Goal: Task Accomplishment & Management: Use online tool/utility

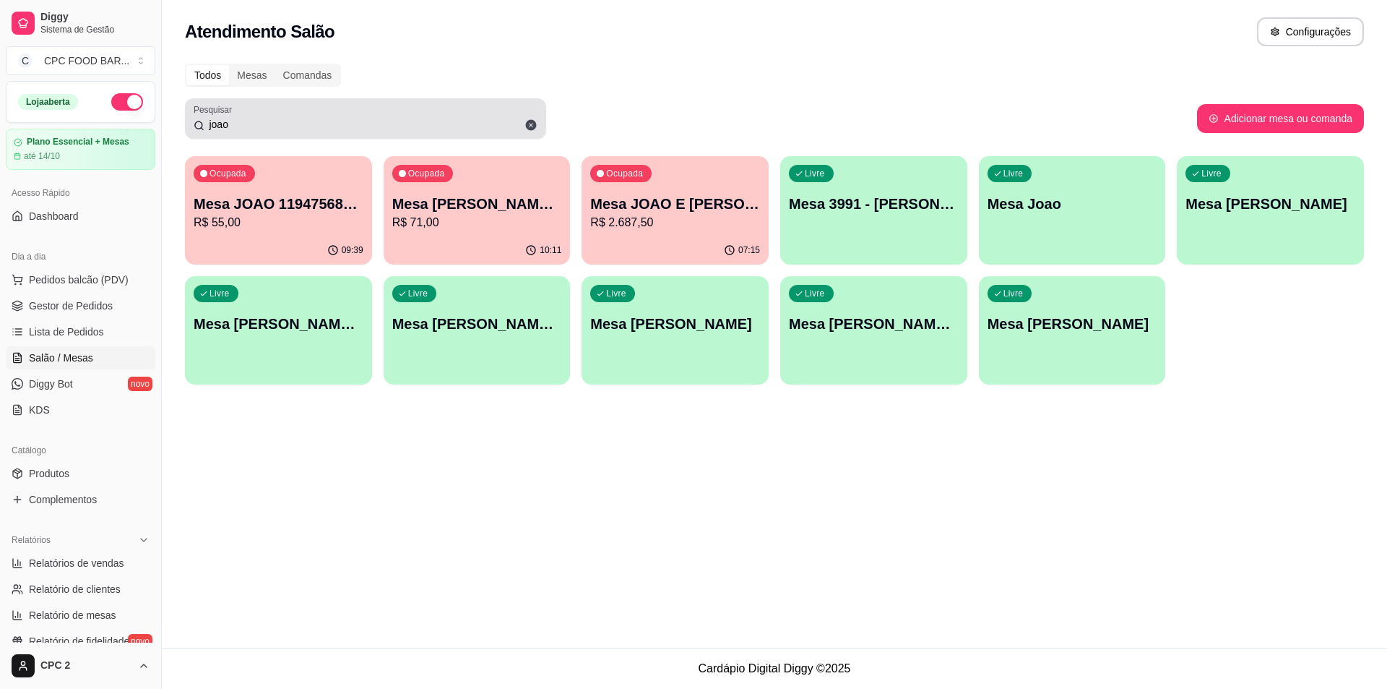
click at [360, 131] on input "joao" at bounding box center [371, 124] width 333 height 14
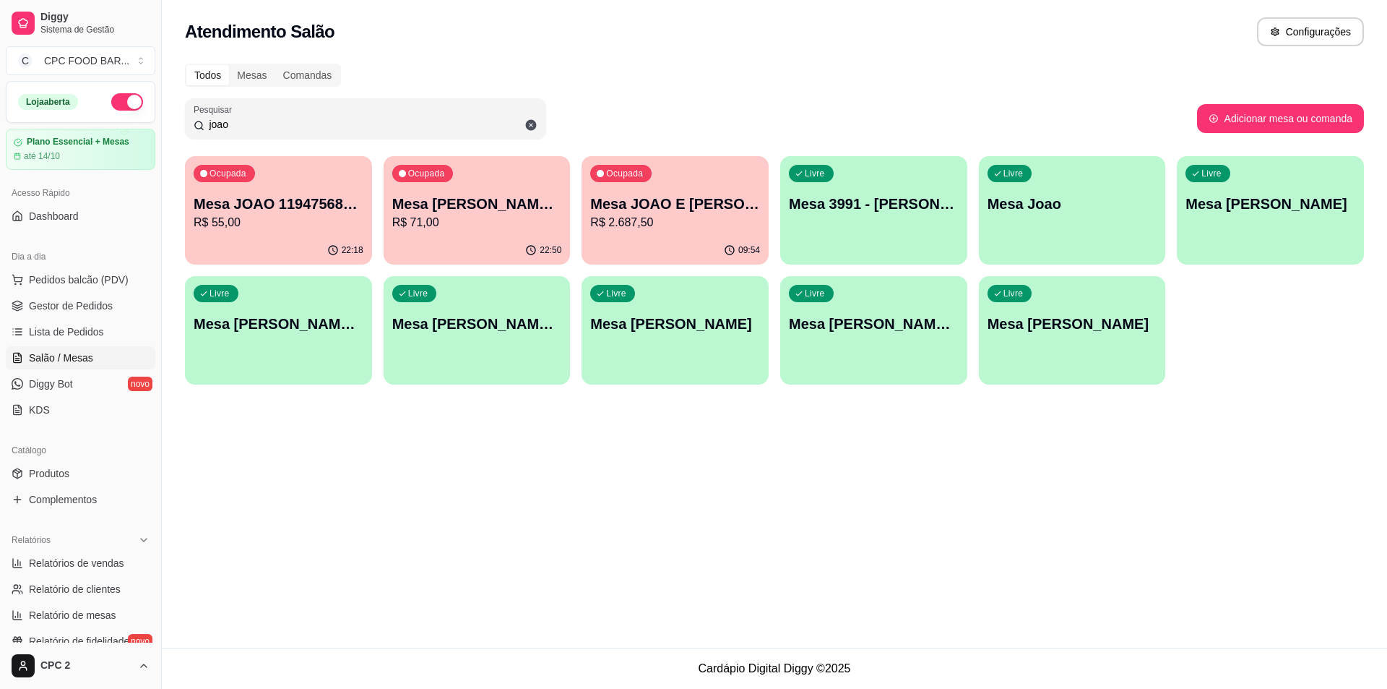
click at [360, 130] on input "joao" at bounding box center [371, 124] width 333 height 14
click at [357, 111] on div "joao" at bounding box center [366, 118] width 344 height 29
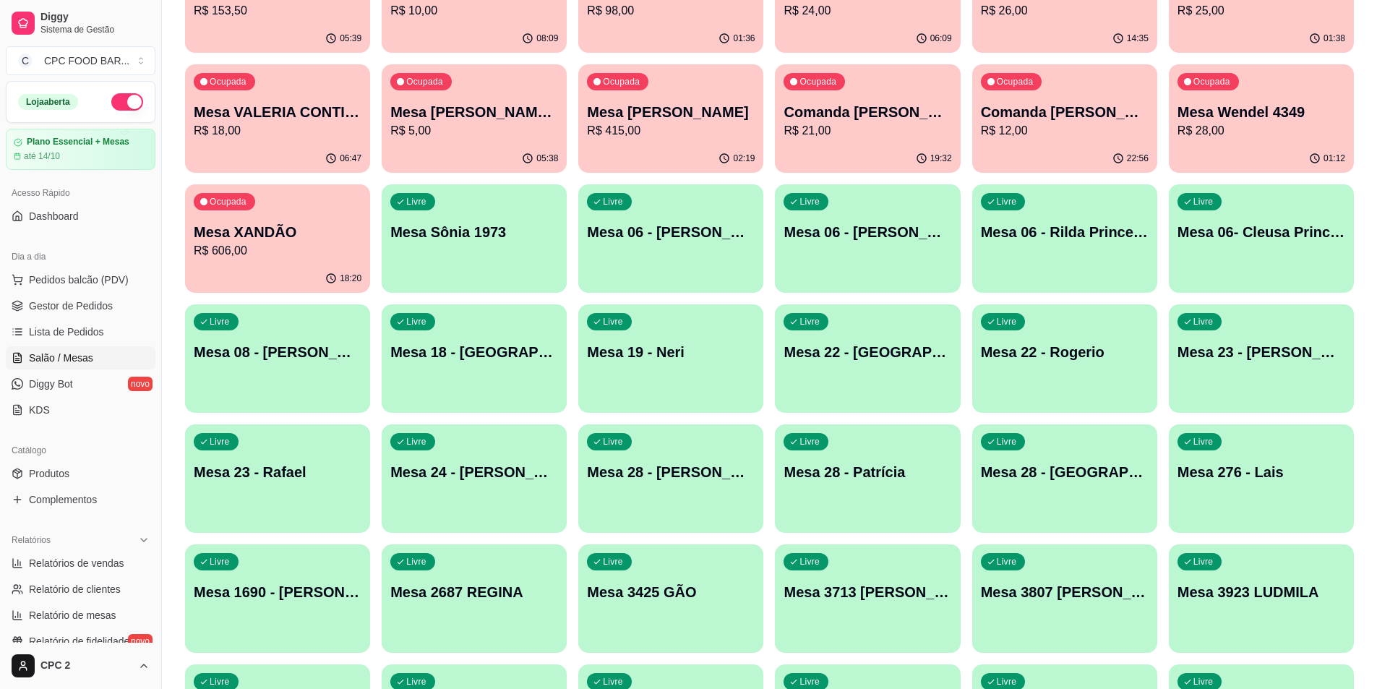
scroll to position [4553, 0]
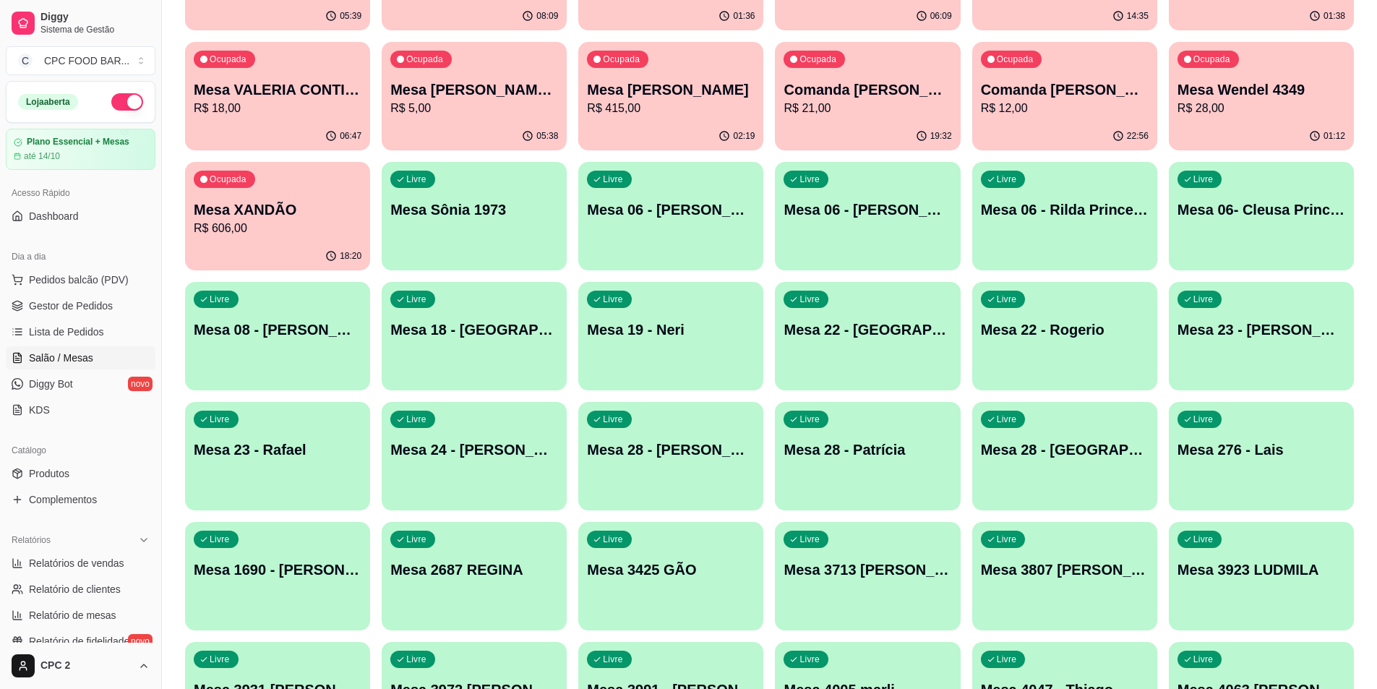
click at [496, 470] on div "Livre Mesa 24 - Luis Guilherme" at bounding box center [474, 447] width 185 height 91
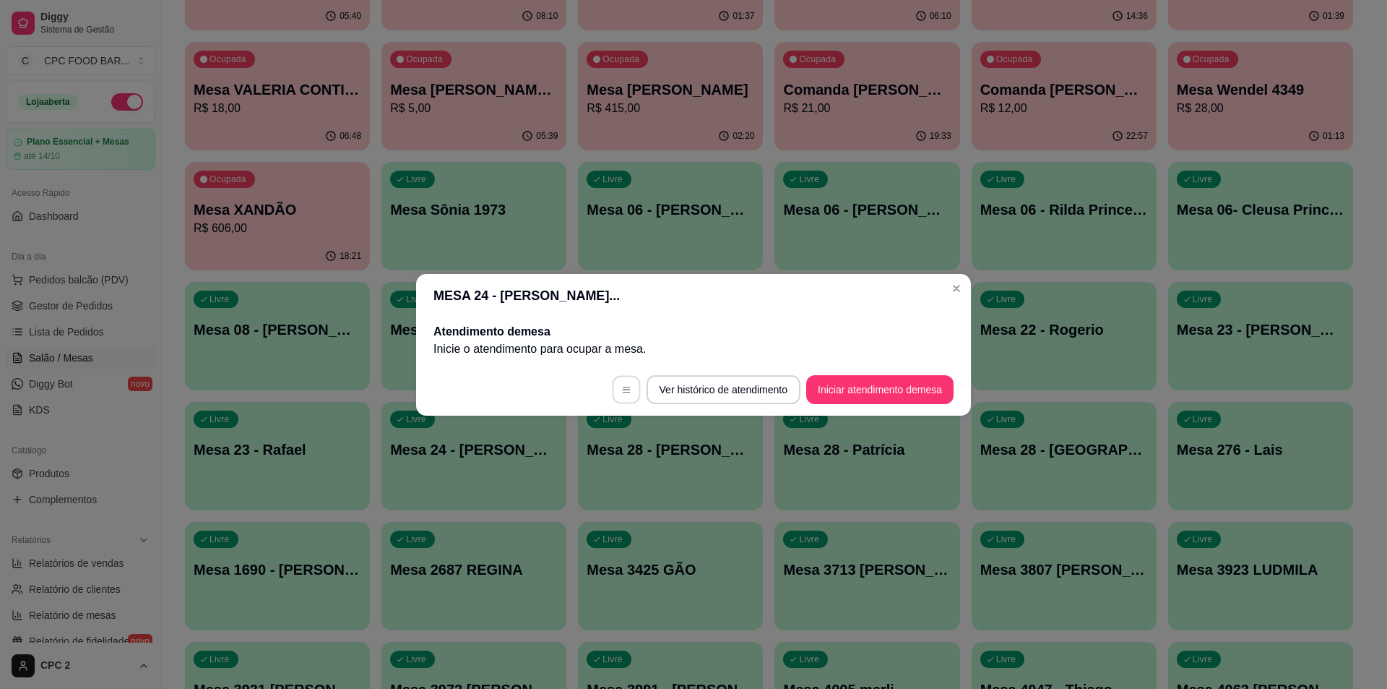
click at [621, 387] on icon "button" at bounding box center [626, 389] width 10 height 10
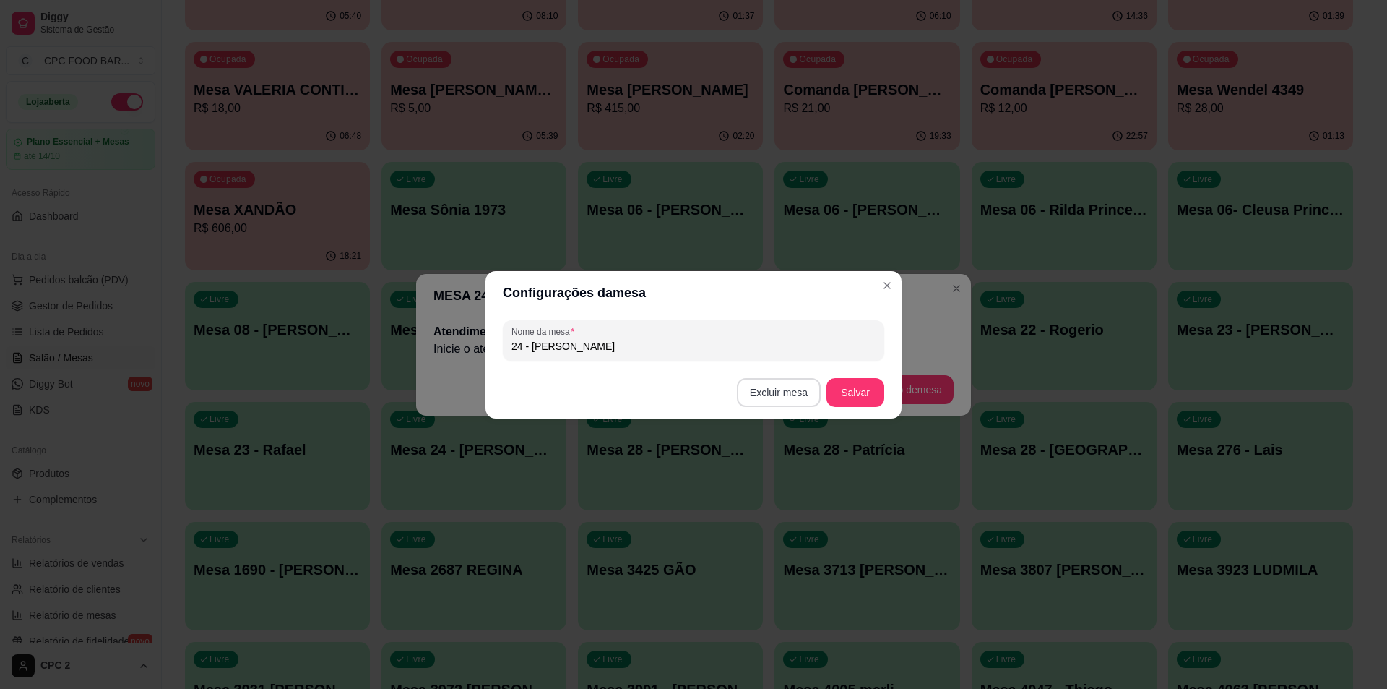
click at [740, 395] on footer "Excluir mesa Salvar" at bounding box center [694, 392] width 416 height 52
click at [783, 393] on button "Excluir mesa" at bounding box center [780, 392] width 82 height 28
click at [765, 395] on div at bounding box center [693, 344] width 1387 height 689
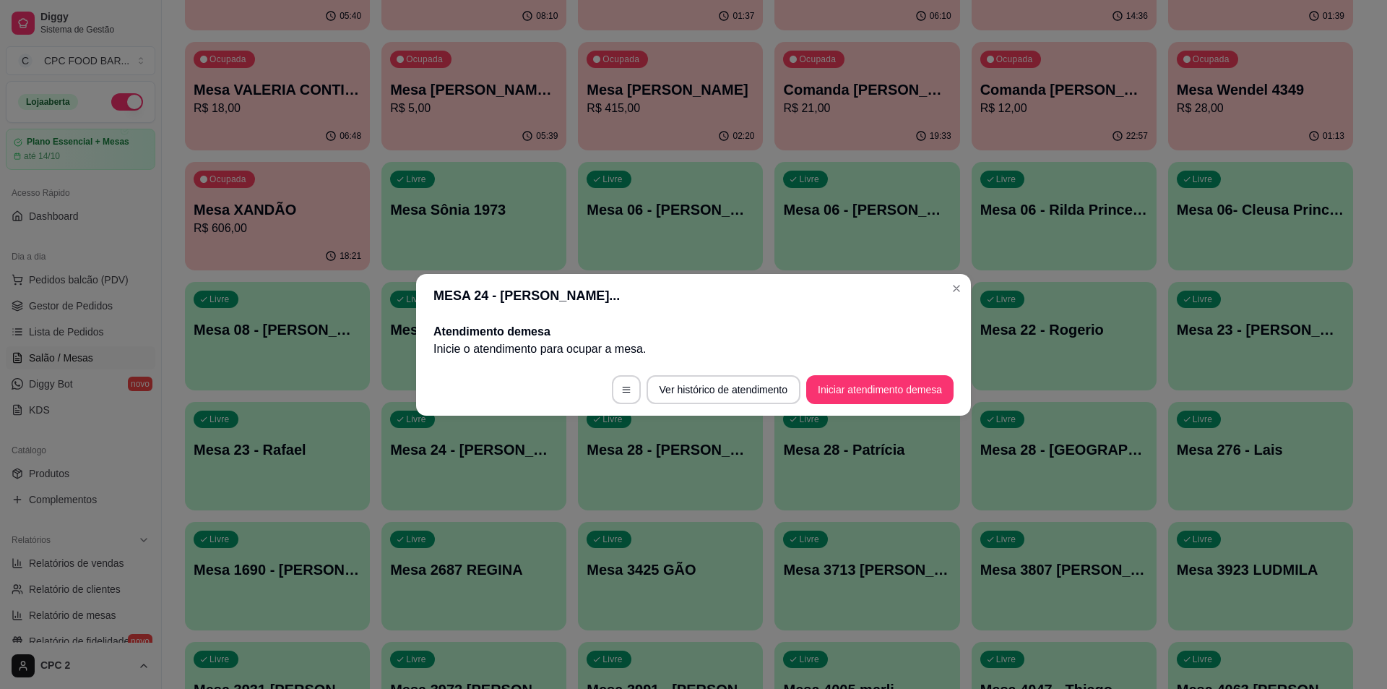
click at [765, 395] on button "Ver histórico de atendimento" at bounding box center [724, 389] width 154 height 29
click at [627, 363] on div "Configurações da mesa" at bounding box center [623, 360] width 121 height 20
click at [624, 387] on icon "button" at bounding box center [626, 389] width 10 height 10
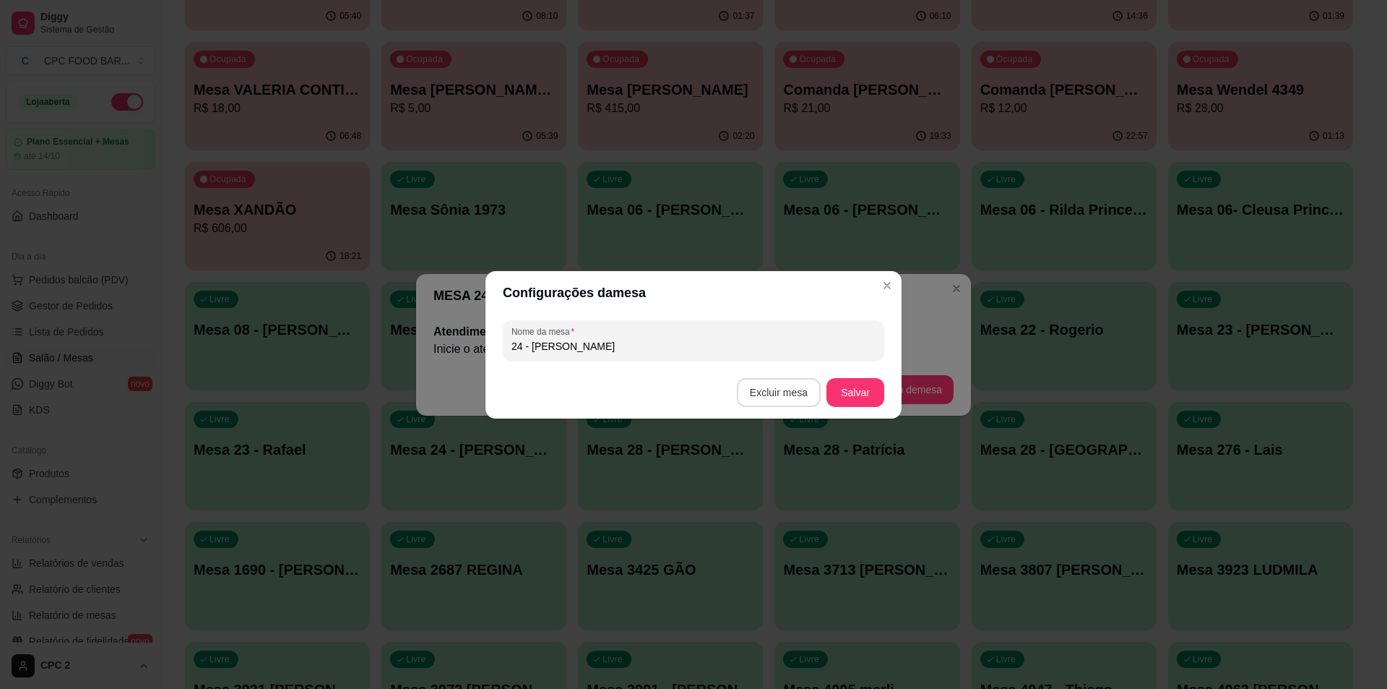
click at [758, 395] on button "Excluir mesa" at bounding box center [779, 392] width 84 height 29
click at [760, 485] on button "Confirmar" at bounding box center [782, 483] width 53 height 22
click at [791, 384] on button "Excluir mesa" at bounding box center [779, 392] width 84 height 29
click at [792, 481] on button "Confirmar" at bounding box center [781, 482] width 53 height 22
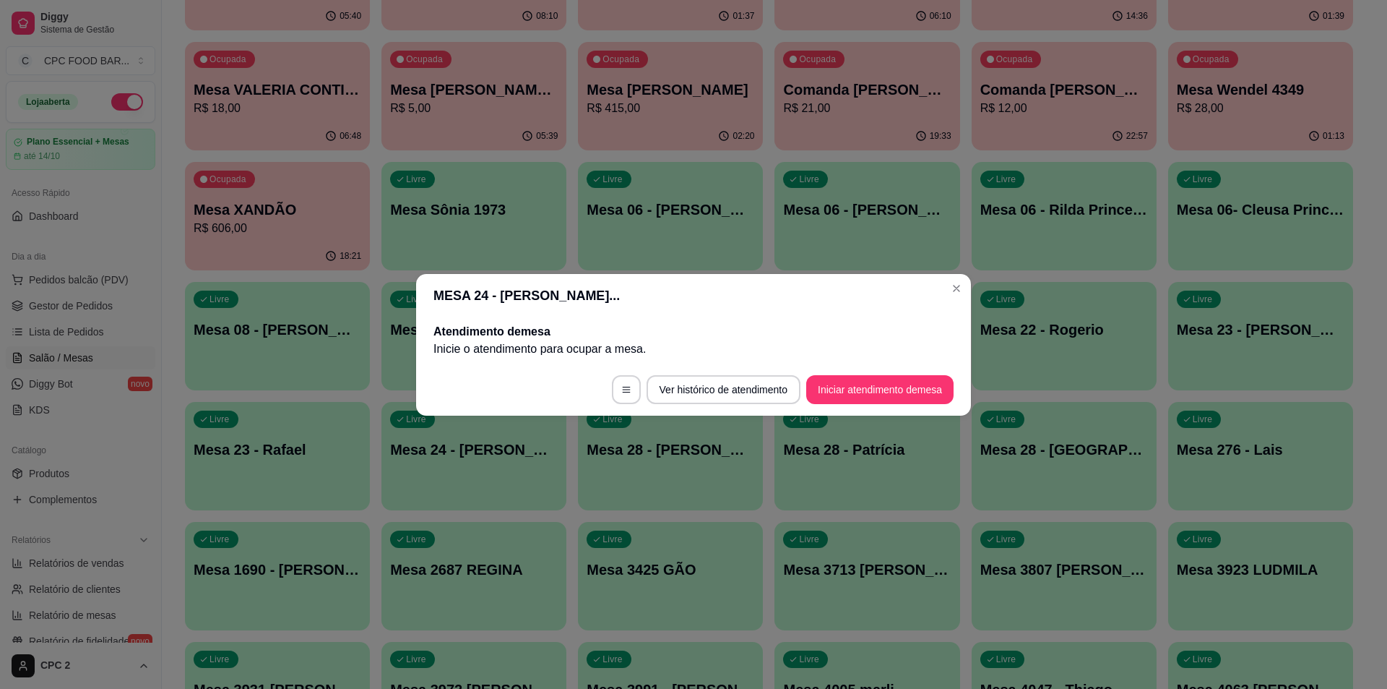
click at [946, 288] on div "Livre Mesa 22 - chibata" at bounding box center [867, 327] width 185 height 91
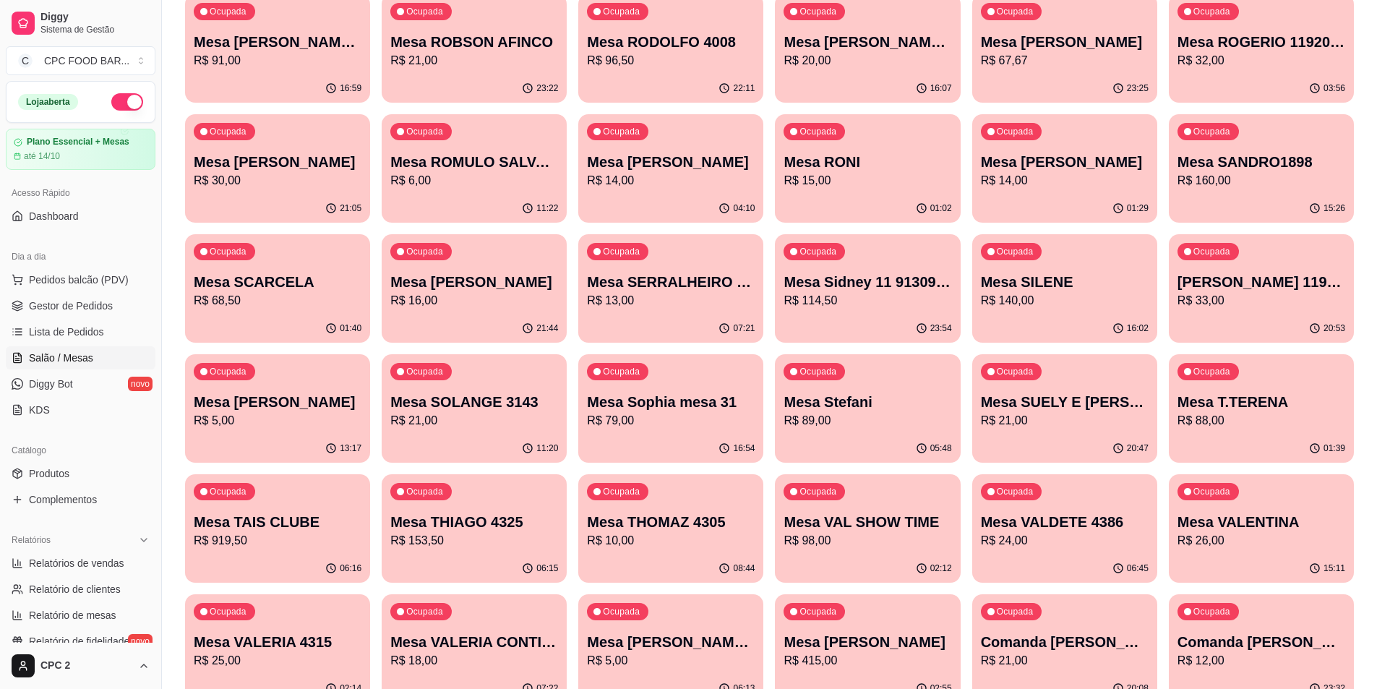
scroll to position [3686, 0]
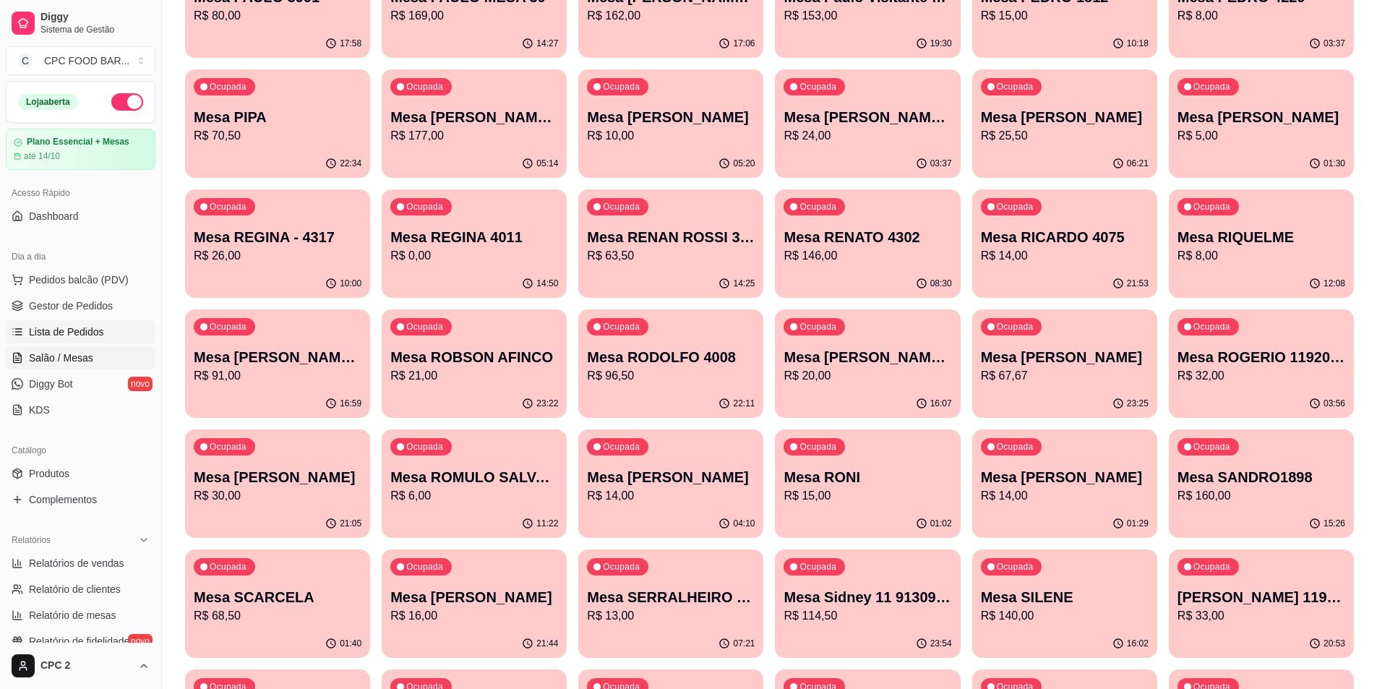
click at [96, 327] on span "Lista de Pedidos" at bounding box center [66, 331] width 75 height 14
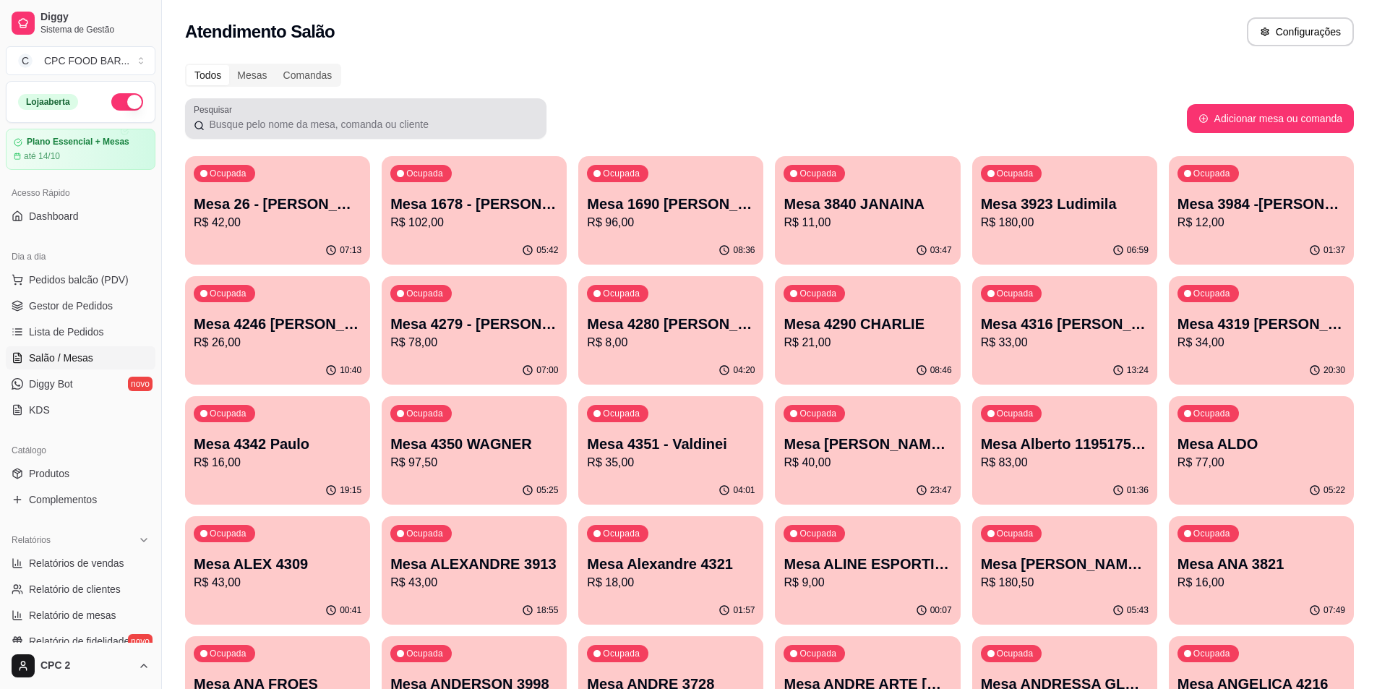
click at [283, 130] on div at bounding box center [366, 118] width 344 height 29
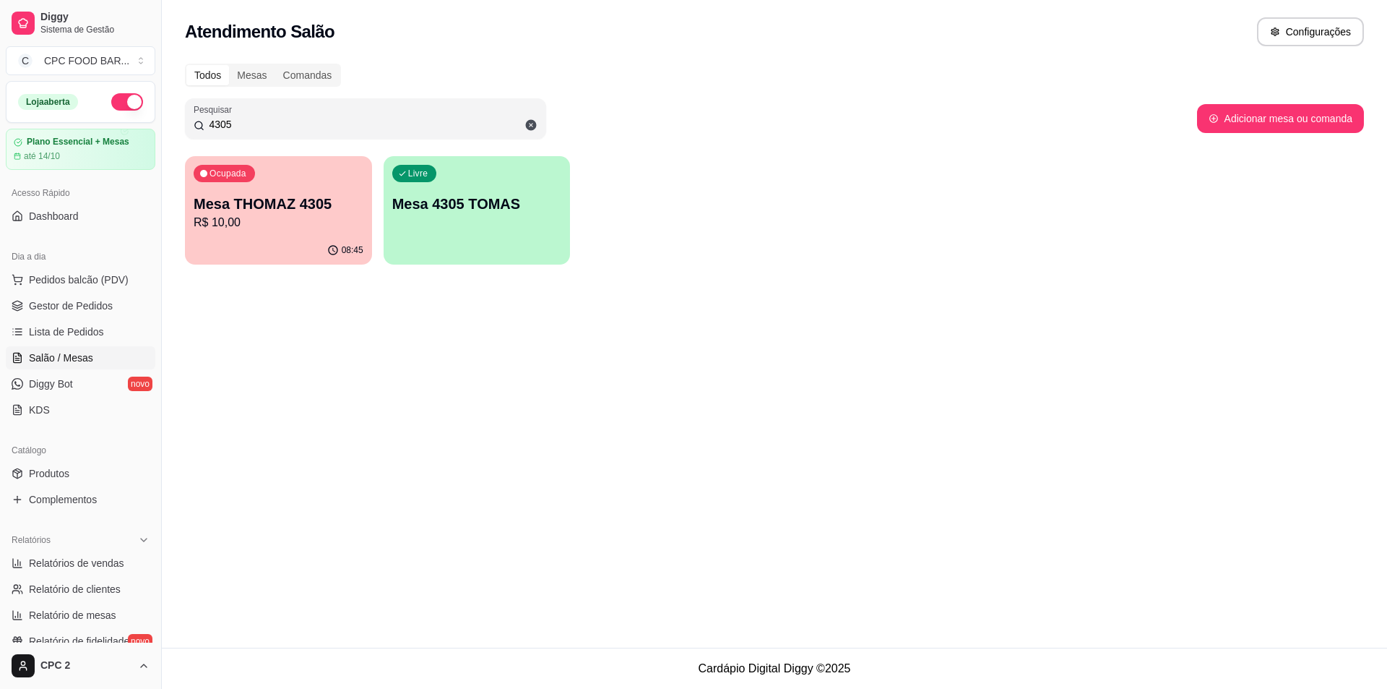
type input "4305"
click at [330, 163] on div "Ocupada Mesa THOMAZ 4305 R$ 10,00" at bounding box center [278, 197] width 181 height 78
click at [356, 121] on input "4305" at bounding box center [371, 124] width 333 height 14
click at [285, 204] on p "Mesa THOMAZ 4305" at bounding box center [279, 204] width 165 height 20
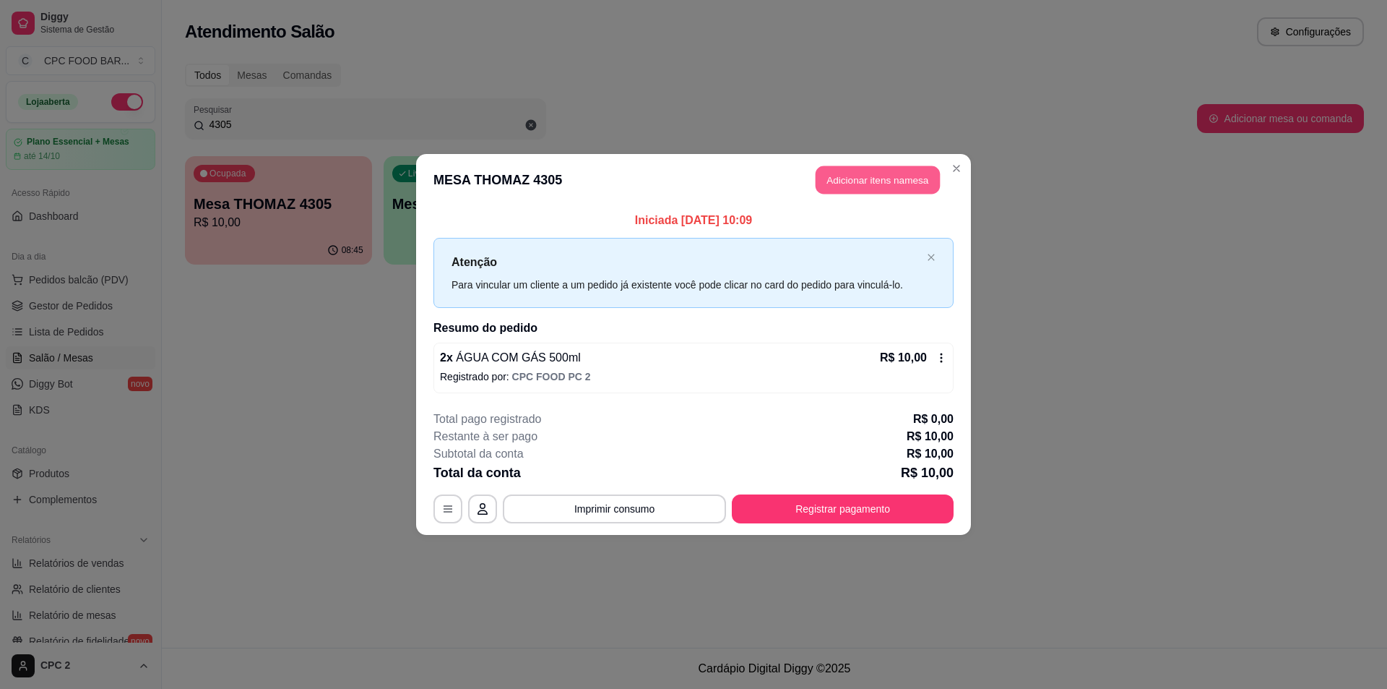
click at [869, 177] on button "Adicionar itens na mesa" at bounding box center [878, 180] width 124 height 28
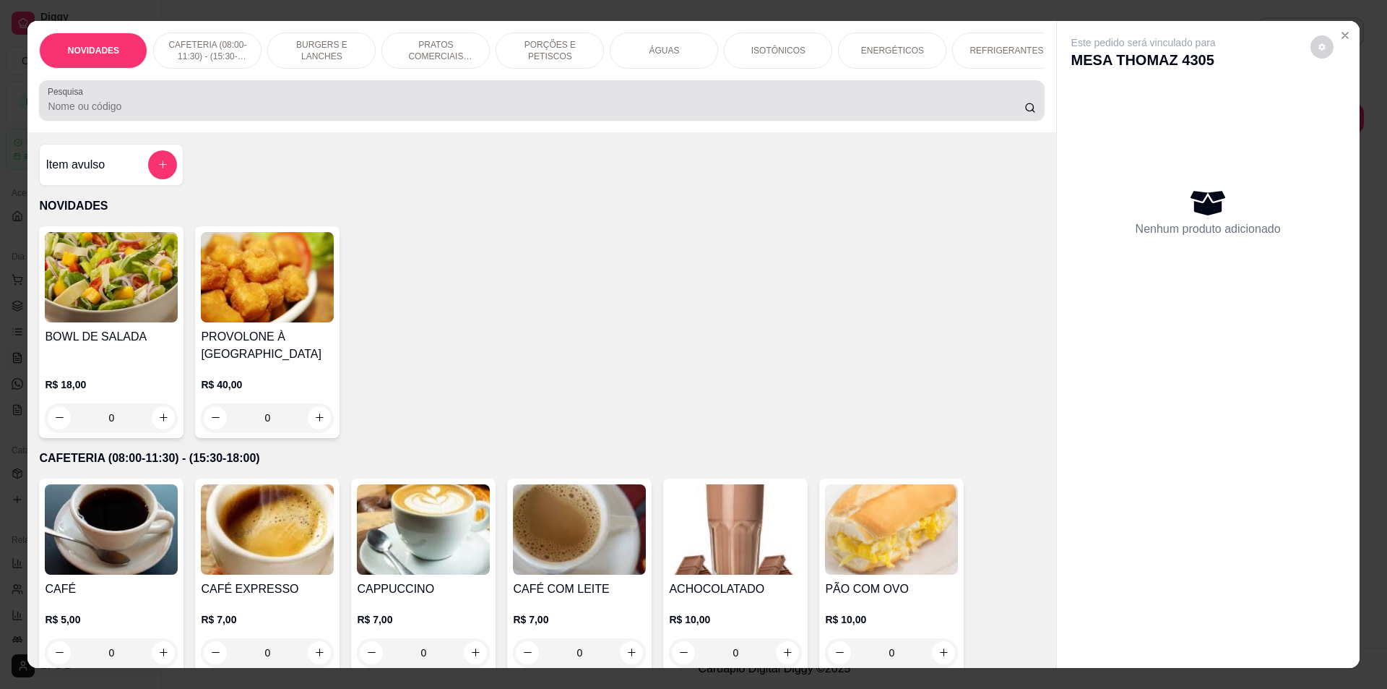
click at [197, 112] on input "Pesquisa" at bounding box center [536, 106] width 976 height 14
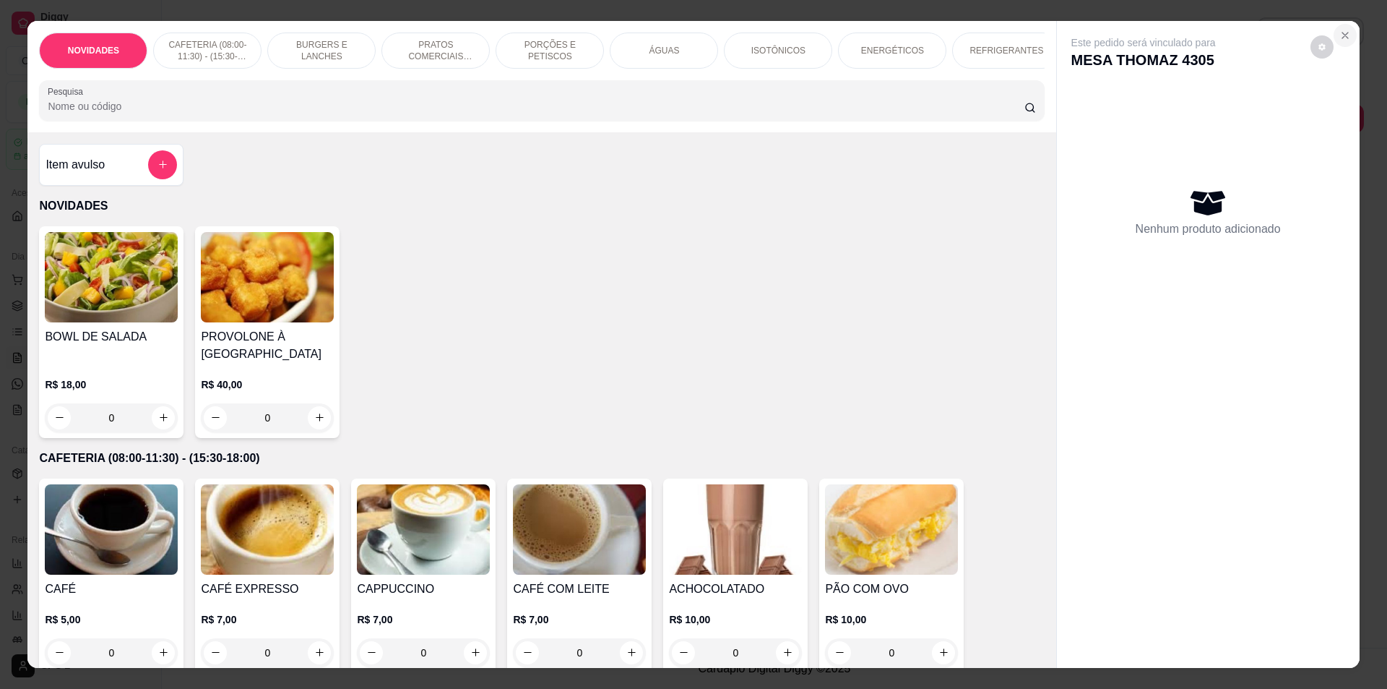
click at [1337, 27] on button "Close" at bounding box center [1345, 35] width 23 height 23
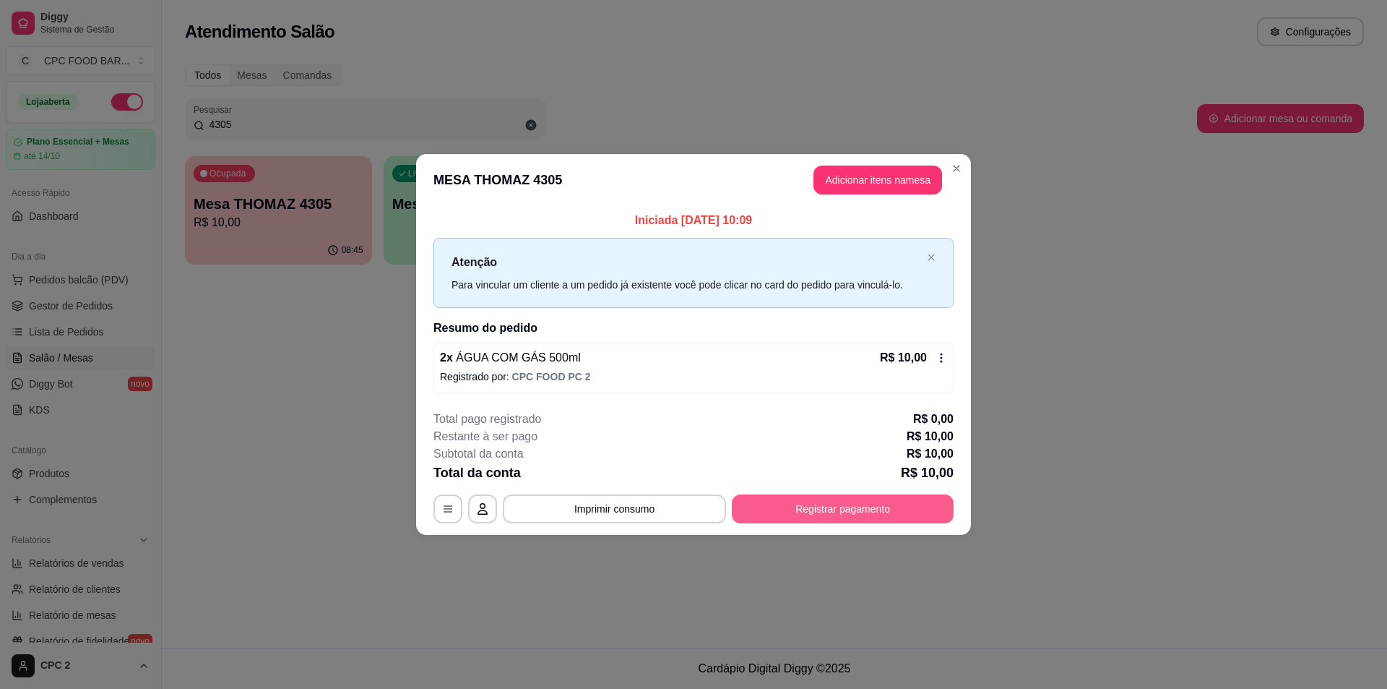
click at [773, 515] on button "Registrar pagamento" at bounding box center [843, 508] width 222 height 29
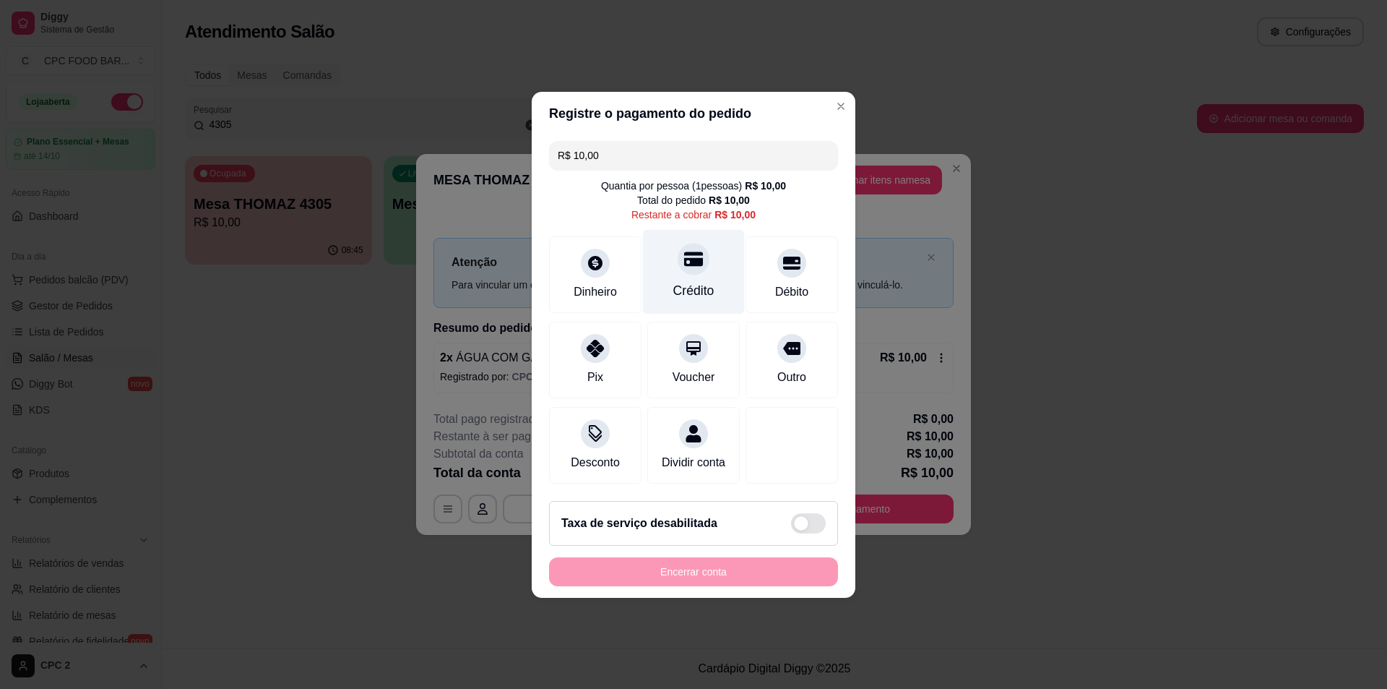
click at [716, 264] on div "Crédito" at bounding box center [694, 271] width 102 height 85
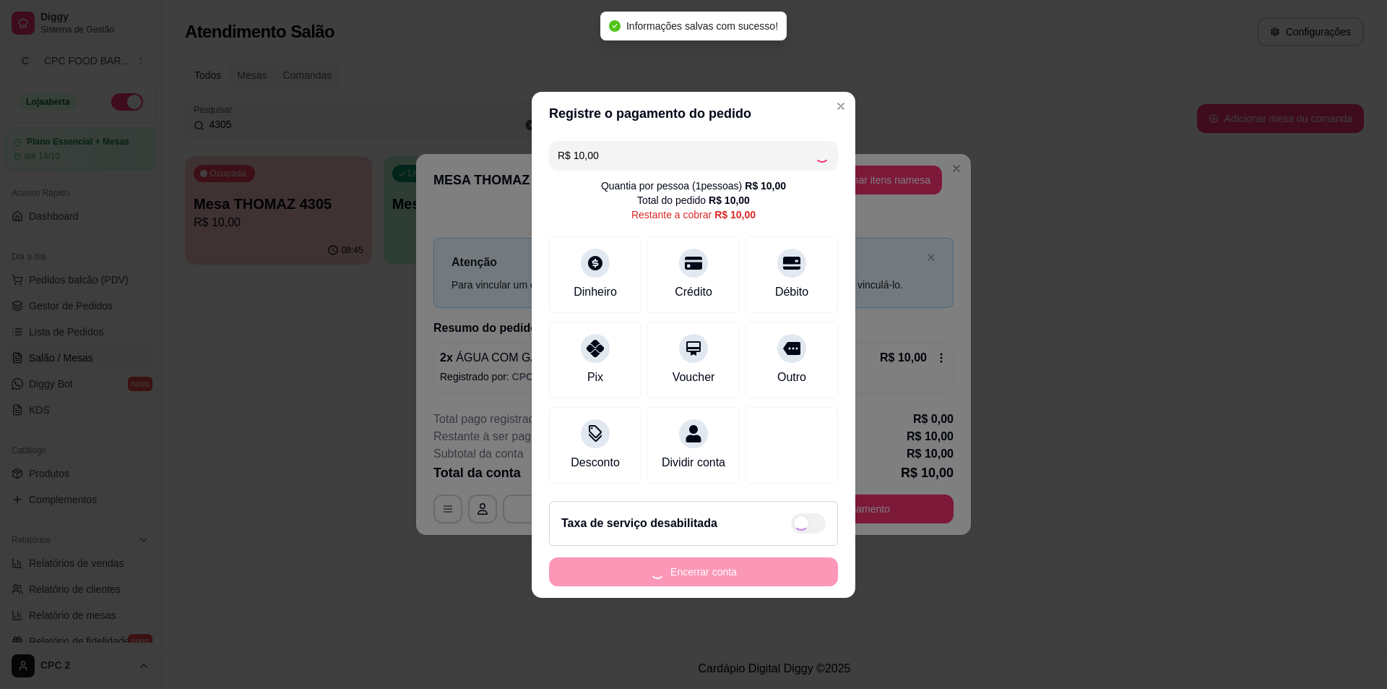
type input "R$ 0,00"
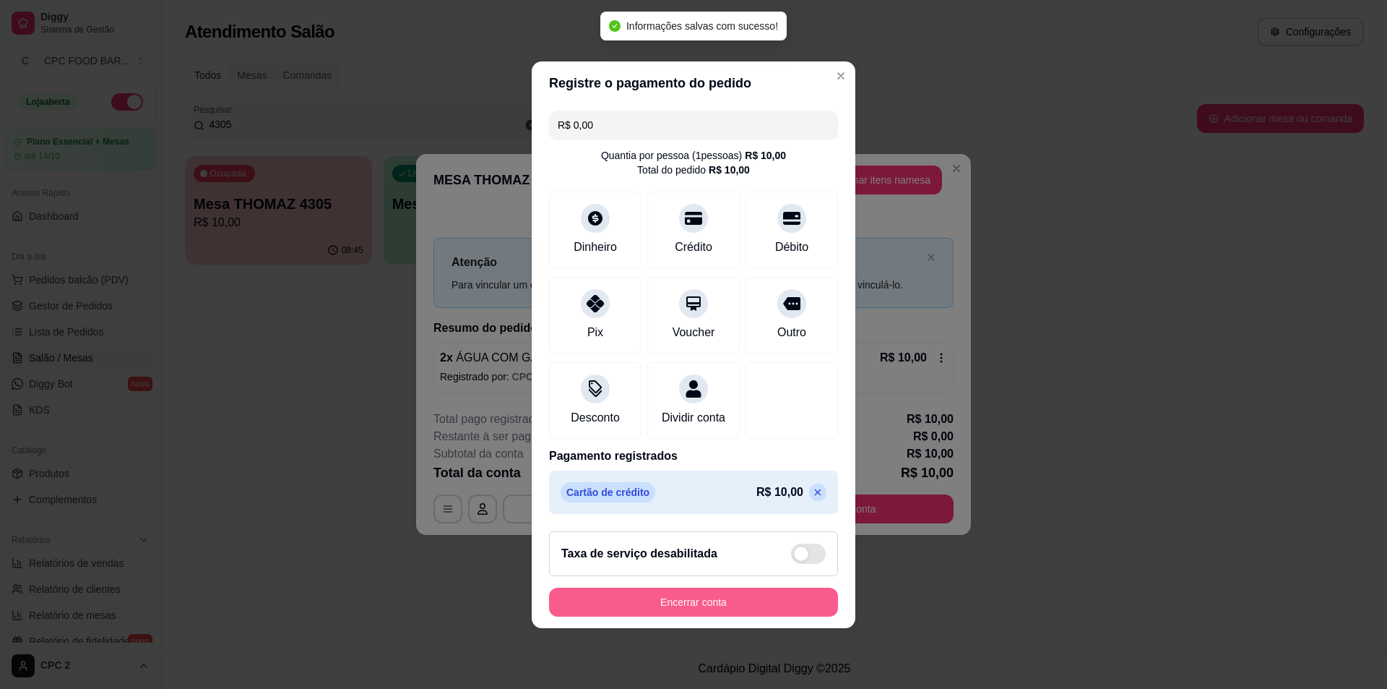
click at [702, 611] on button "Encerrar conta" at bounding box center [693, 602] width 289 height 29
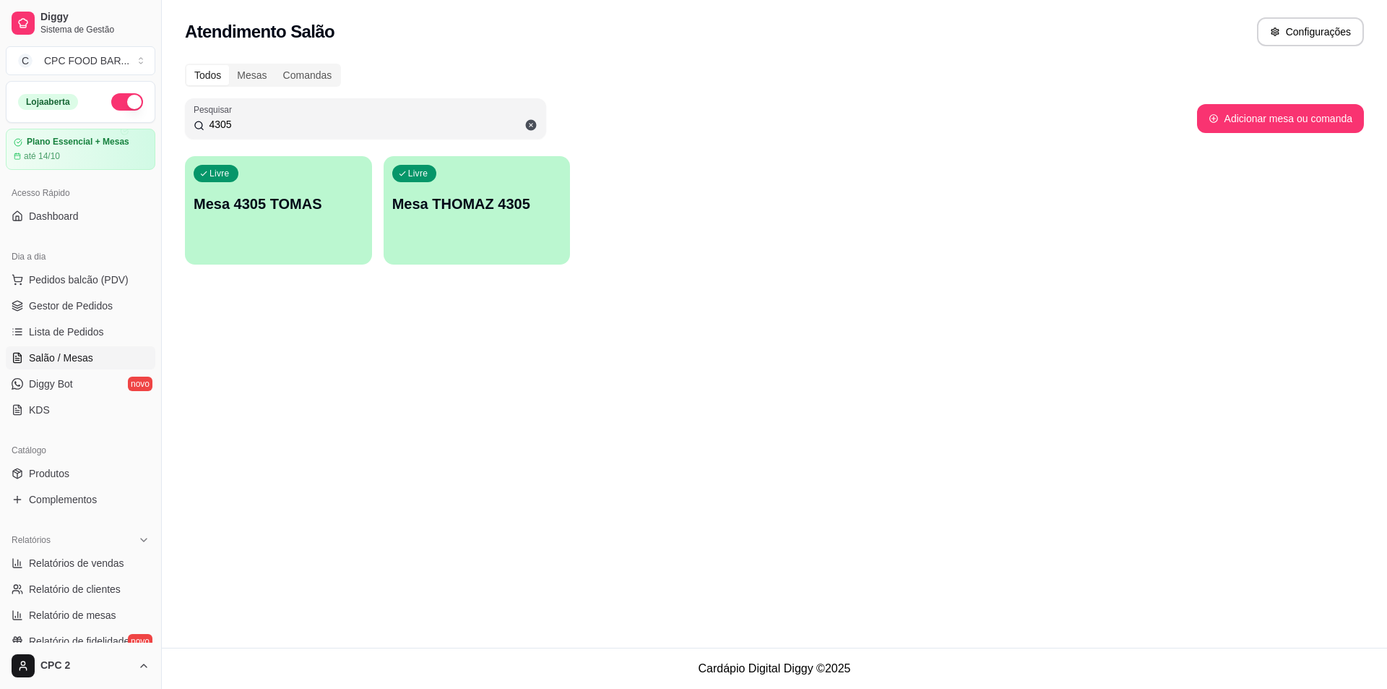
click at [236, 222] on div "Livre Mesa 4305 TOMAS" at bounding box center [278, 201] width 187 height 91
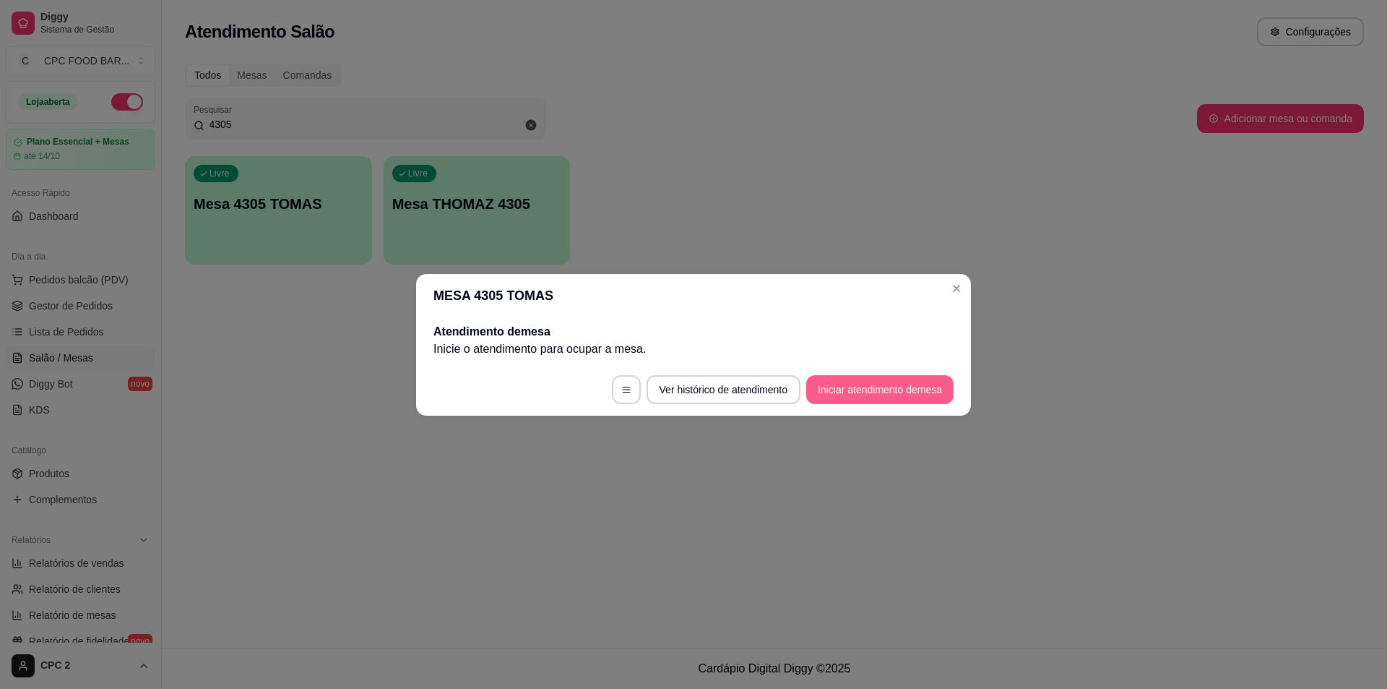
click at [887, 394] on button "Iniciar atendimento de mesa" at bounding box center [879, 389] width 147 height 29
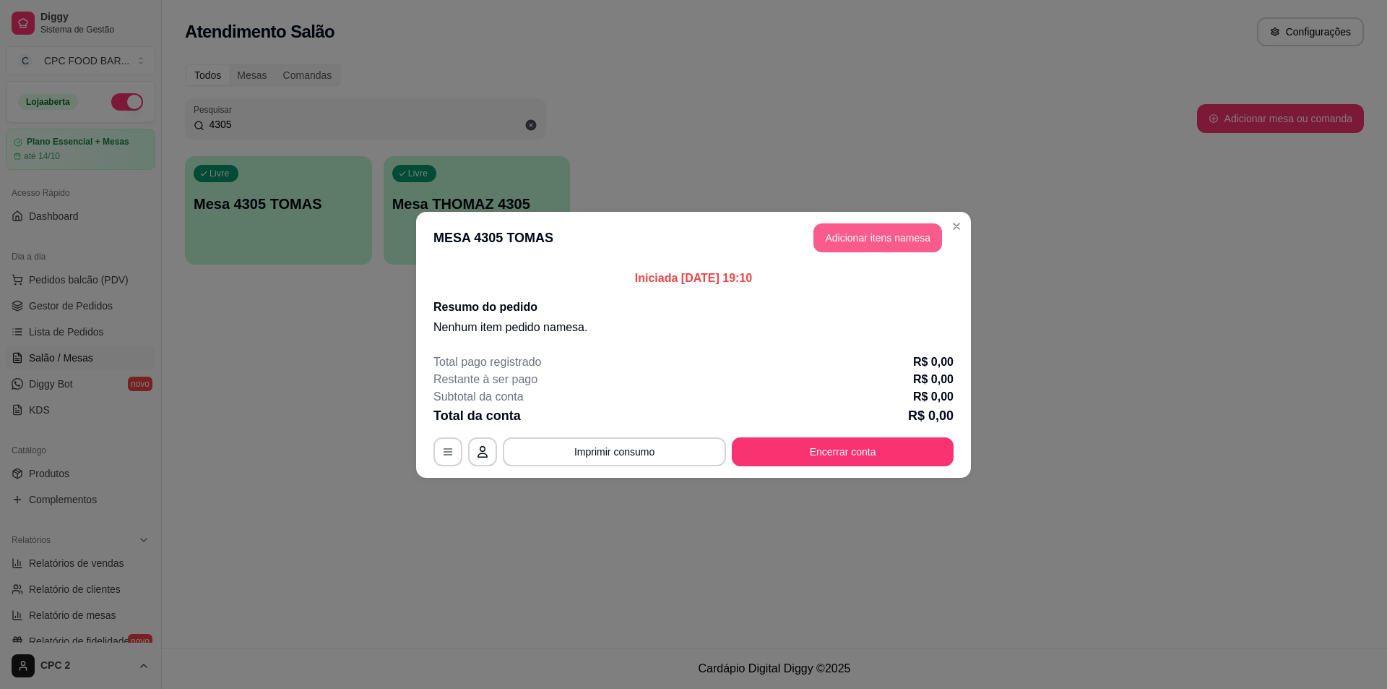
click at [874, 243] on button "Adicionar itens na mesa" at bounding box center [878, 237] width 129 height 29
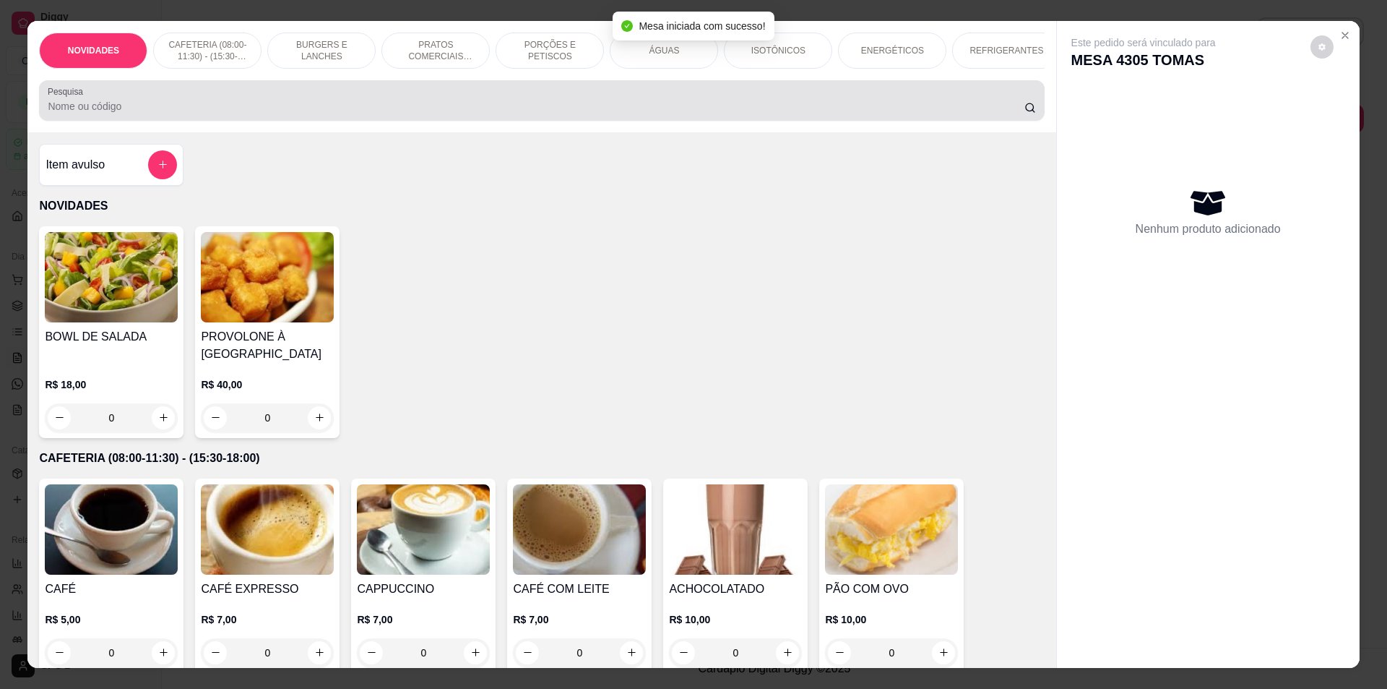
click at [165, 121] on div "Pesquisa" at bounding box center [541, 100] width 1005 height 40
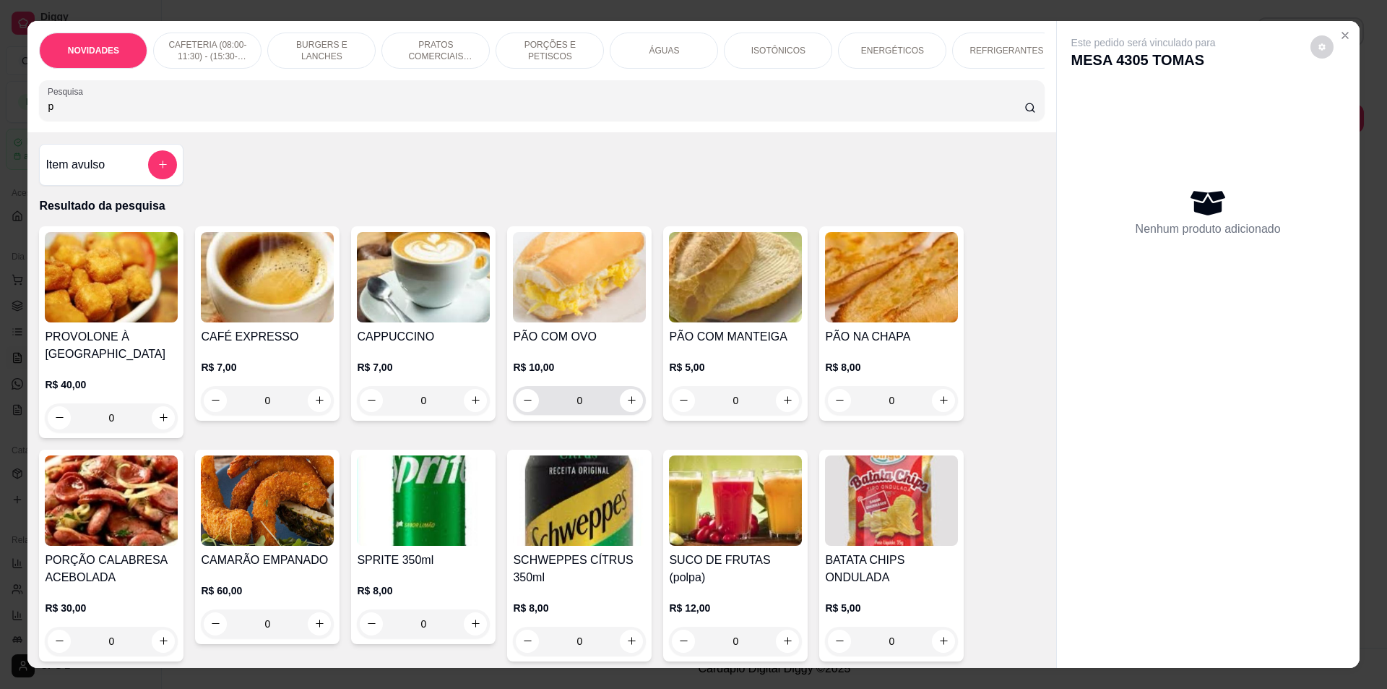
type input "p"
click at [613, 407] on input "0" at bounding box center [579, 400] width 81 height 29
click at [628, 405] on icon "increase-product-quantity" at bounding box center [632, 400] width 11 height 11
type input "1"
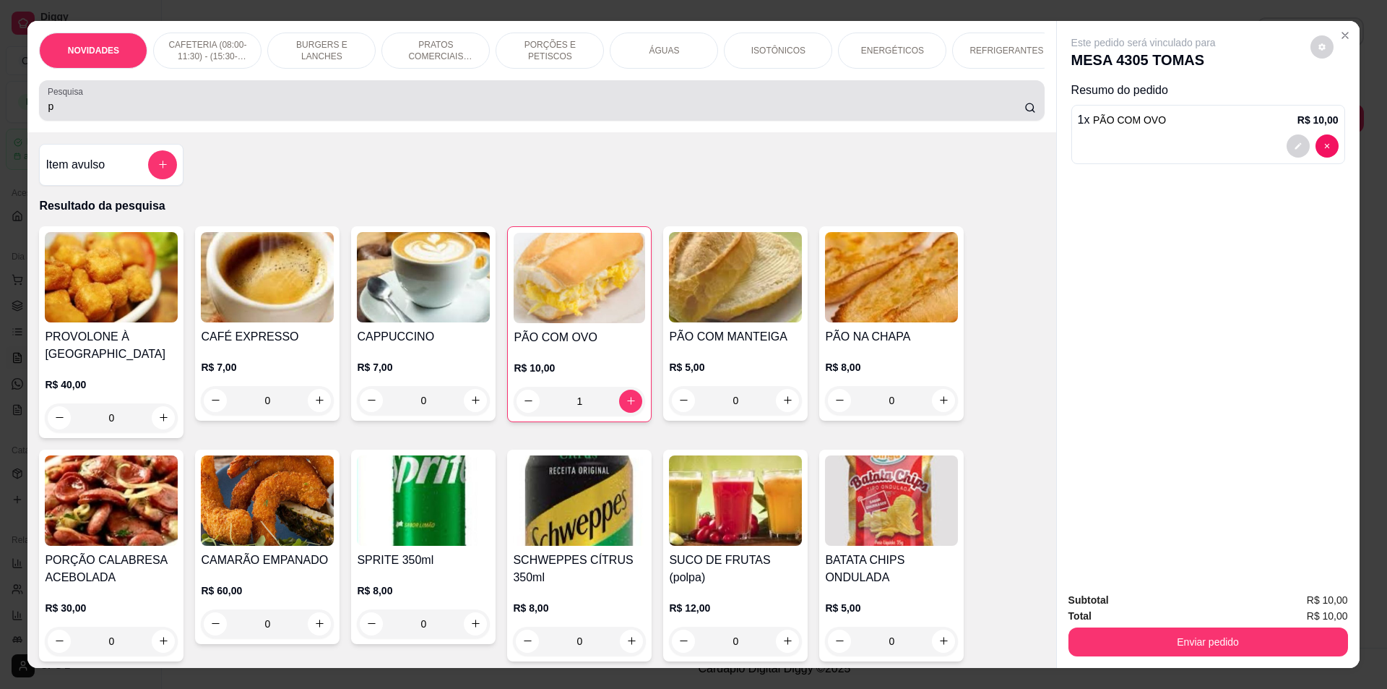
click at [324, 91] on div "Pesquisa p" at bounding box center [541, 100] width 1005 height 40
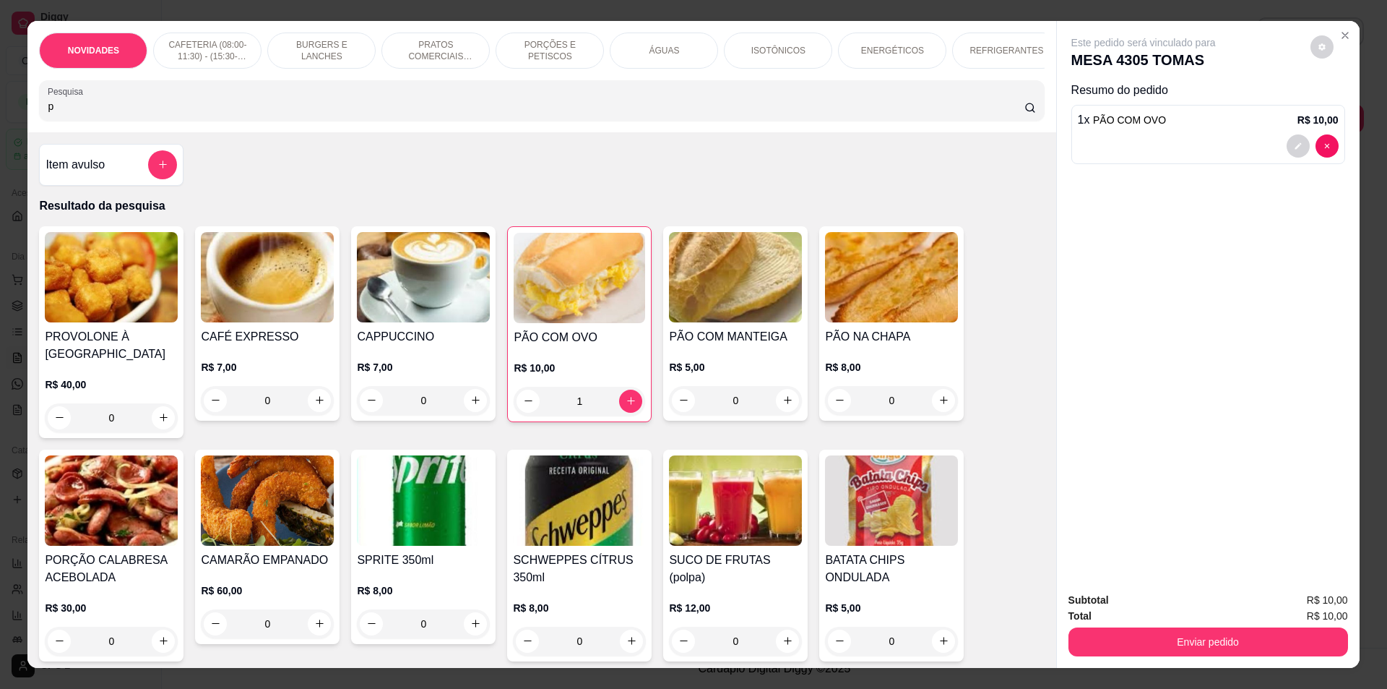
click at [322, 113] on input "p" at bounding box center [536, 106] width 976 height 14
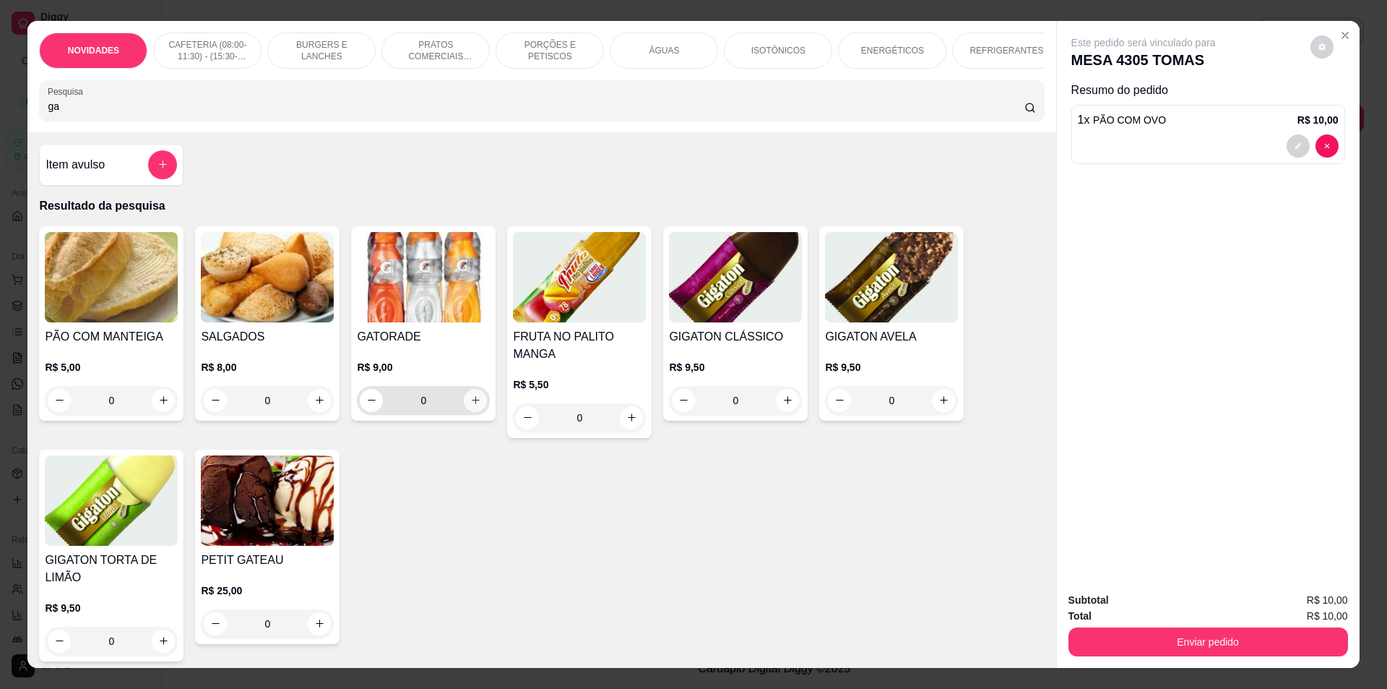
type input "ga"
click at [476, 402] on button "increase-product-quantity" at bounding box center [475, 400] width 23 height 23
type input "1"
click at [106, 154] on div "NOVIDADES CAFETERIA (08:00-11:30) - (15:30-18:00) BURGERS E LANCHES PRATOS COME…" at bounding box center [541, 344] width 1028 height 647
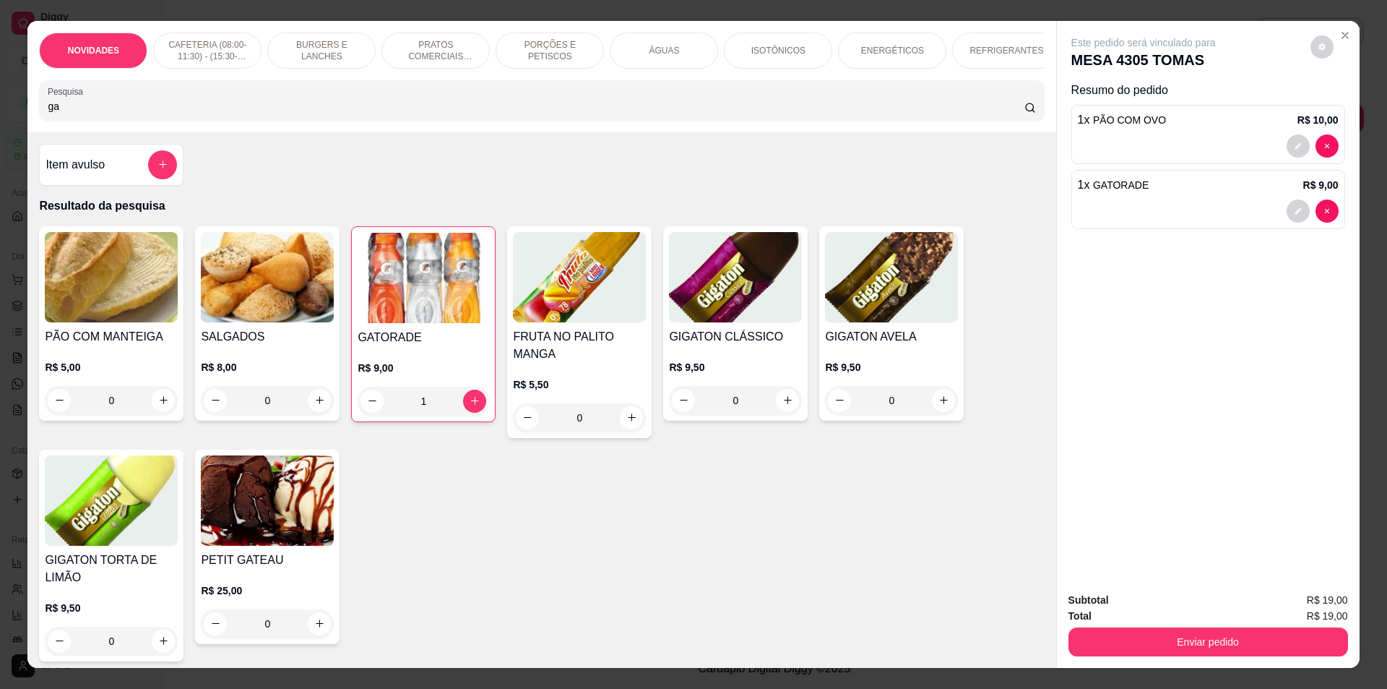
scroll to position [72, 0]
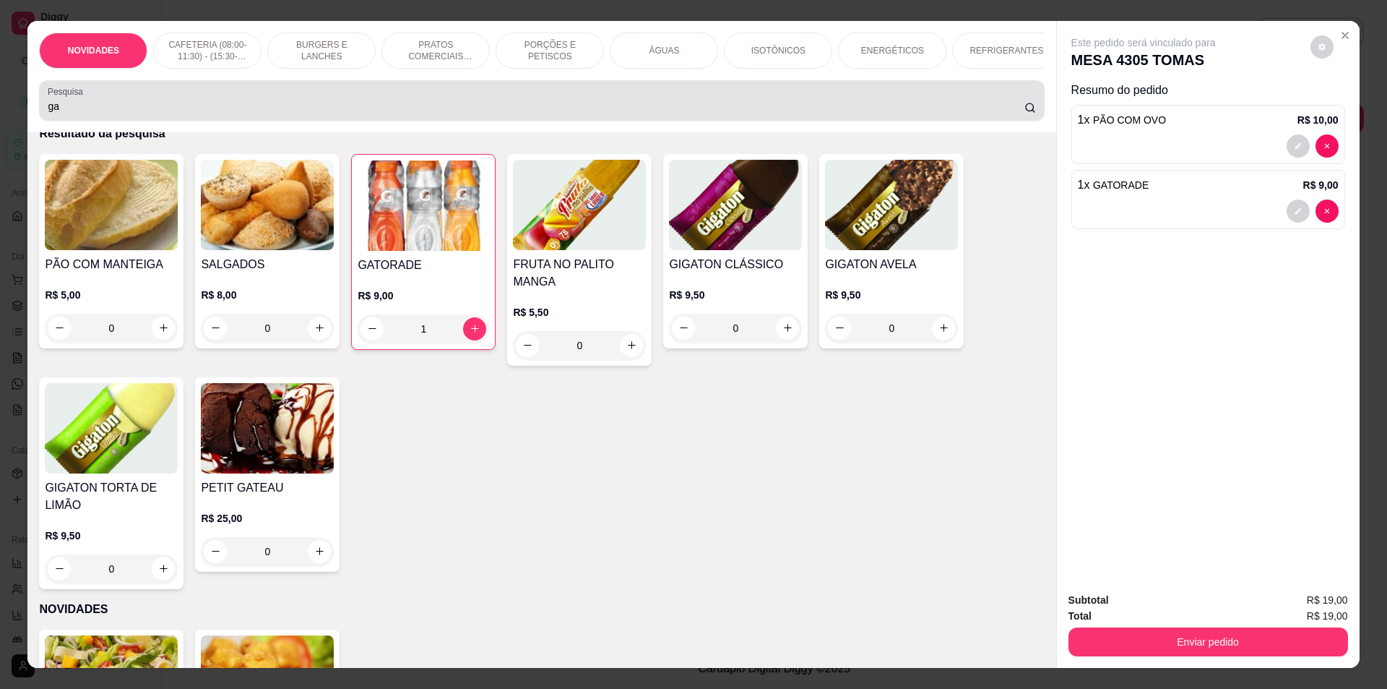
click at [136, 108] on div "ga" at bounding box center [542, 100] width 988 height 29
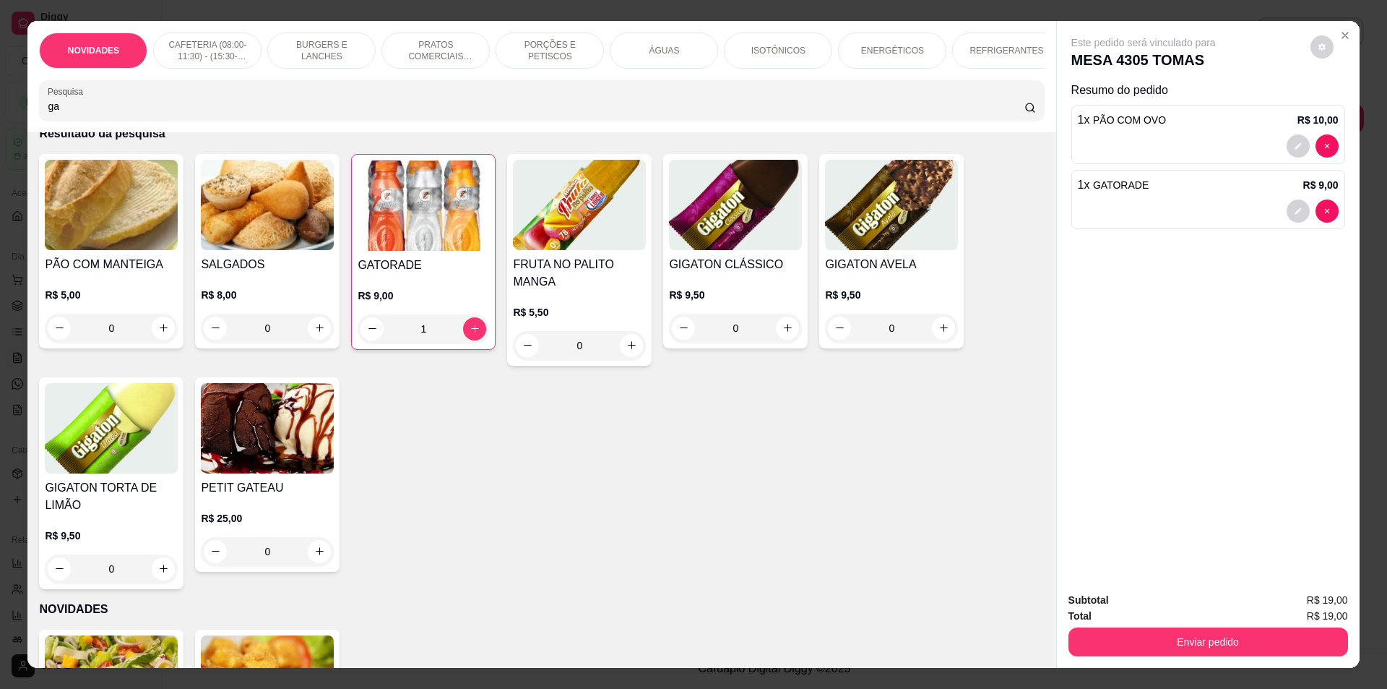
type input "g"
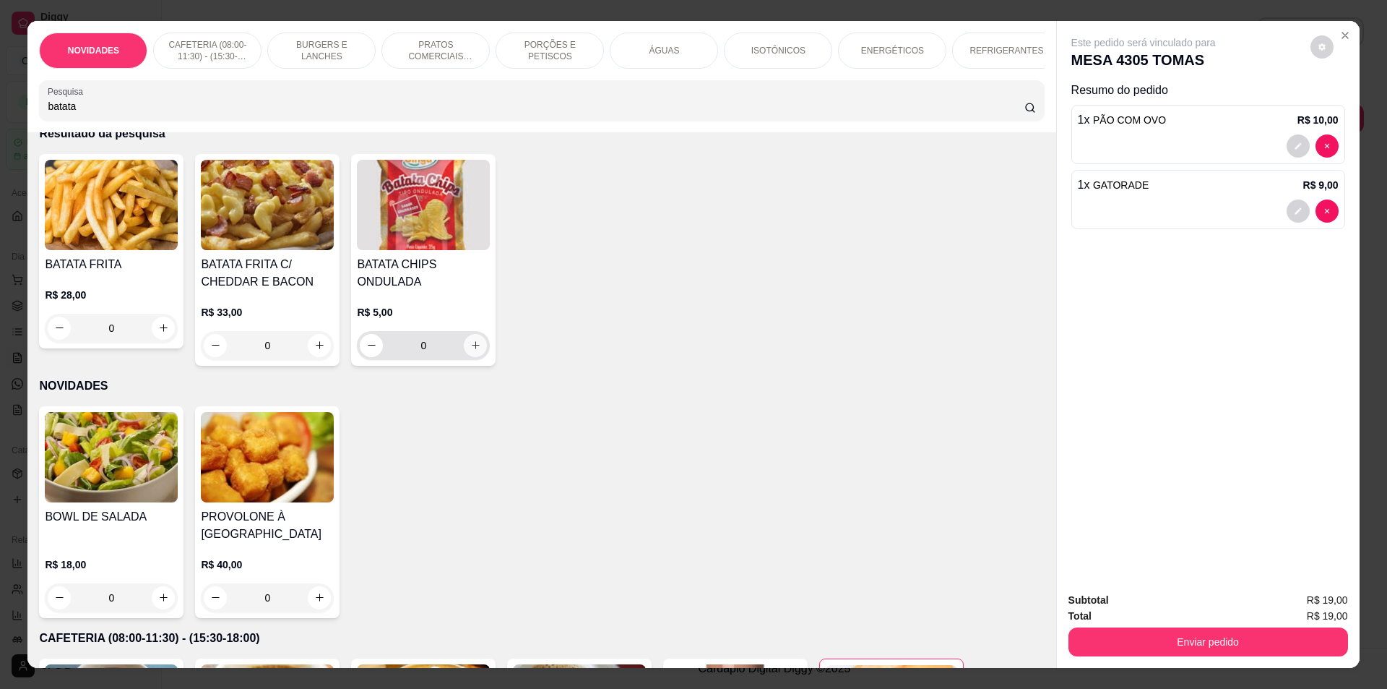
type input "batata"
click at [472, 349] on icon "increase-product-quantity" at bounding box center [475, 345] width 7 height 7
type input "1"
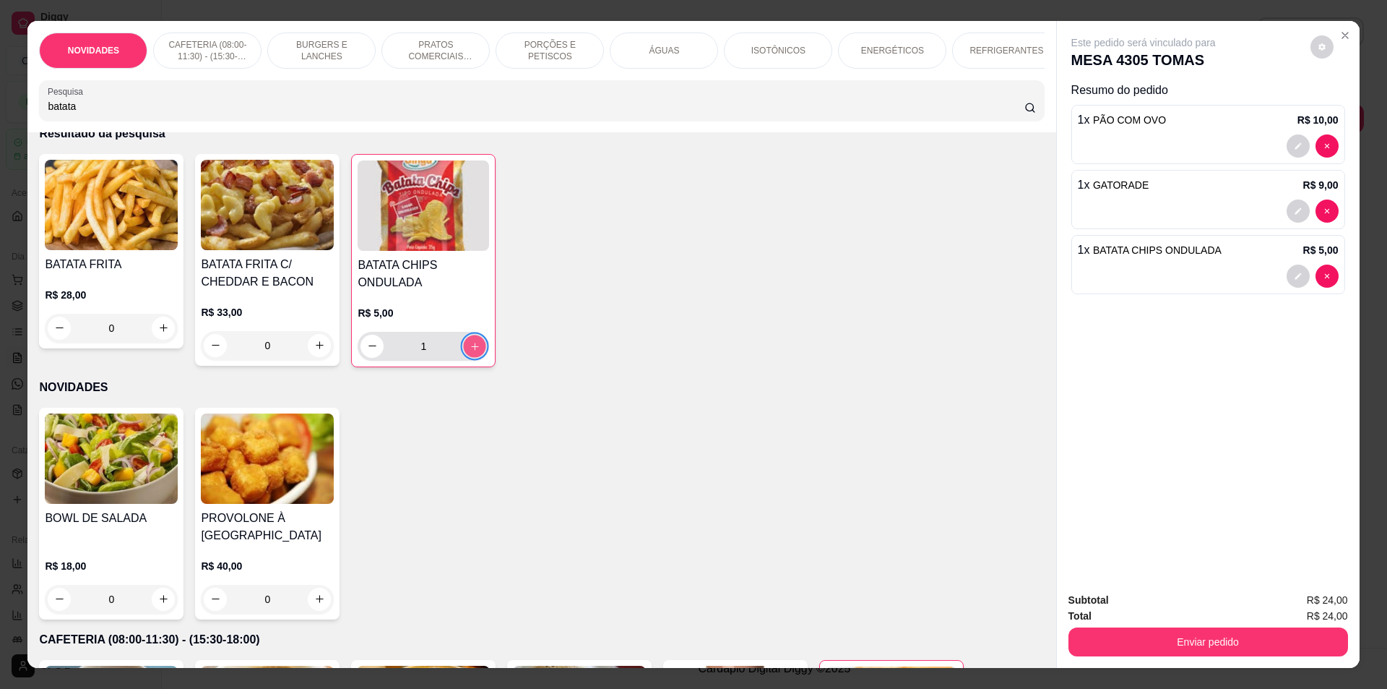
type input "2"
type input "3"
type input "4"
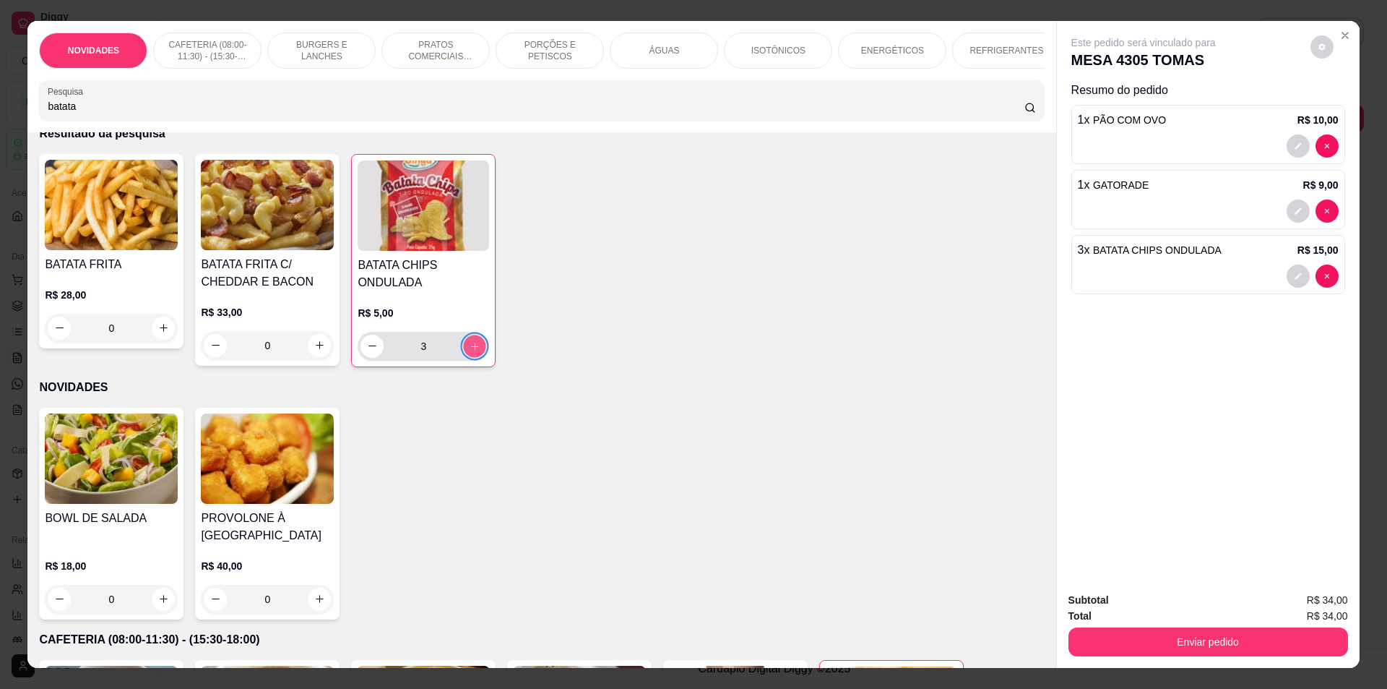
type input "4"
click at [1343, 37] on icon "Close" at bounding box center [1346, 36] width 6 height 6
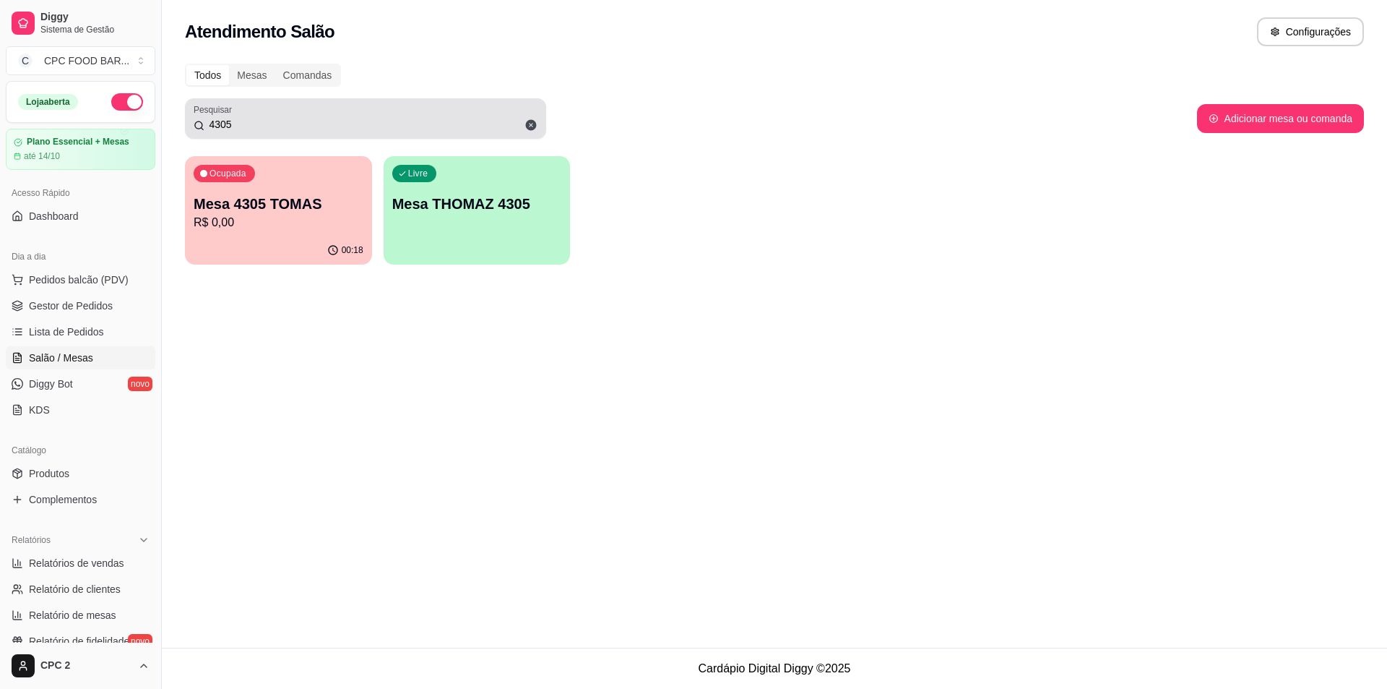
click at [322, 130] on div "4305" at bounding box center [366, 118] width 344 height 29
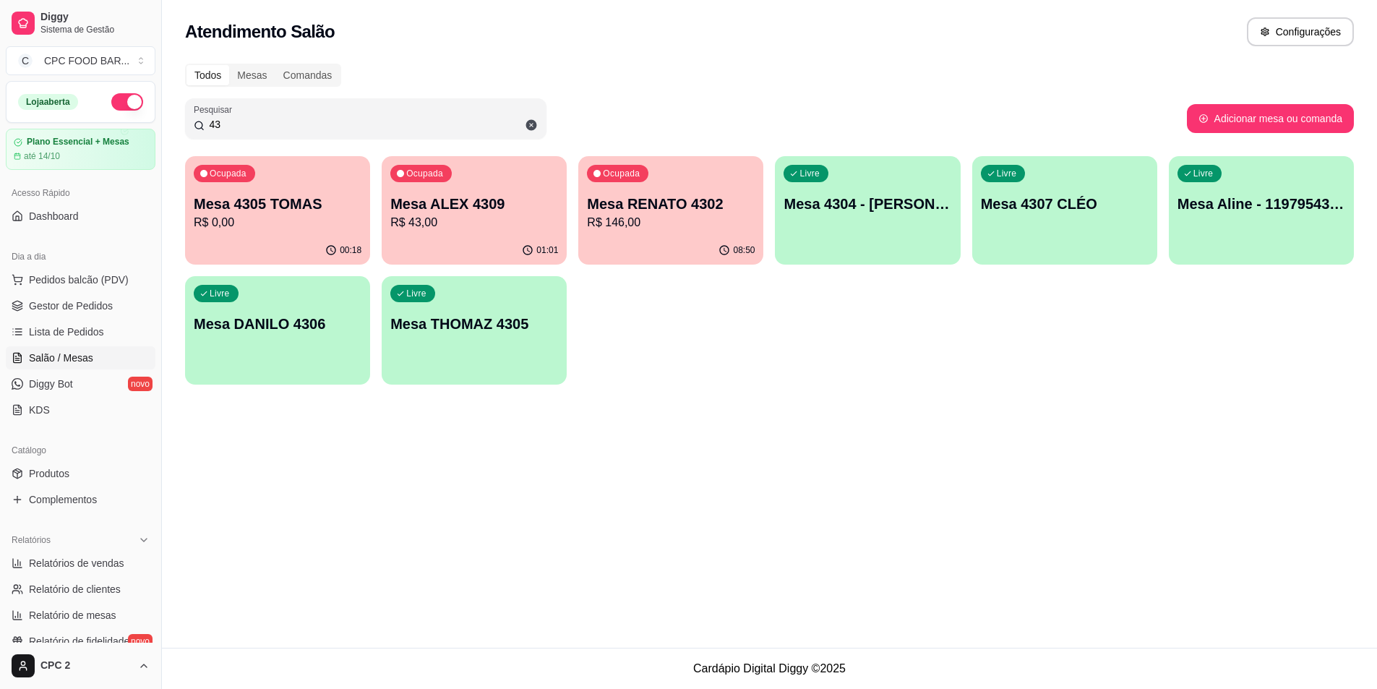
type input "4"
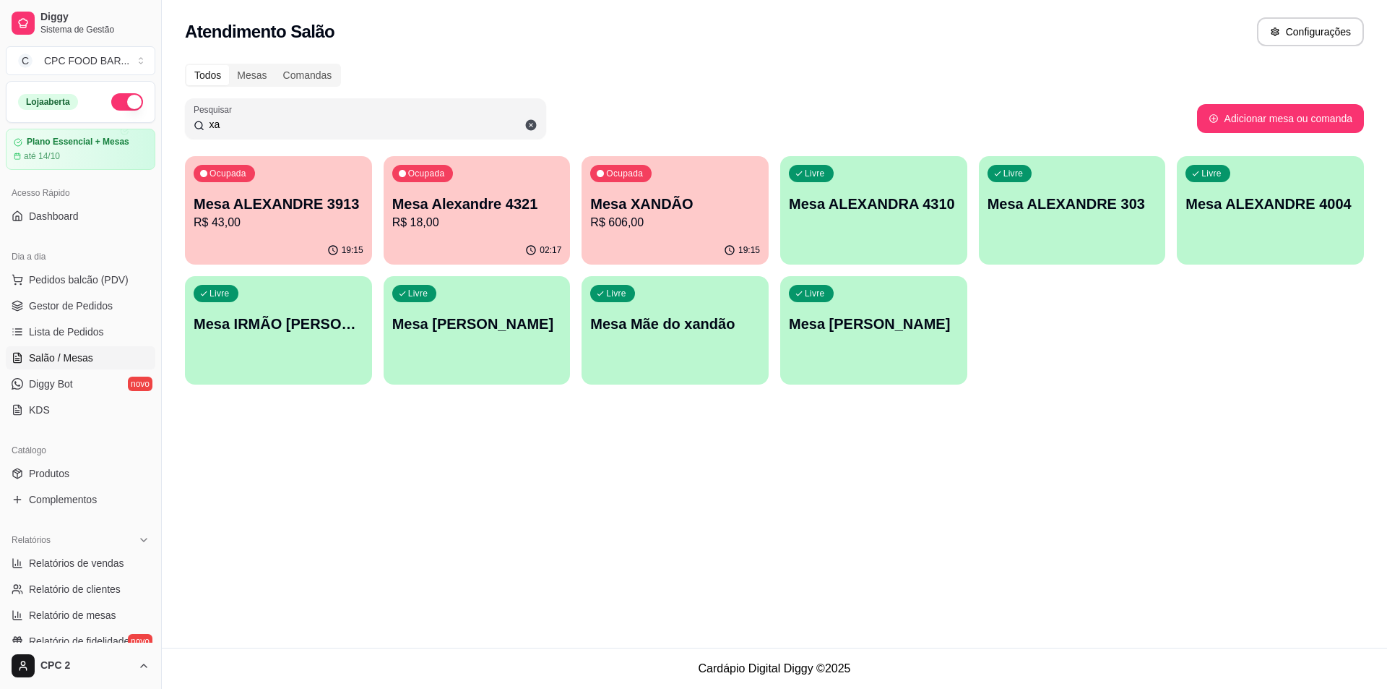
type input "xa"
click at [655, 178] on div "Ocupada Mesa XANDÃO R$ 606,00" at bounding box center [675, 197] width 181 height 78
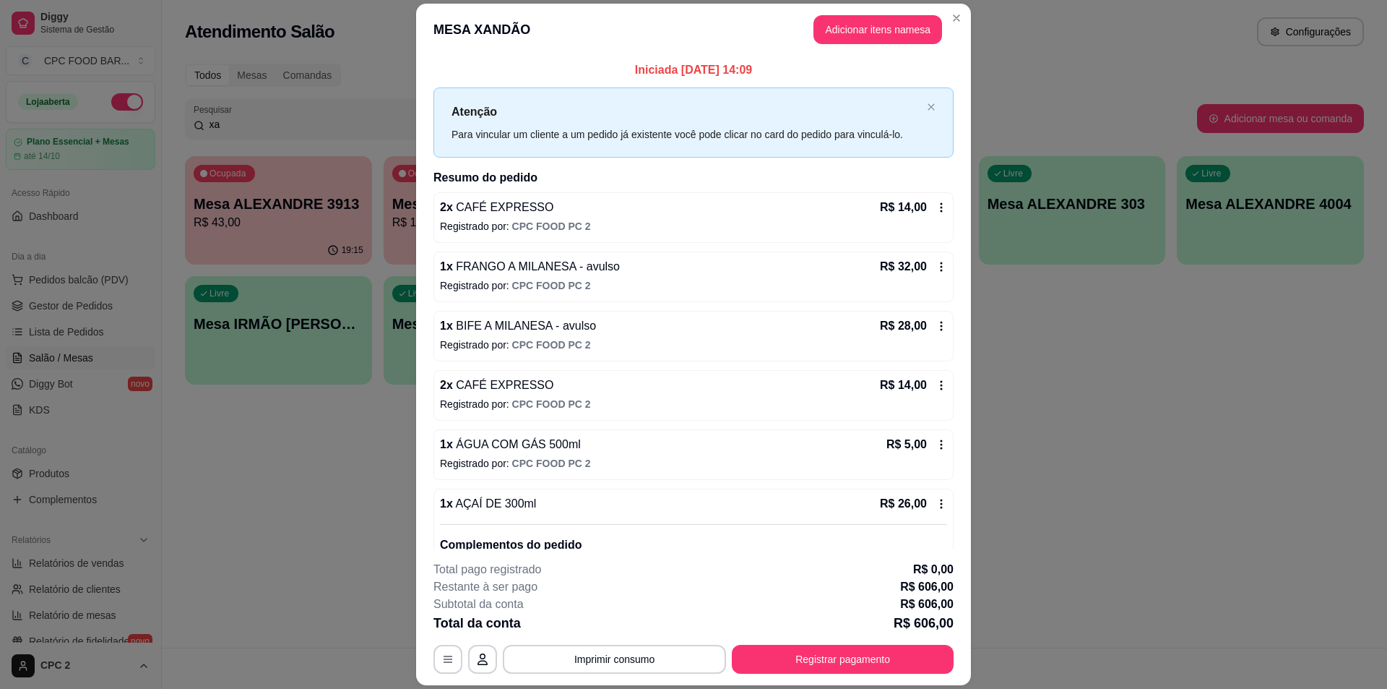
click at [864, 13] on header "MESA XANDÃO Adicionar itens na mesa" at bounding box center [693, 30] width 555 height 52
click at [843, 34] on button "Adicionar itens na mesa" at bounding box center [878, 29] width 124 height 28
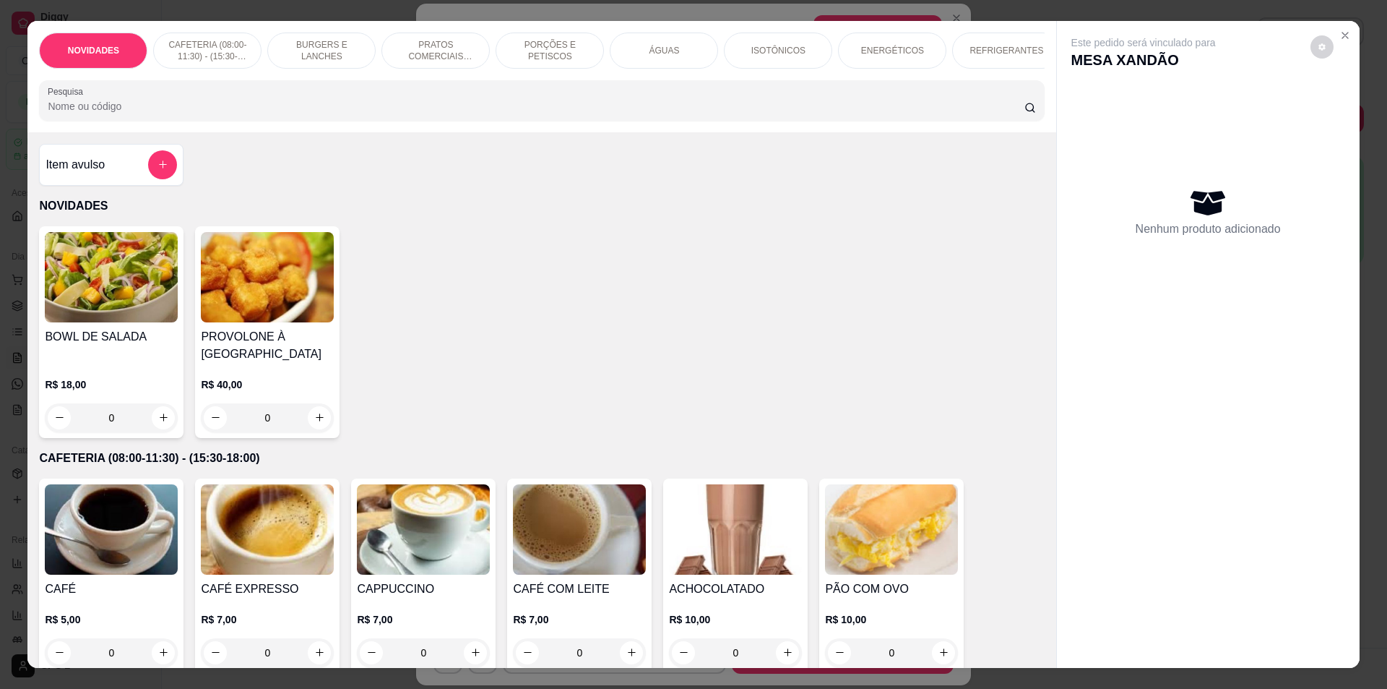
click at [635, 46] on div "ÁGUAS" at bounding box center [664, 51] width 108 height 36
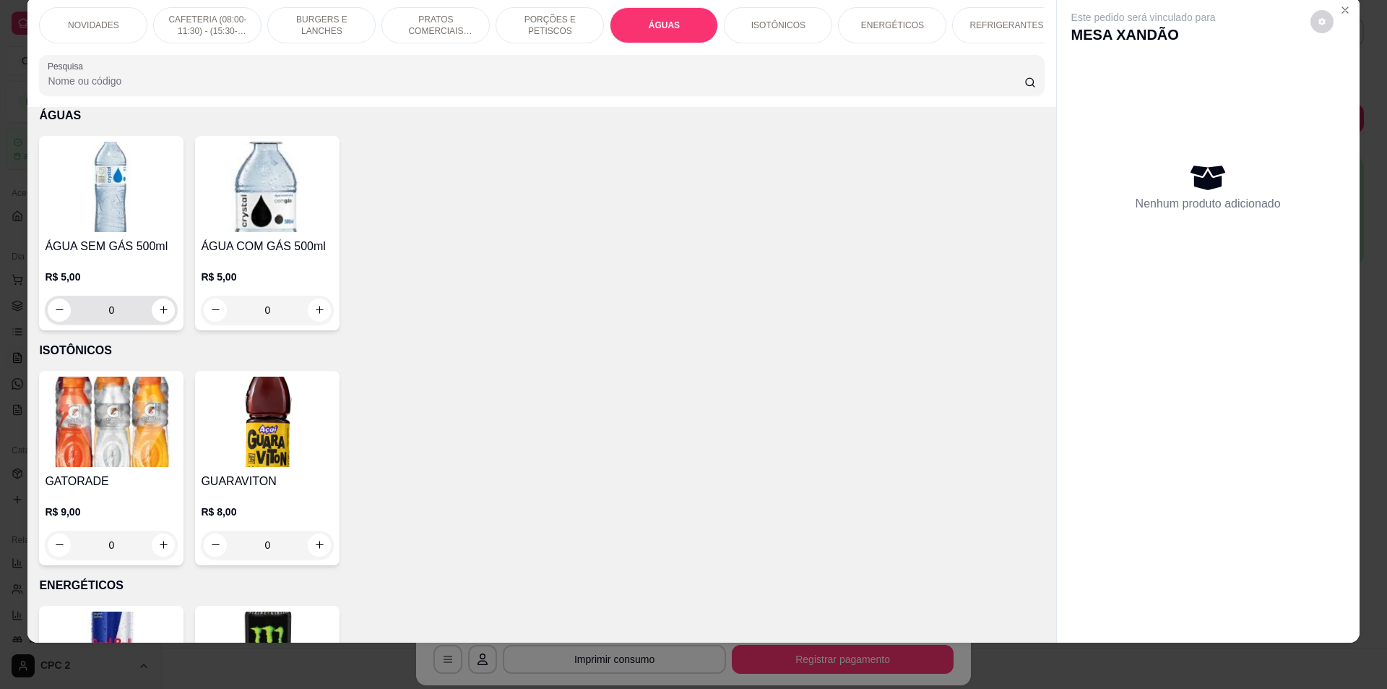
click at [159, 313] on button "increase-product-quantity" at bounding box center [163, 309] width 23 height 23
click at [159, 312] on button "increase-product-quantity" at bounding box center [163, 309] width 23 height 23
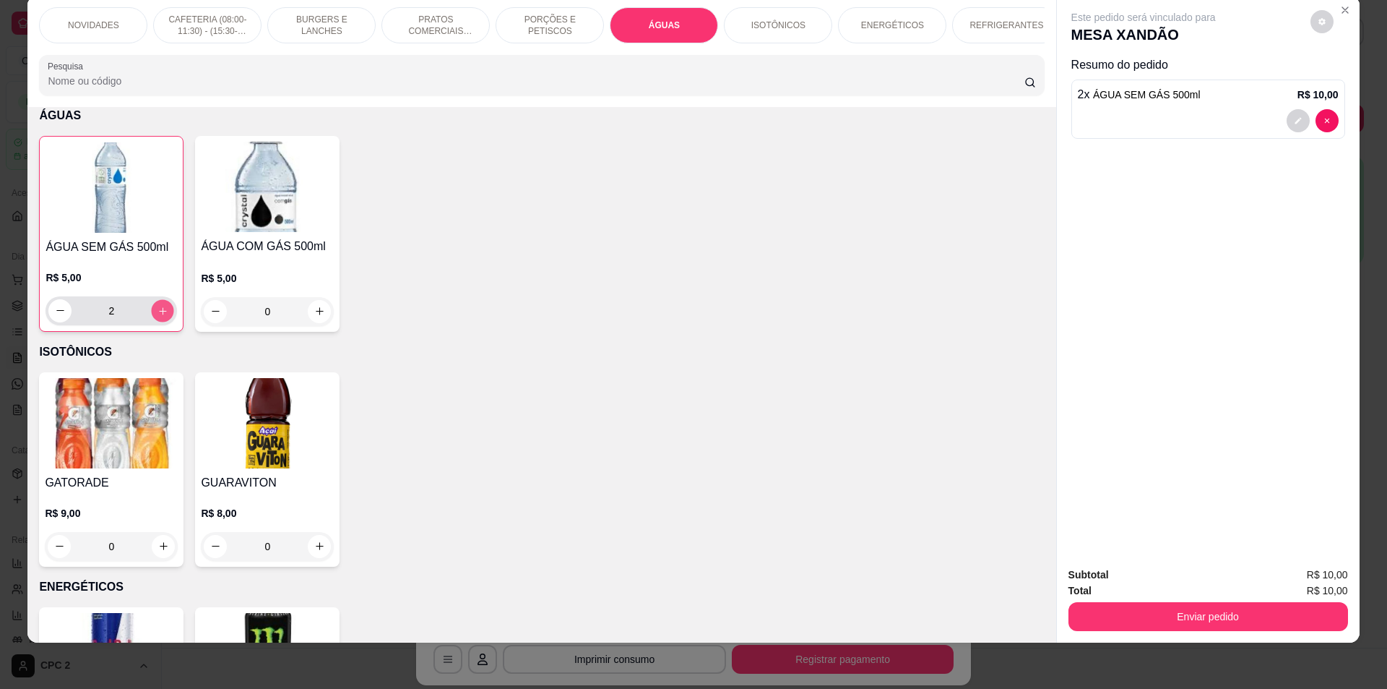
click at [159, 312] on button "increase-product-quantity" at bounding box center [163, 310] width 22 height 22
type input "3"
click at [1280, 608] on button "Enviar pedido" at bounding box center [1207, 617] width 271 height 28
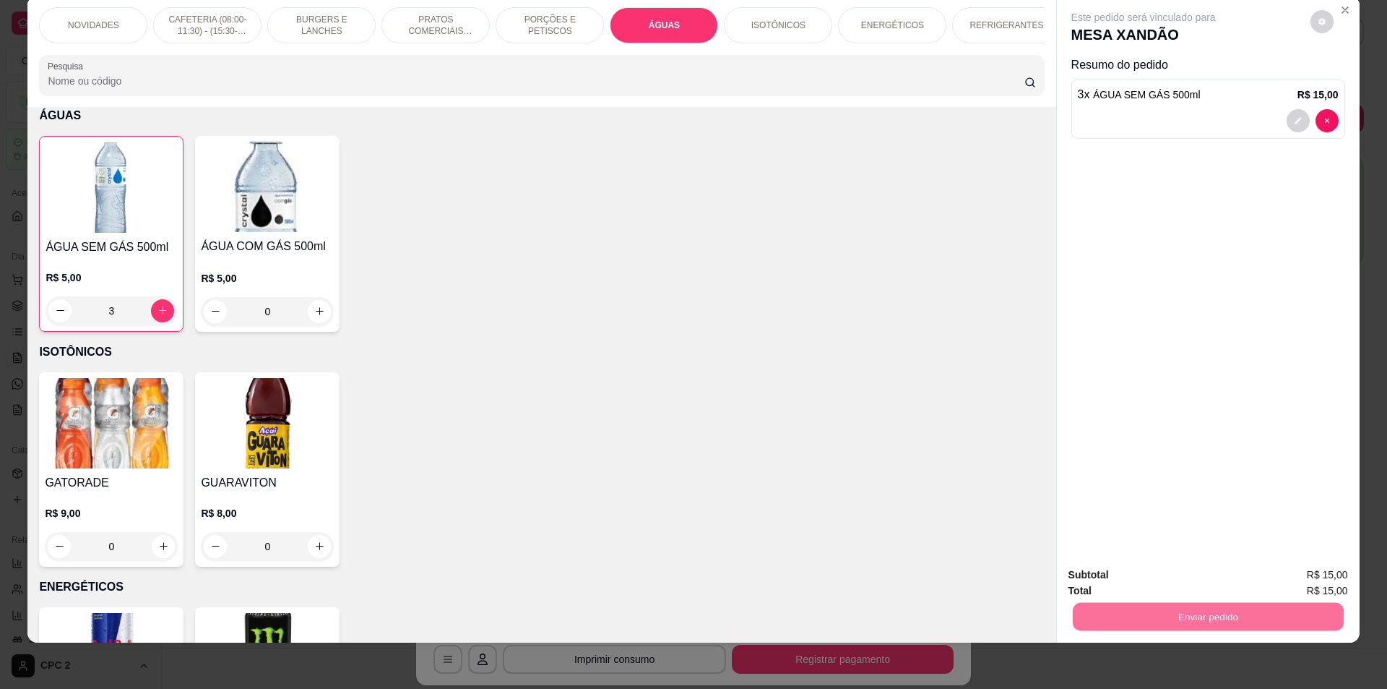
click at [1346, 575] on button "Enviar pedido" at bounding box center [1310, 580] width 79 height 27
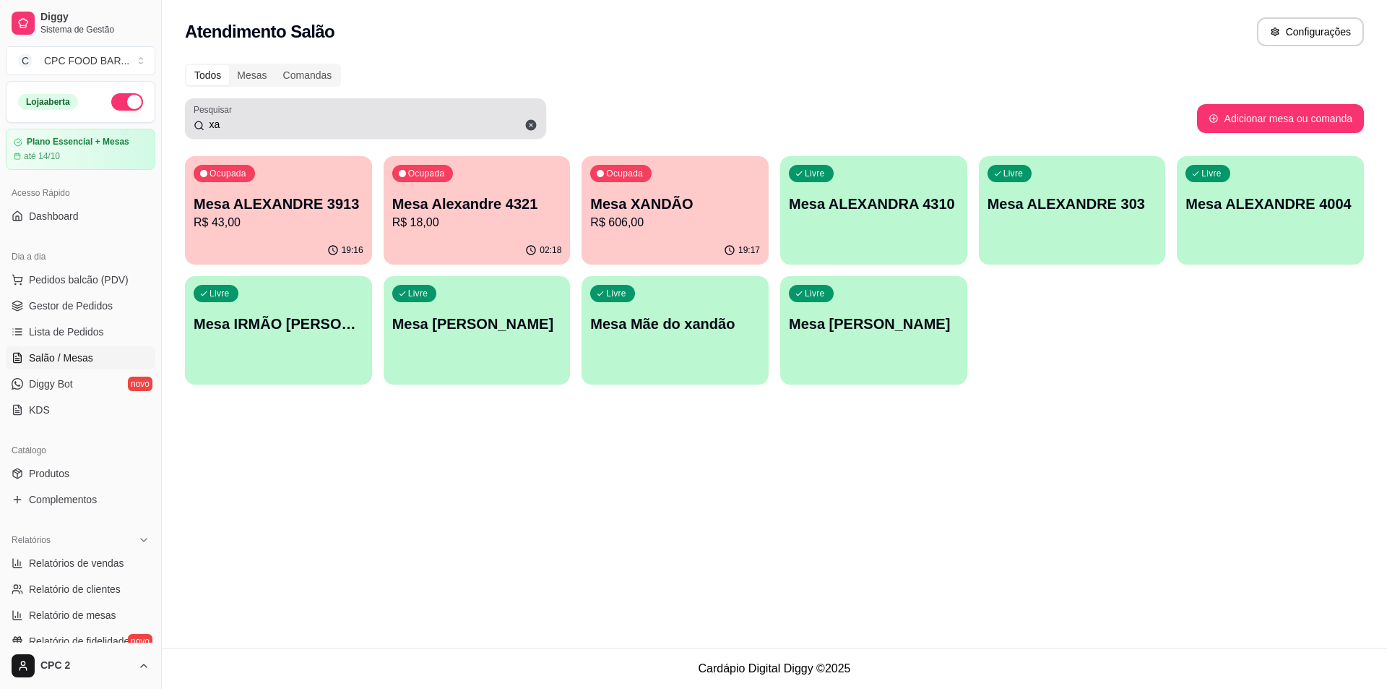
click at [267, 133] on div "Pesquisar xa" at bounding box center [365, 118] width 361 height 40
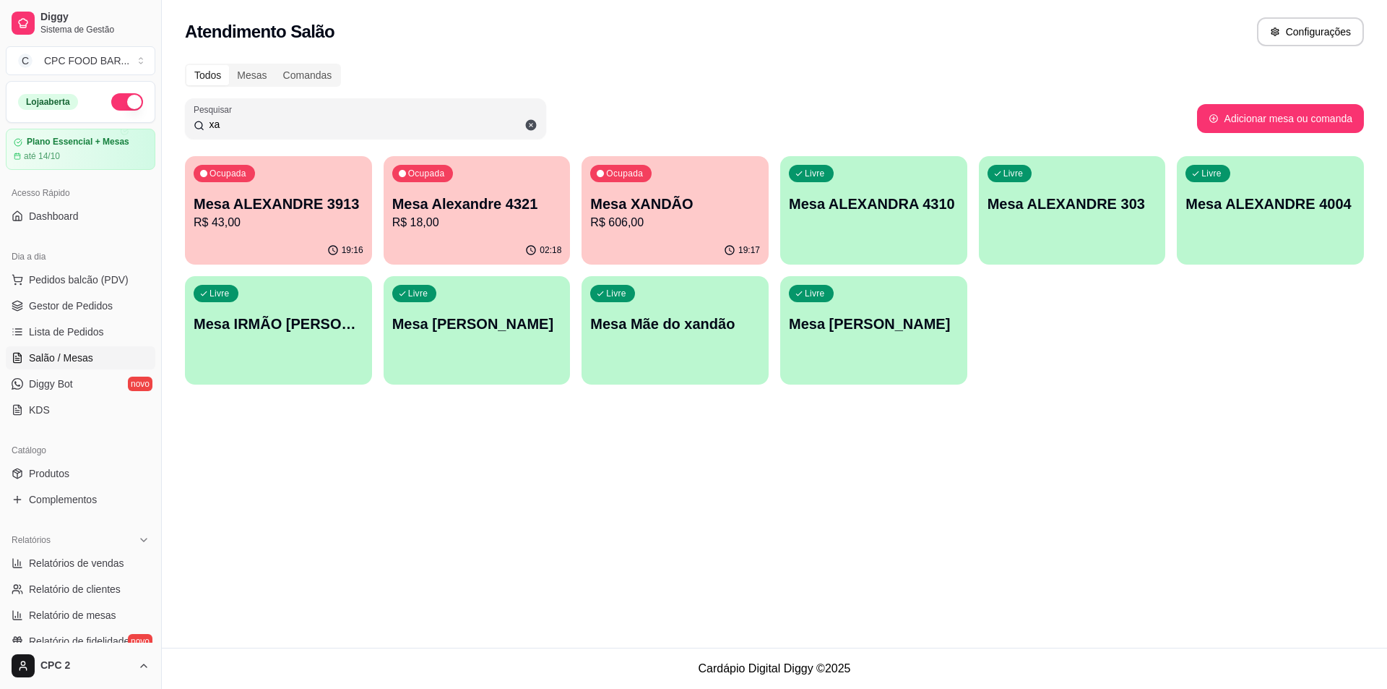
type input "x"
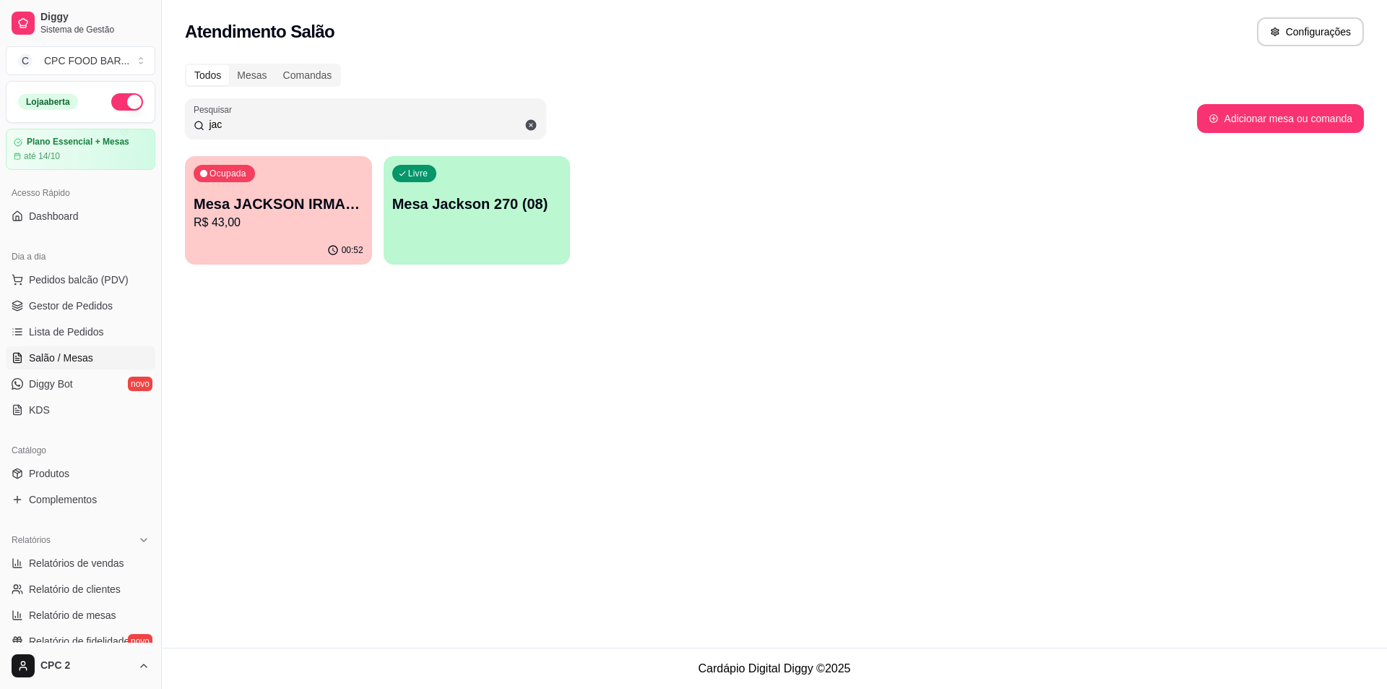
type input "jac"
click at [340, 195] on p "Mesa JACKSON IRMAO TAIS" at bounding box center [279, 204] width 165 height 20
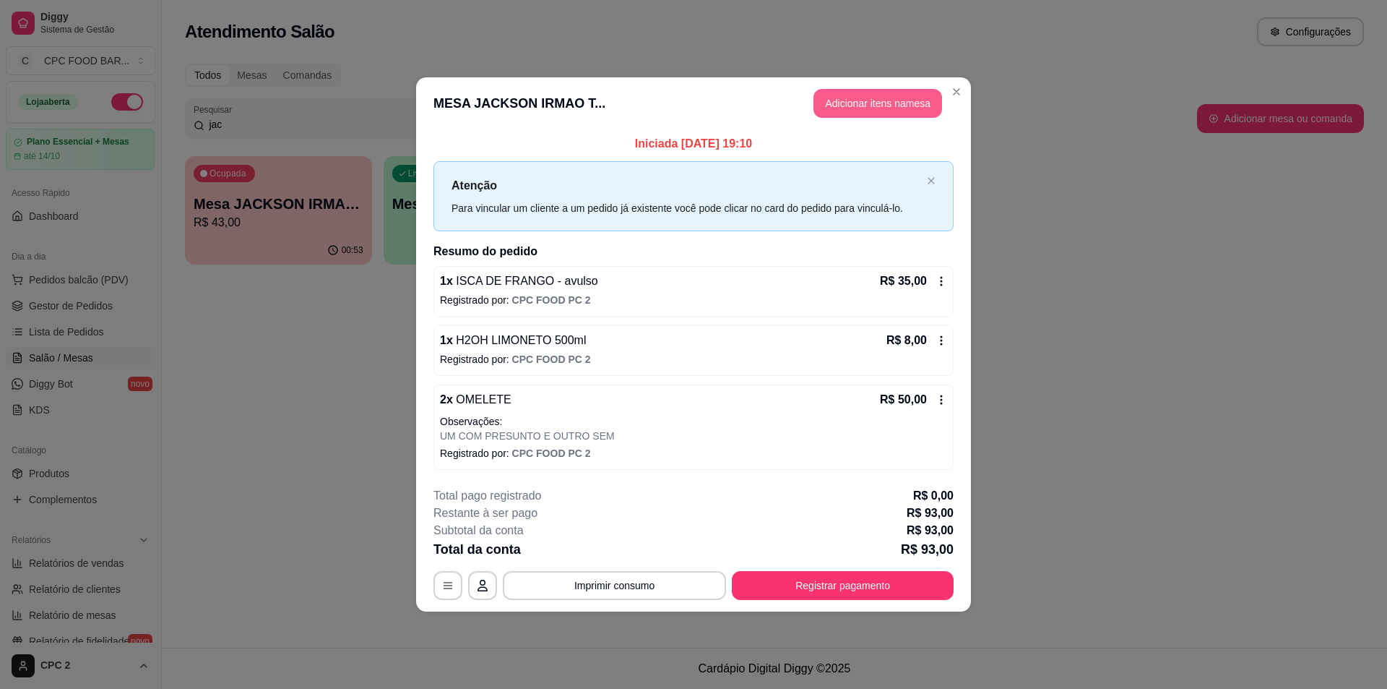
click at [859, 110] on button "Adicionar itens na mesa" at bounding box center [878, 103] width 129 height 29
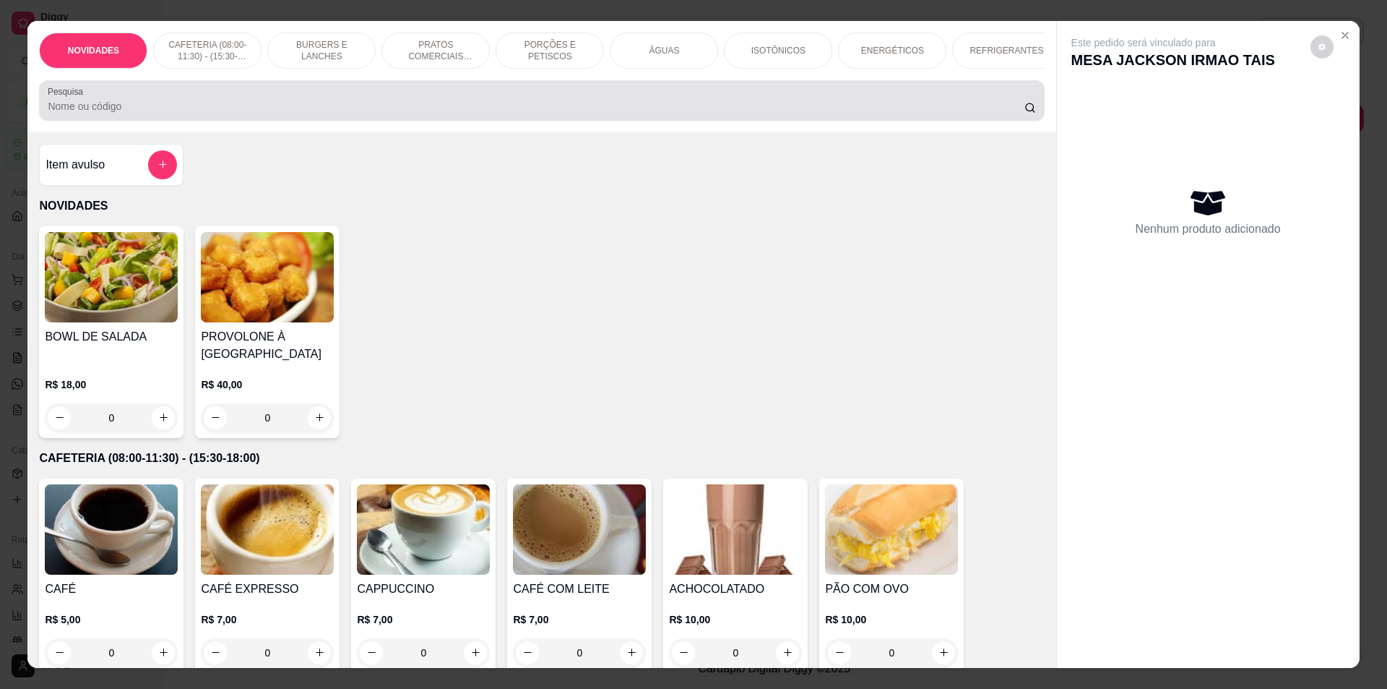
click at [403, 113] on input "Pesquisa" at bounding box center [536, 106] width 976 height 14
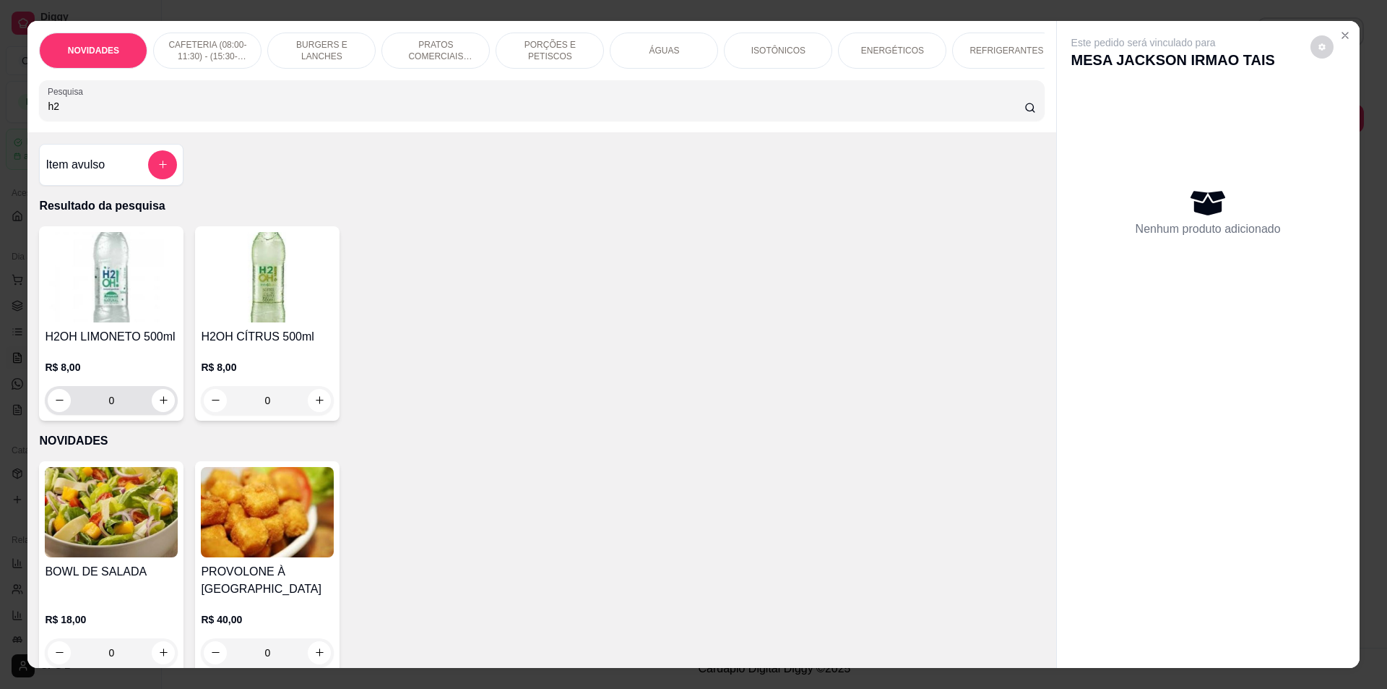
type input "h2"
click at [171, 408] on div "0" at bounding box center [111, 400] width 133 height 29
click at [168, 410] on button "increase-product-quantity" at bounding box center [163, 400] width 23 height 23
type input "1"
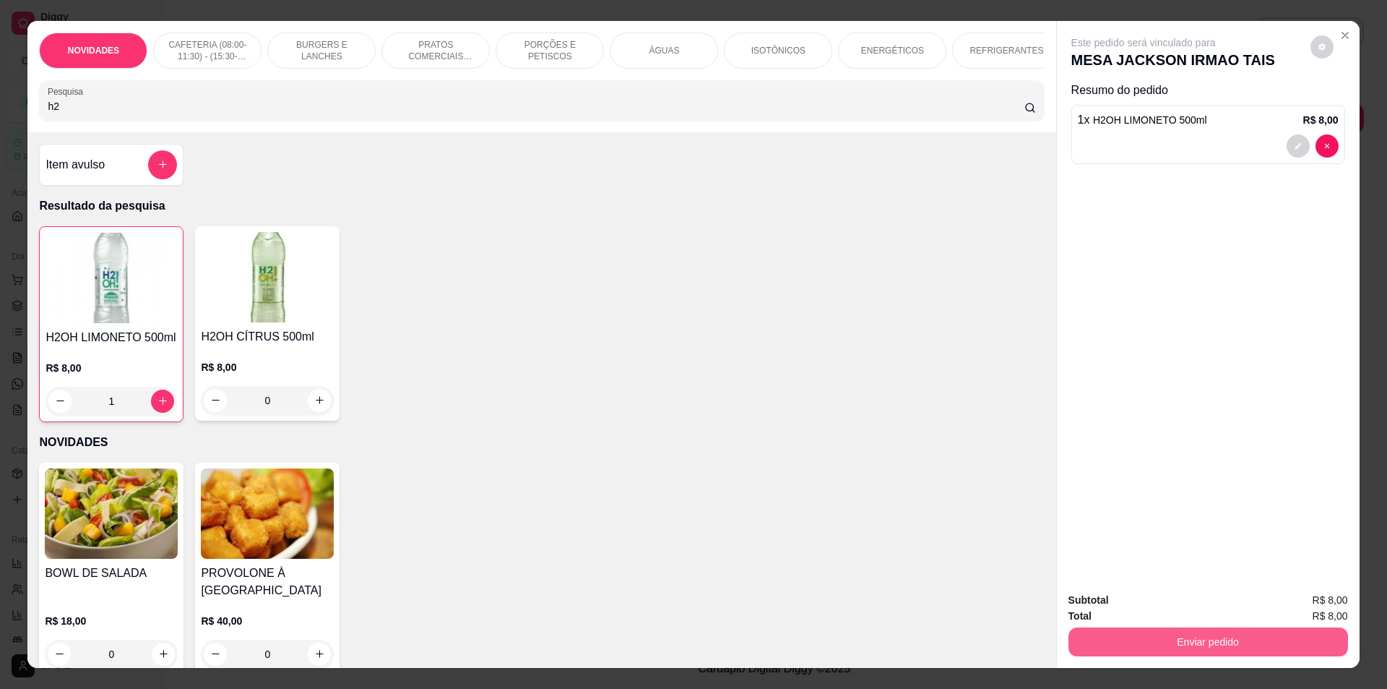
click at [1281, 636] on button "Enviar pedido" at bounding box center [1209, 641] width 280 height 29
click at [1308, 604] on button "Enviar pedido" at bounding box center [1311, 606] width 82 height 27
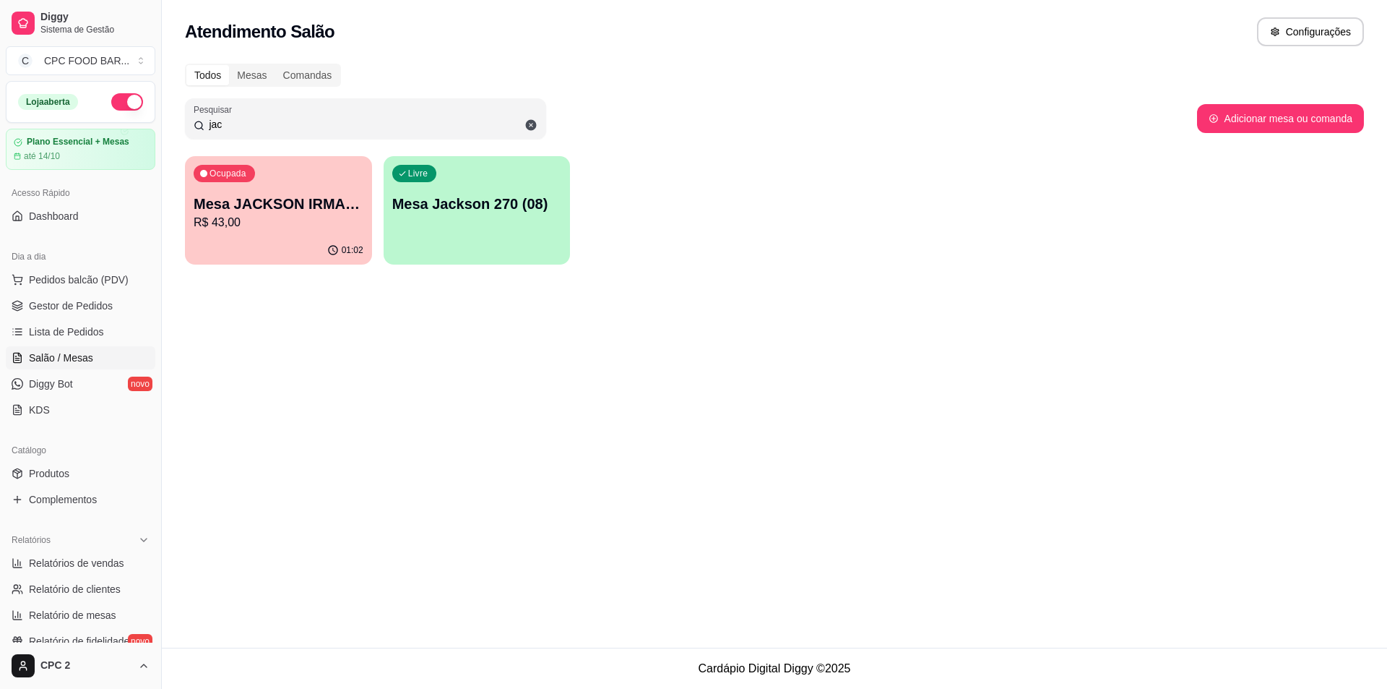
click at [275, 121] on input "jac" at bounding box center [371, 124] width 333 height 14
type input "j"
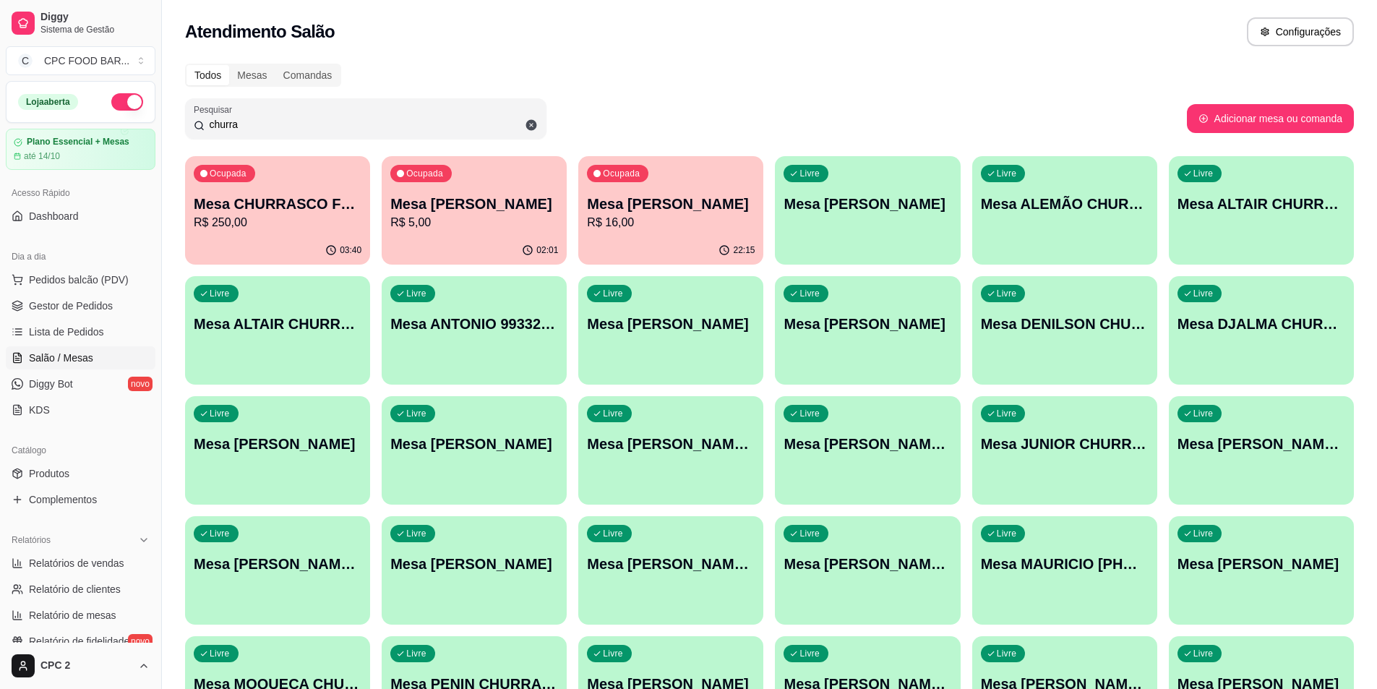
type input "churra"
click at [301, 212] on p "Mesa CHURRASCO FUTEBOL" at bounding box center [278, 204] width 168 height 20
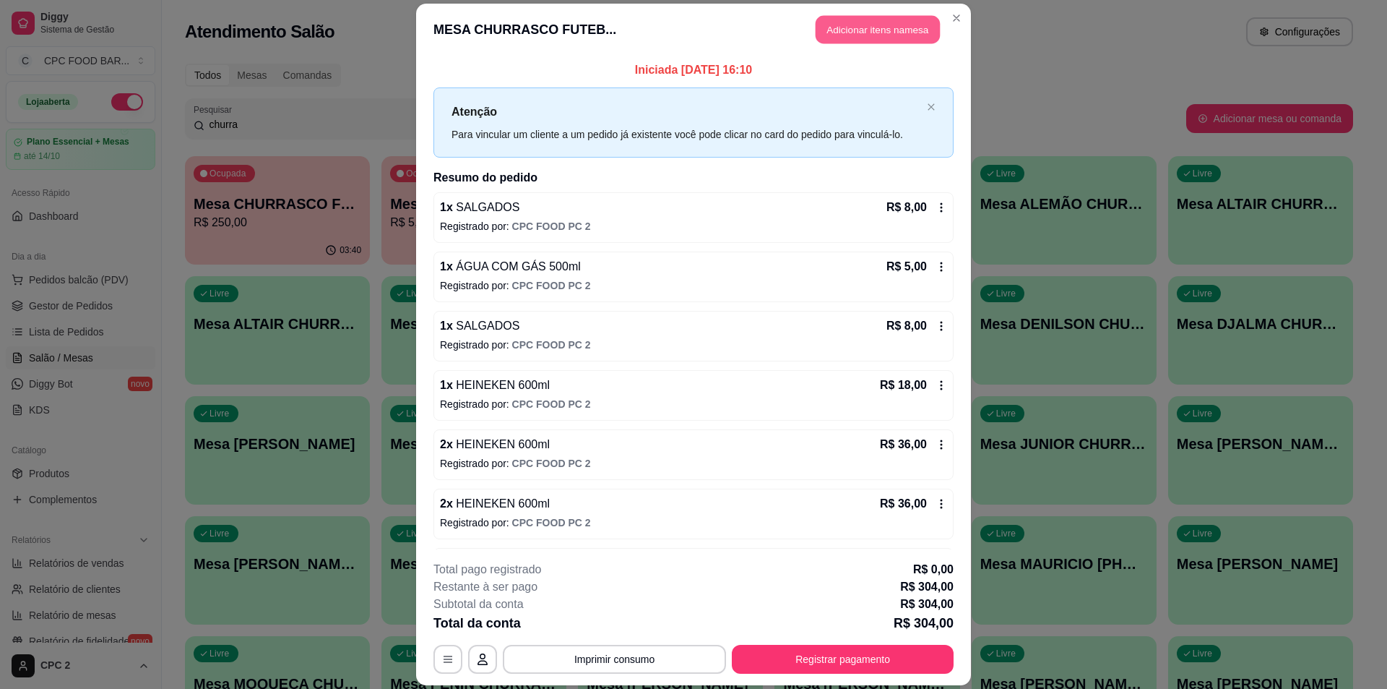
click at [876, 18] on button "Adicionar itens na mesa" at bounding box center [878, 29] width 124 height 28
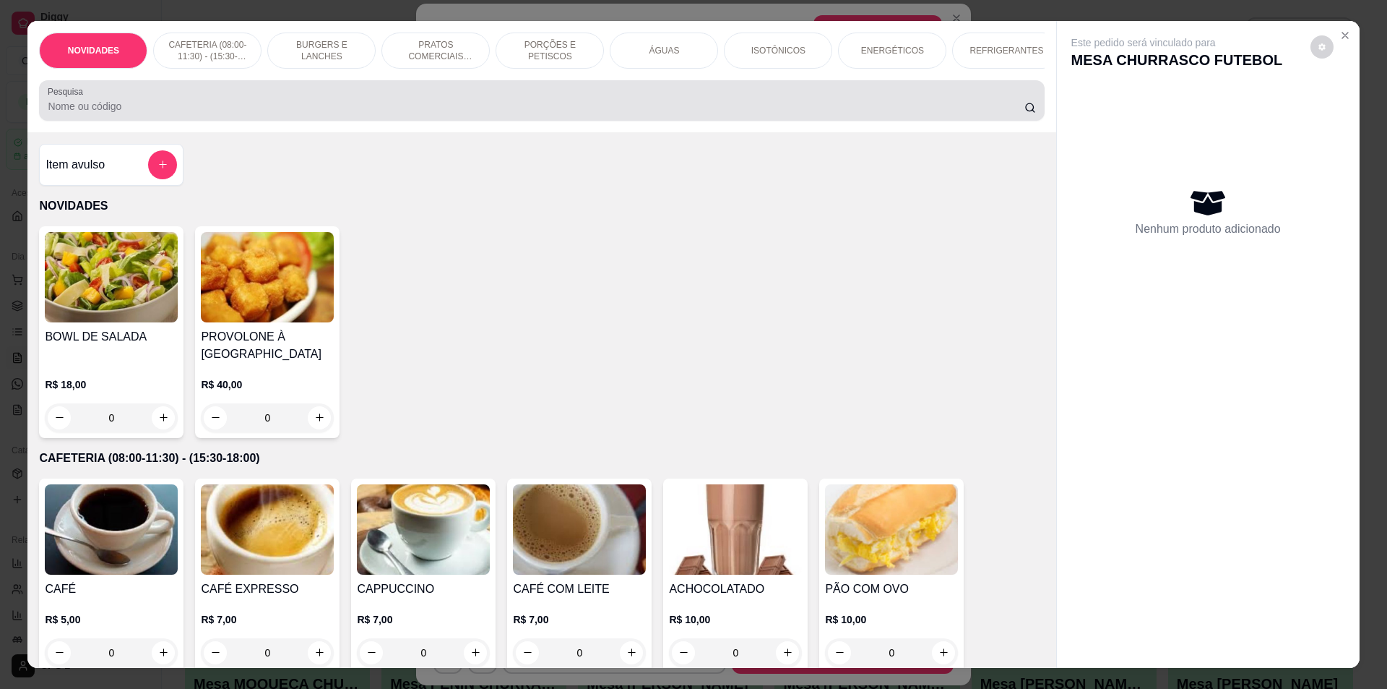
click at [400, 113] on input "Pesquisa" at bounding box center [536, 106] width 976 height 14
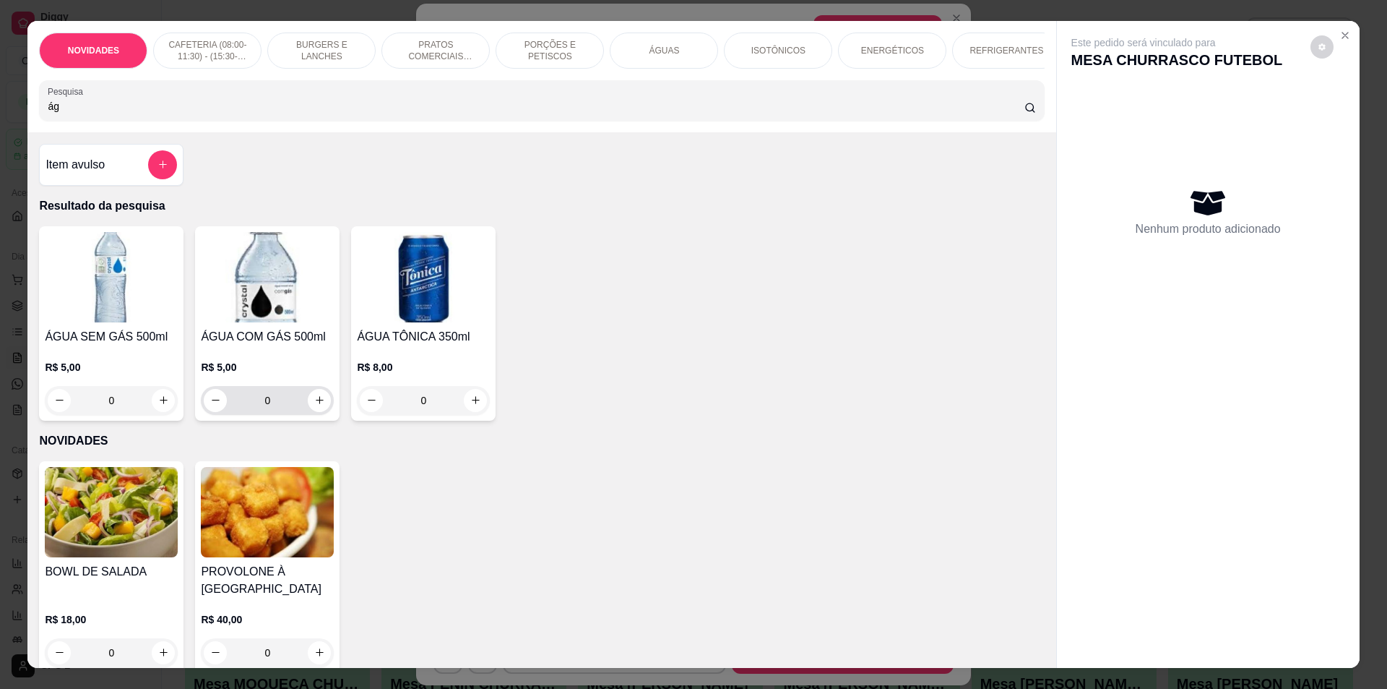
type input "ág"
click at [318, 405] on icon "increase-product-quantity" at bounding box center [319, 400] width 11 height 11
type input "1"
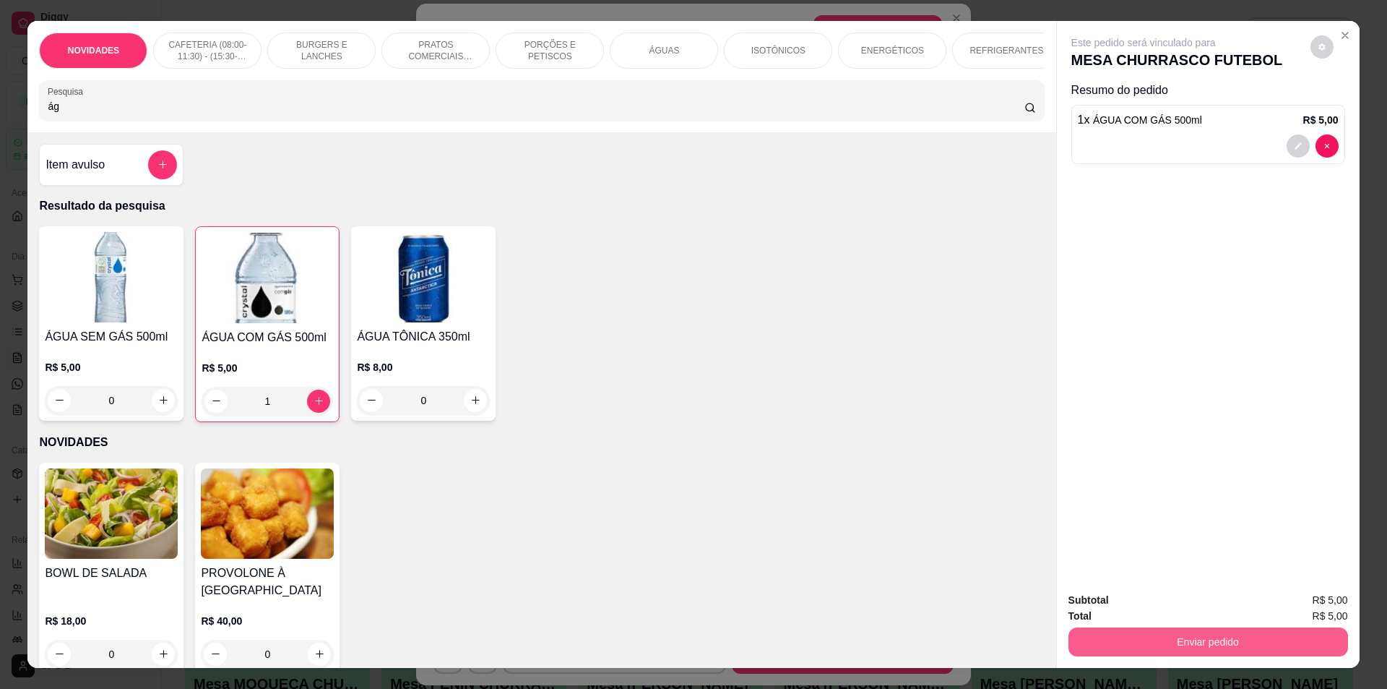
click at [1166, 631] on button "Enviar pedido" at bounding box center [1209, 641] width 280 height 29
click at [1195, 598] on button "Registrar cliente" at bounding box center [1213, 606] width 95 height 27
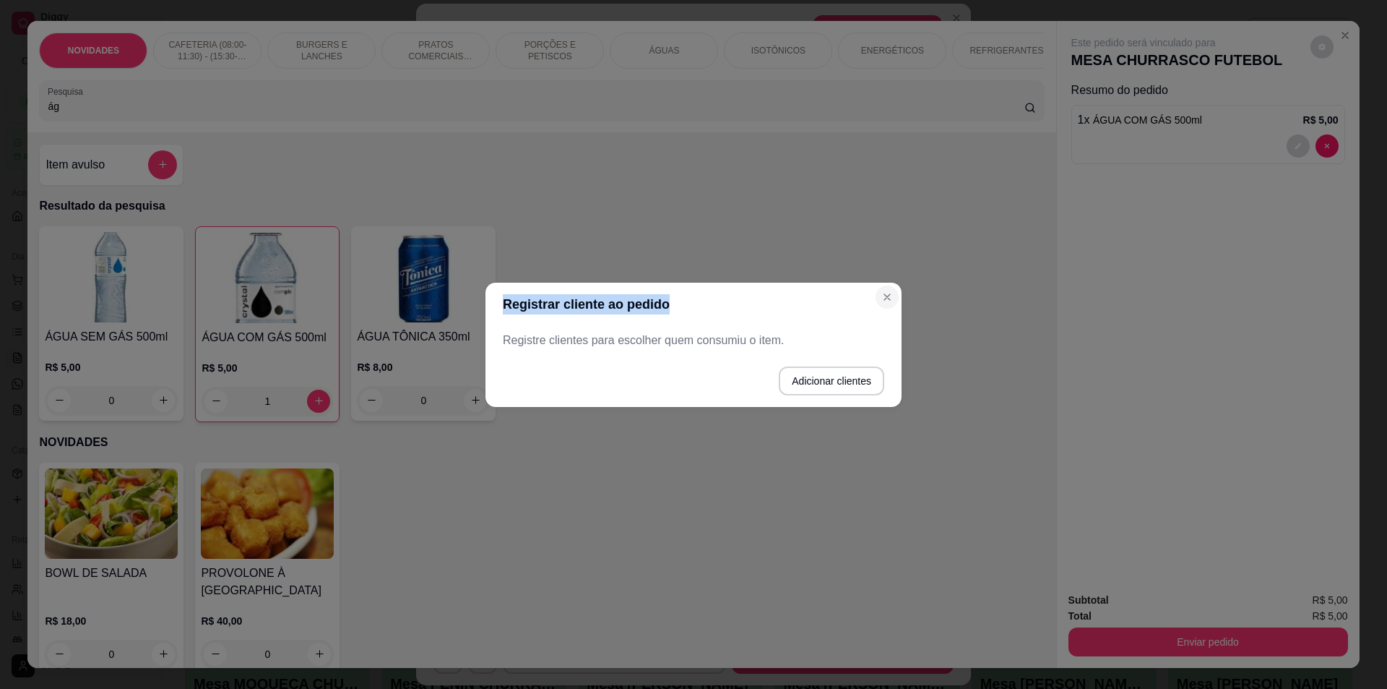
click at [879, 290] on section "Registrar cliente ao pedido Registre clientes para escolher quem consumiu o ite…" at bounding box center [694, 345] width 416 height 124
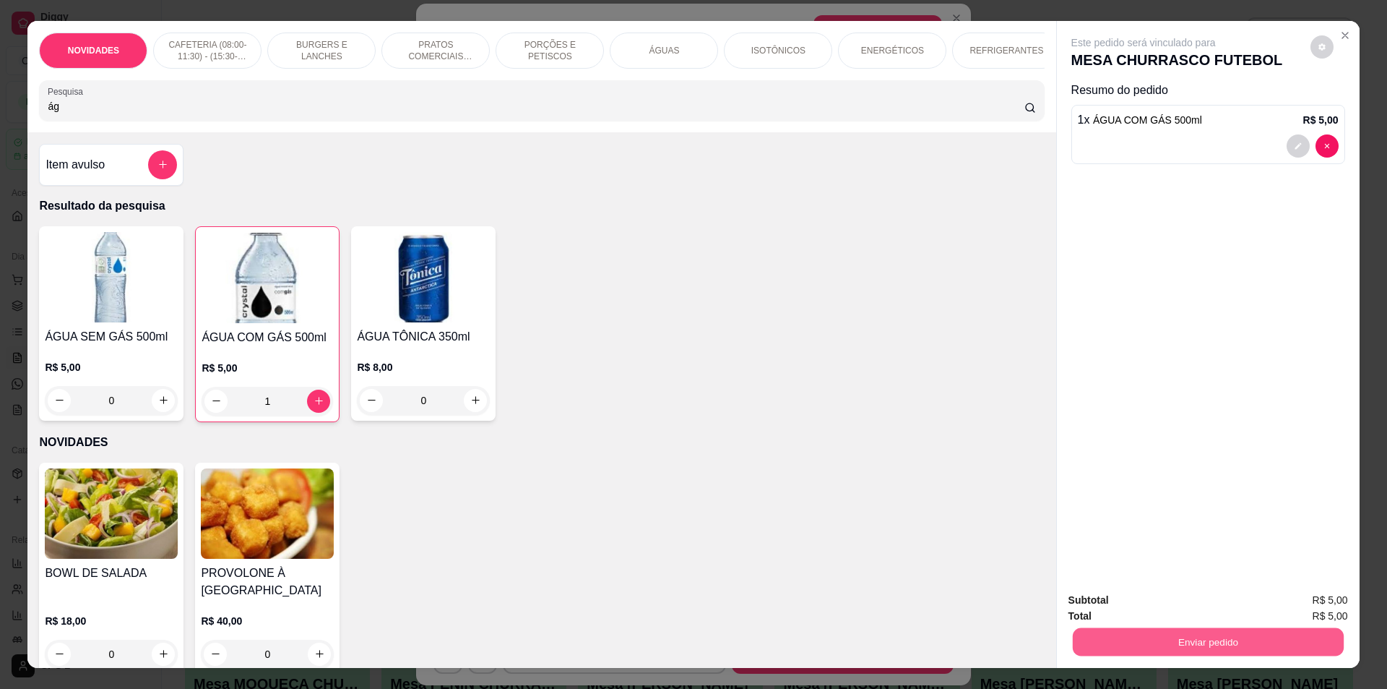
click at [1242, 639] on button "Enviar pedido" at bounding box center [1207, 642] width 271 height 28
click at [1301, 600] on button "Enviar pedido" at bounding box center [1311, 606] width 82 height 27
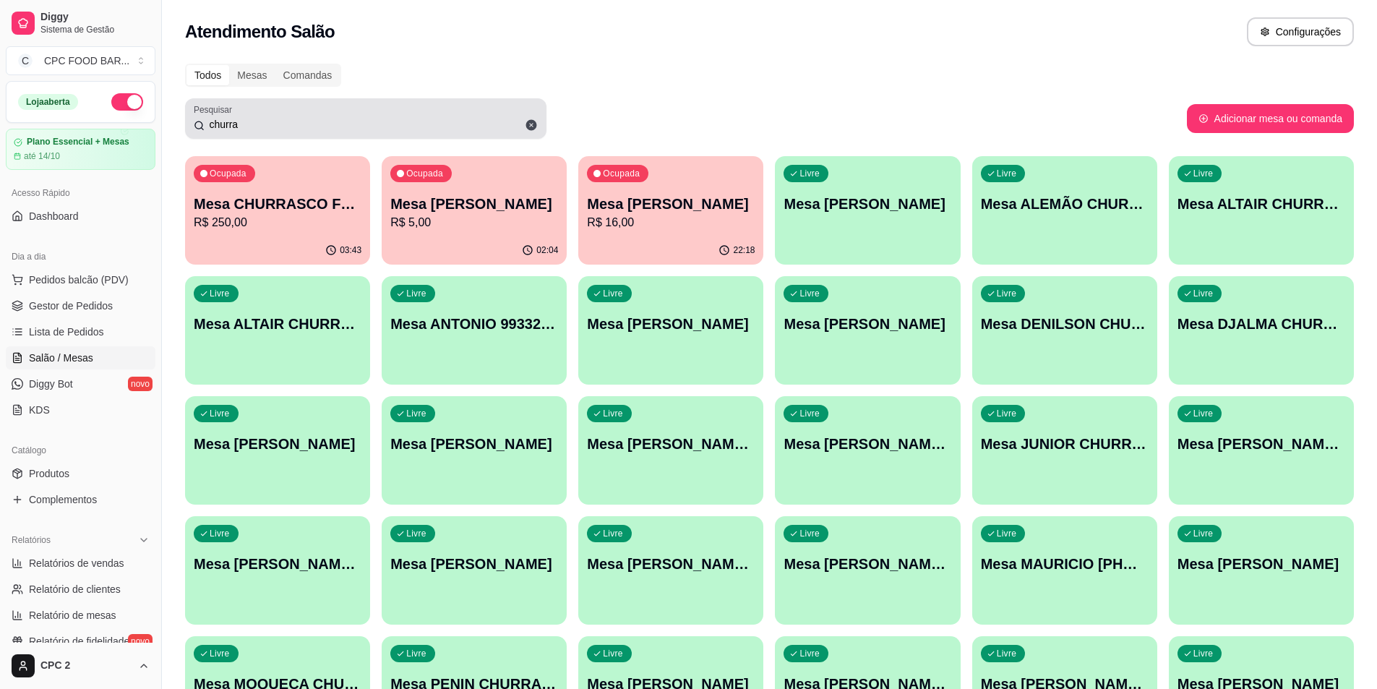
click at [352, 126] on input "churra" at bounding box center [371, 124] width 333 height 14
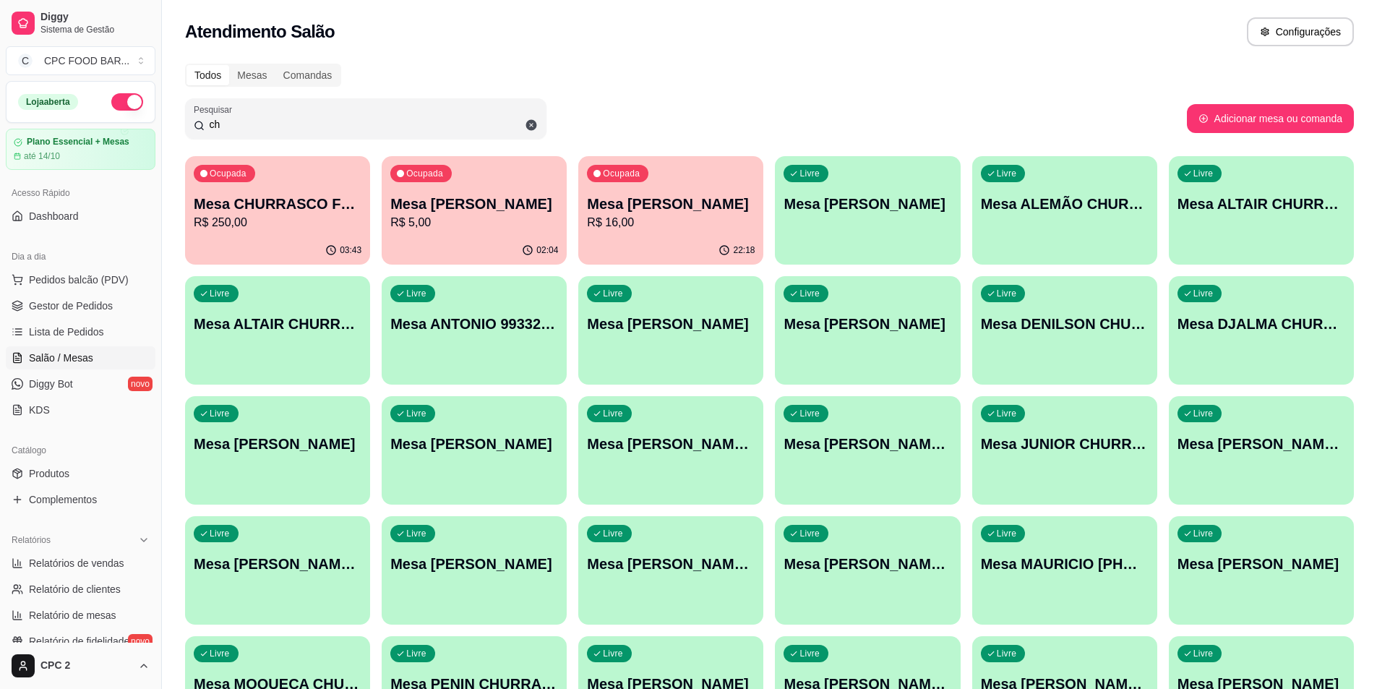
type input "c"
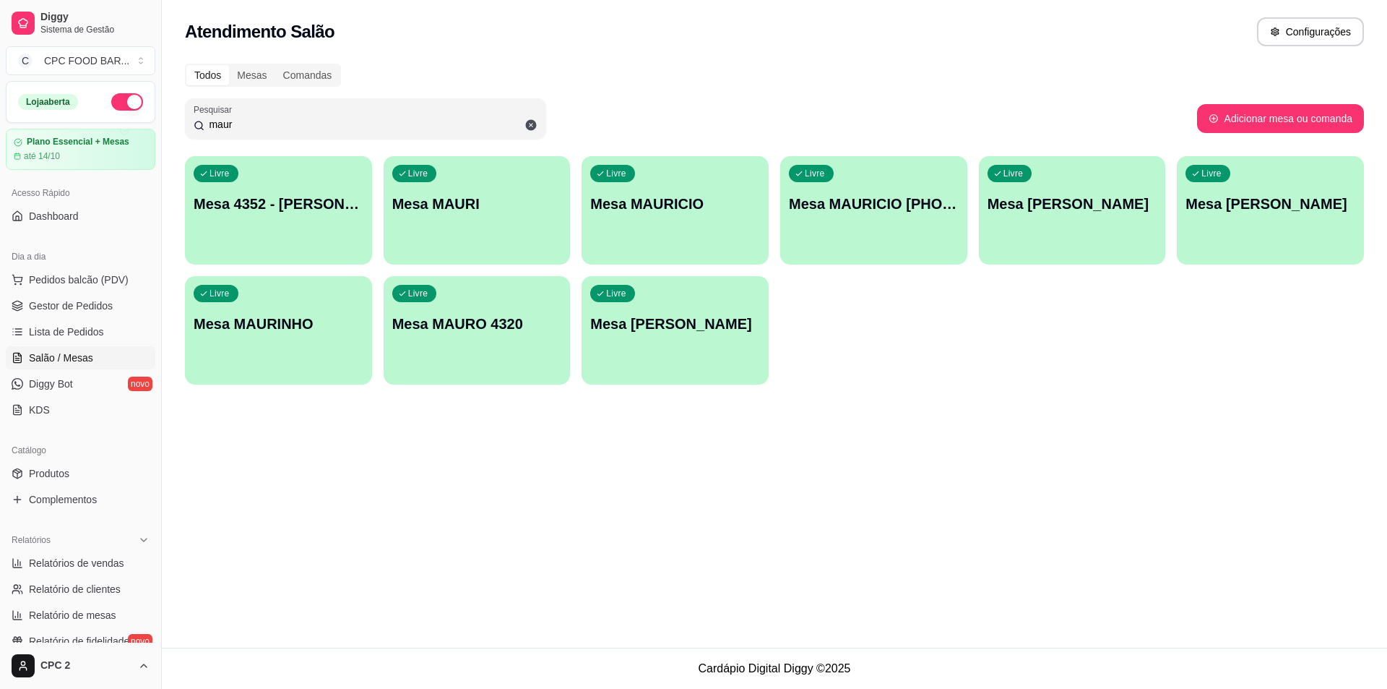
type input "maur"
click at [1107, 193] on div "Livre Mesa [PERSON_NAME]" at bounding box center [1072, 201] width 187 height 91
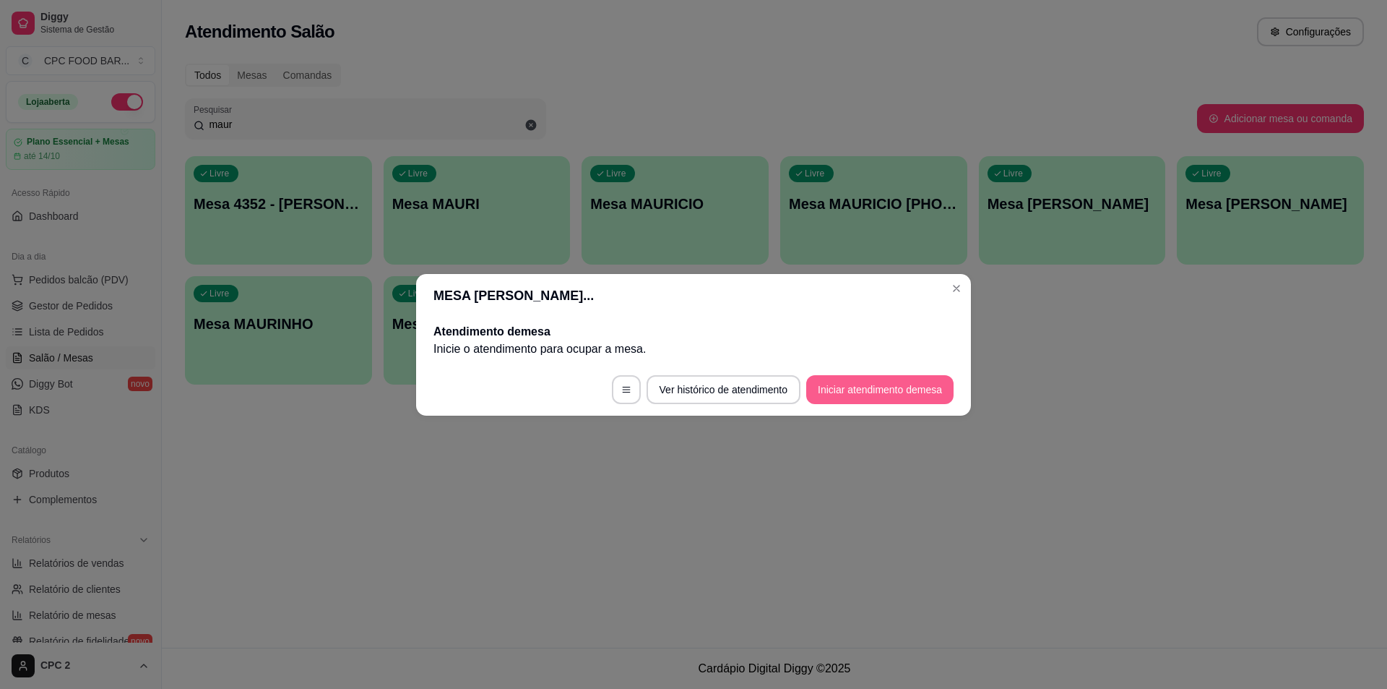
click at [882, 385] on button "Iniciar atendimento de mesa" at bounding box center [879, 389] width 147 height 29
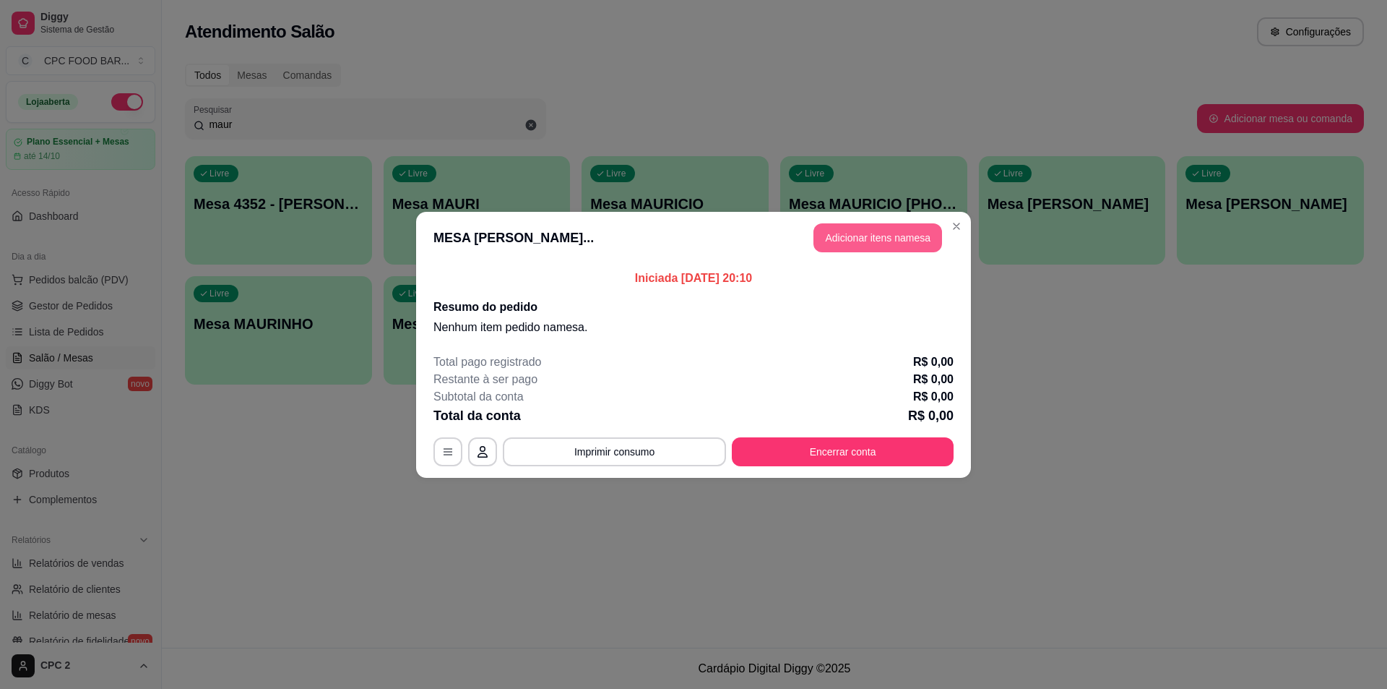
click at [882, 228] on button "Adicionar itens na mesa" at bounding box center [878, 237] width 129 height 29
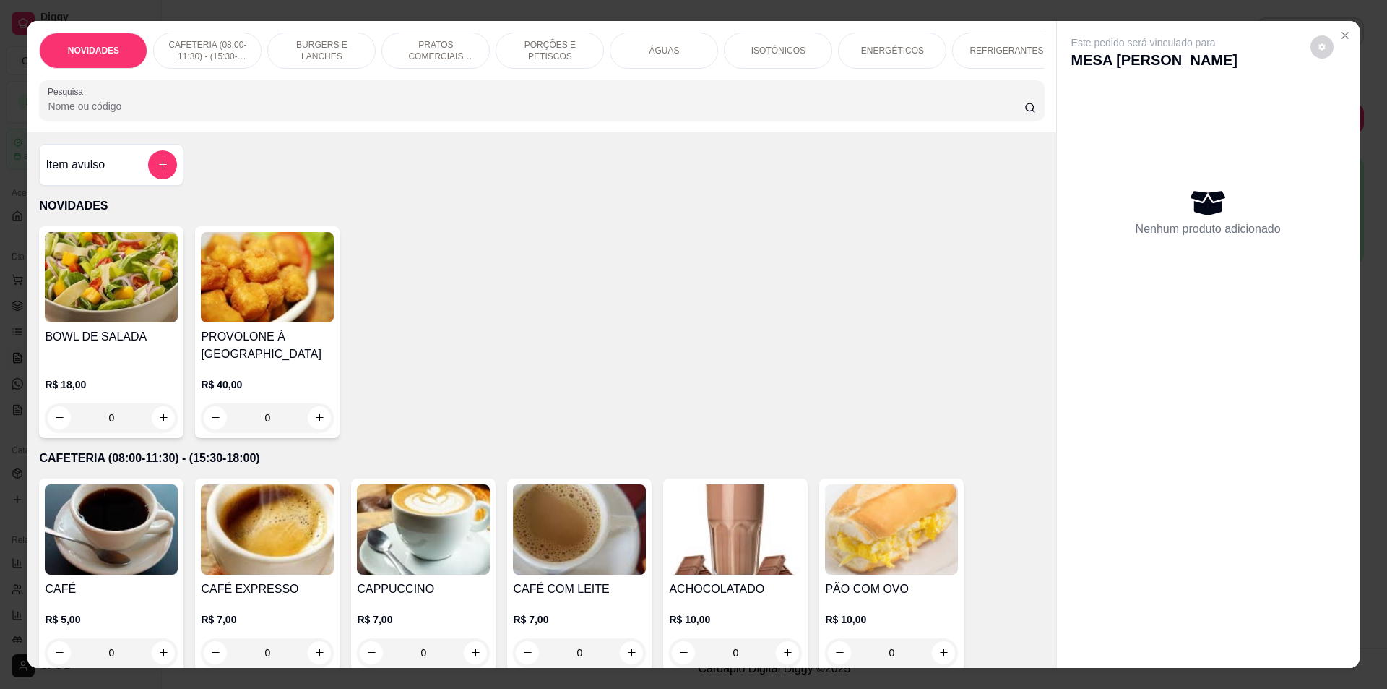
click at [662, 65] on div "ÁGUAS" at bounding box center [664, 51] width 108 height 36
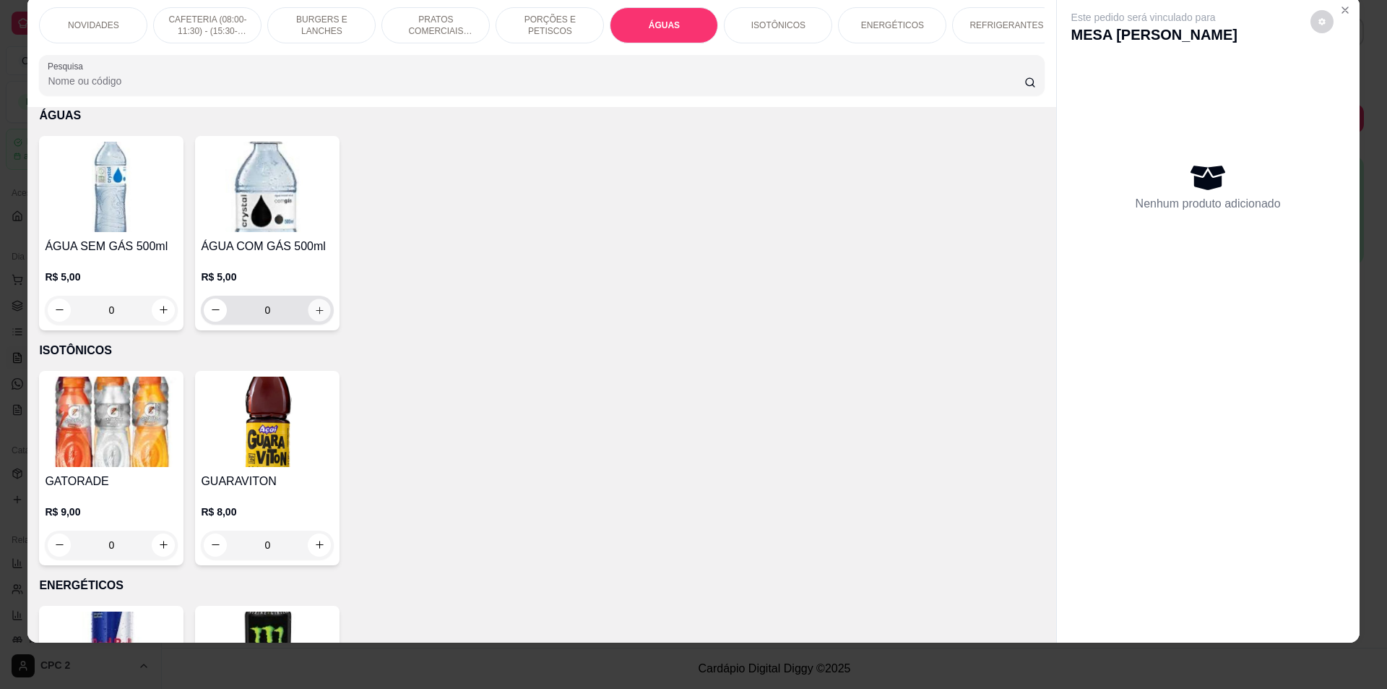
click at [314, 315] on icon "increase-product-quantity" at bounding box center [319, 309] width 11 height 11
type input "1"
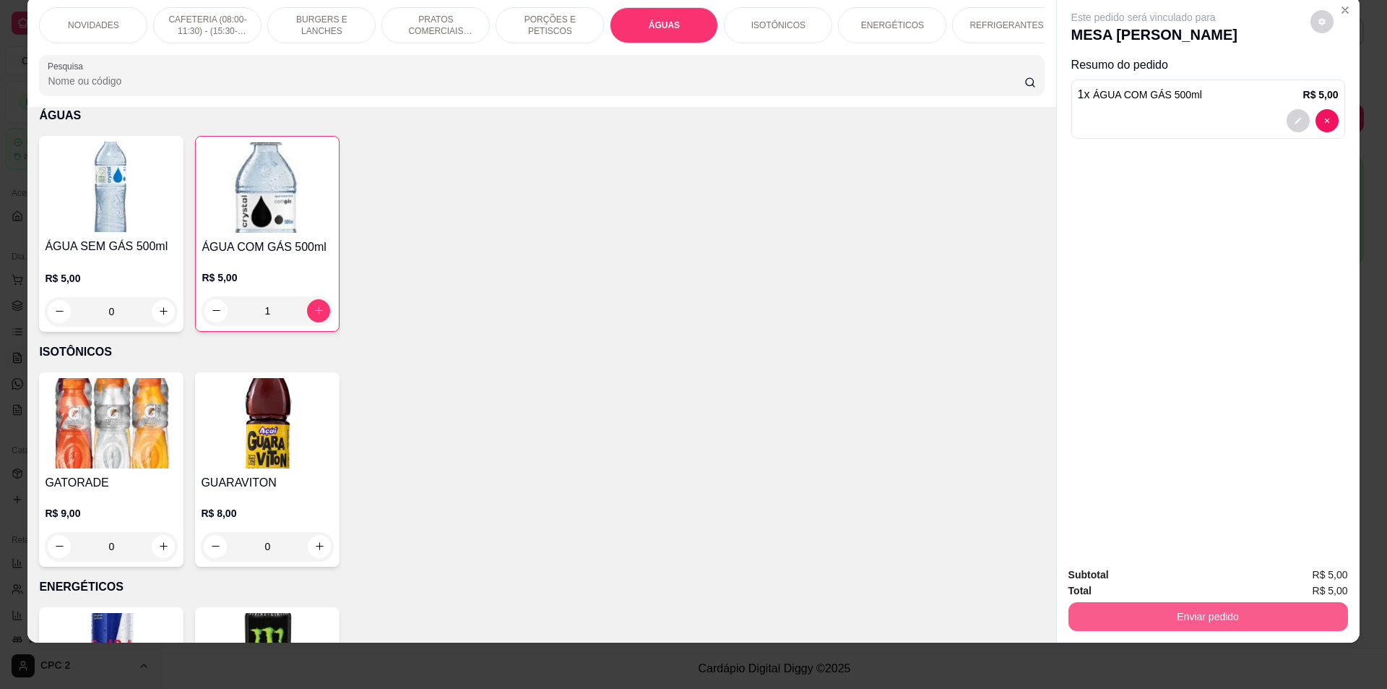
click at [1229, 614] on button "Enviar pedido" at bounding box center [1209, 616] width 280 height 29
click at [1303, 587] on button "Enviar pedido" at bounding box center [1310, 580] width 79 height 27
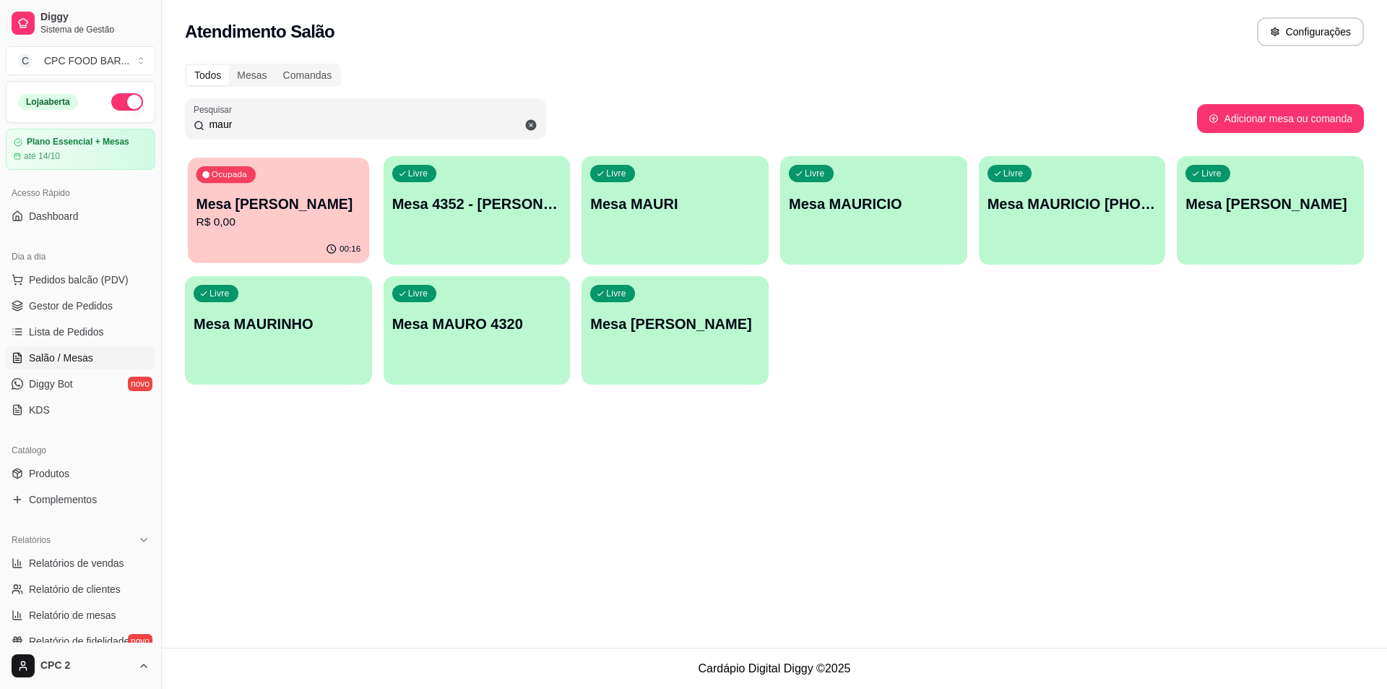
click at [248, 206] on p "Mesa [PERSON_NAME]" at bounding box center [279, 204] width 165 height 20
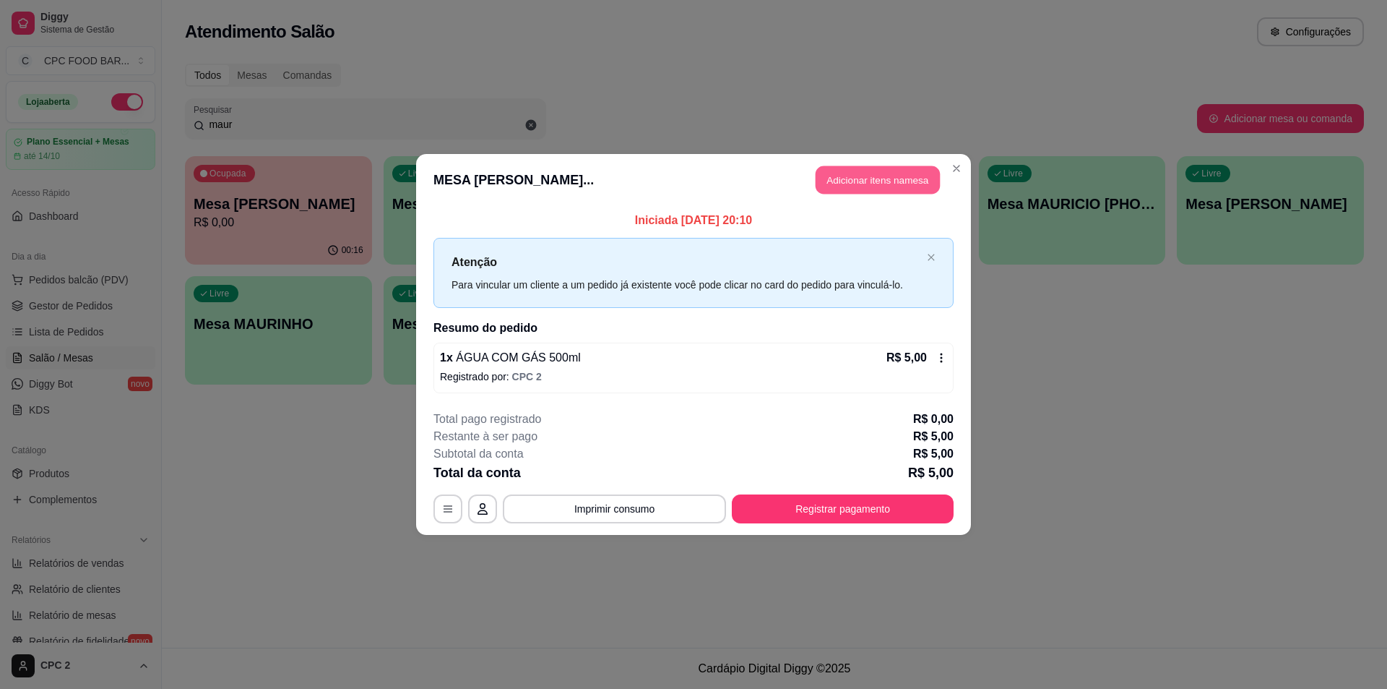
click at [863, 180] on button "Adicionar itens na mesa" at bounding box center [878, 180] width 124 height 28
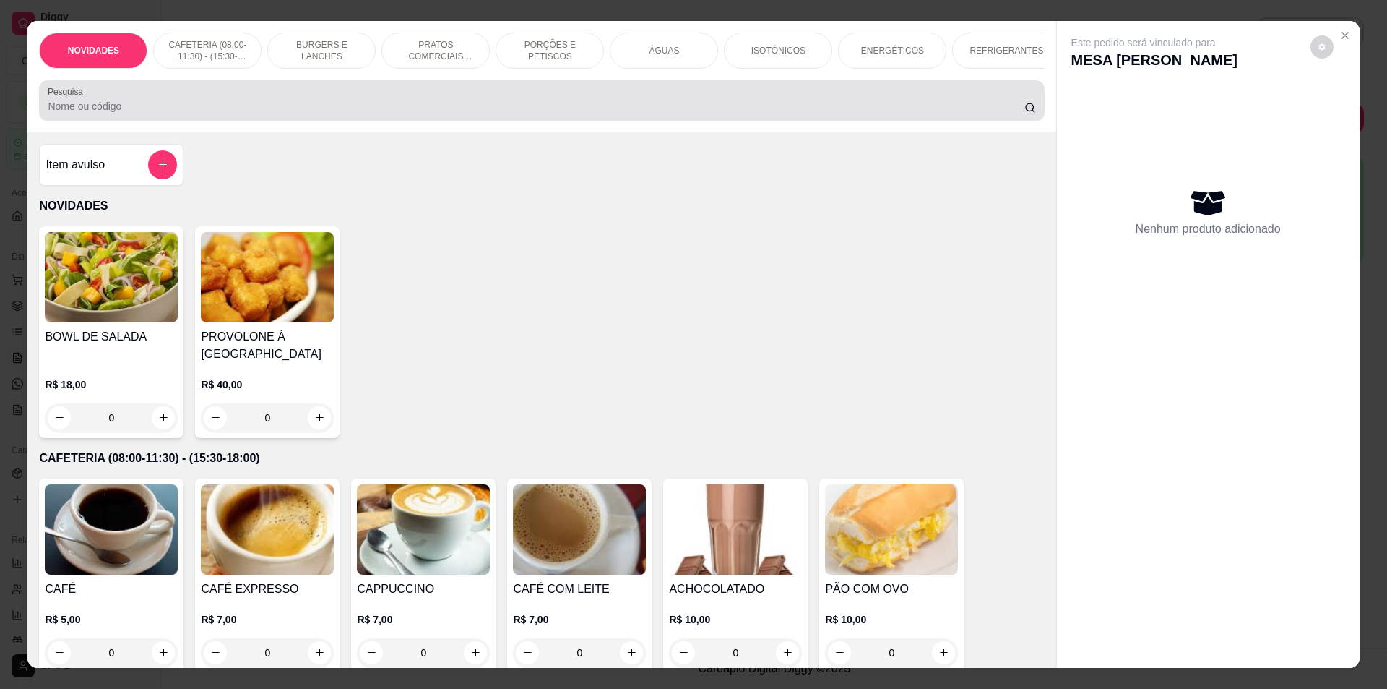
click at [74, 112] on input "Pesquisa" at bounding box center [536, 106] width 976 height 14
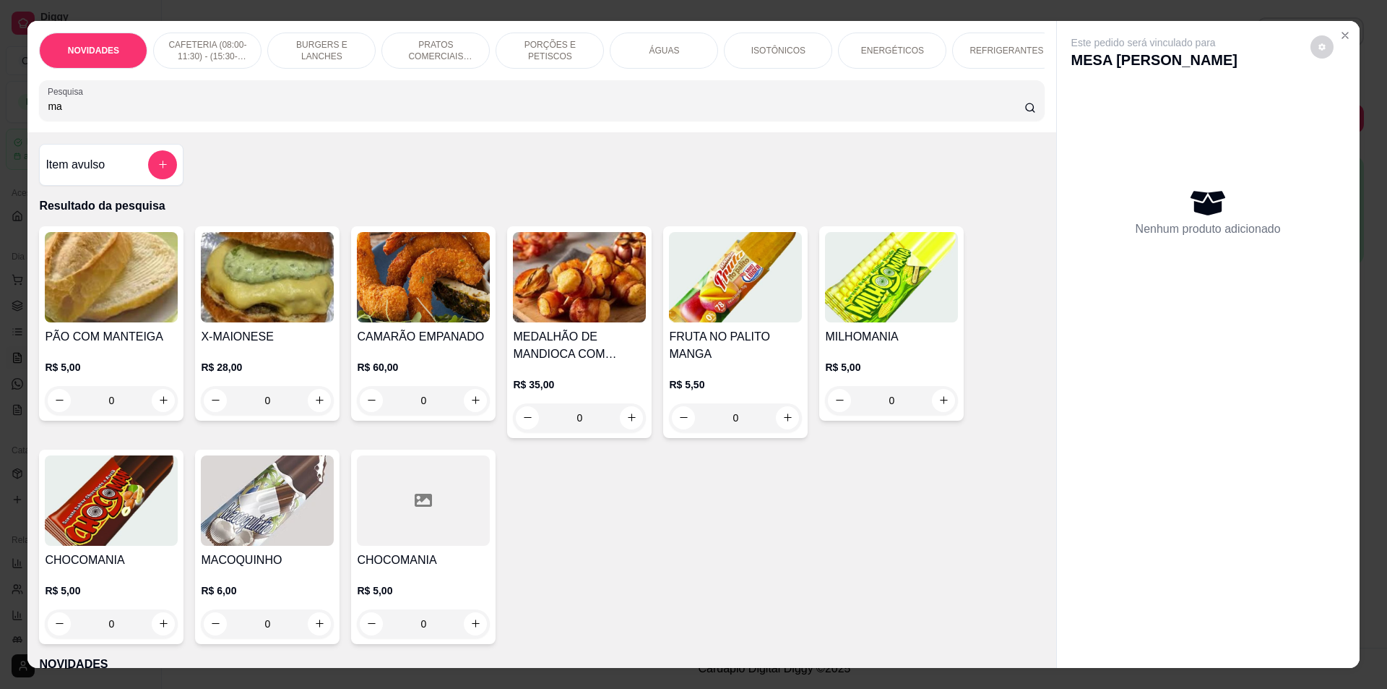
type input "m"
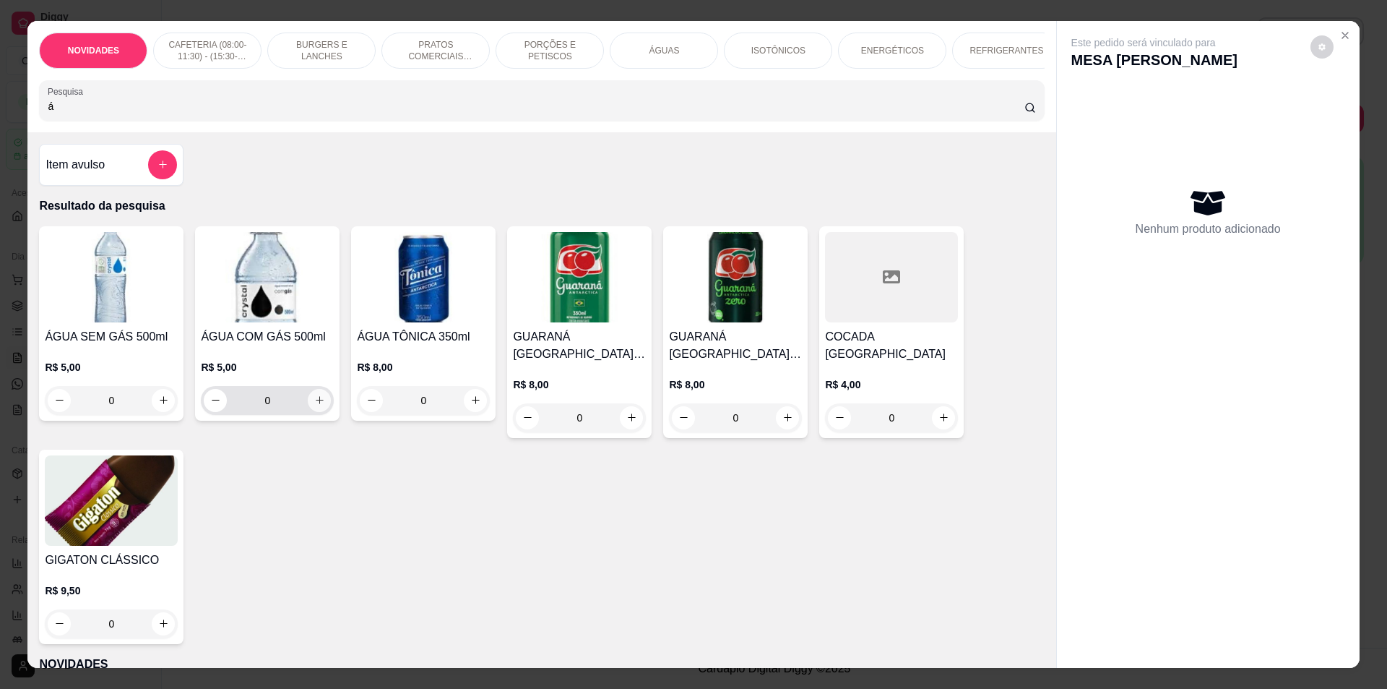
type input "á"
click at [317, 405] on icon "increase-product-quantity" at bounding box center [319, 400] width 11 height 11
type input "1"
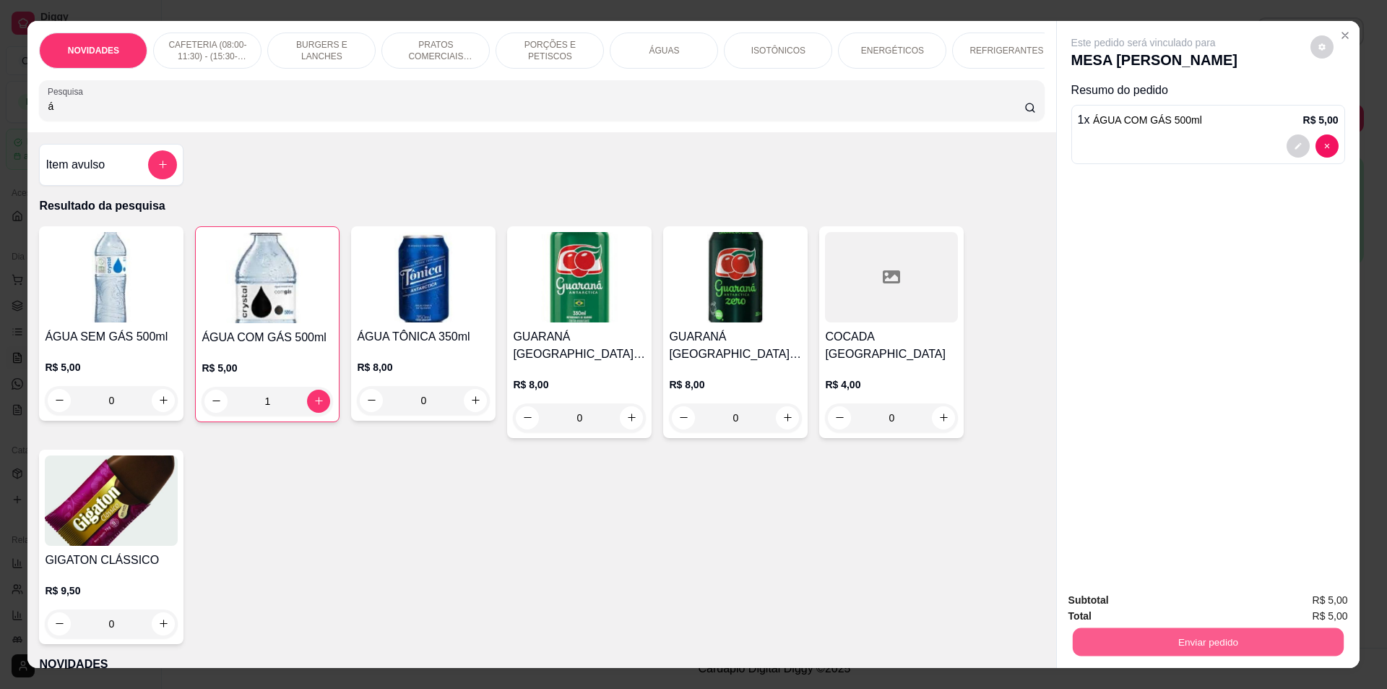
click at [1229, 647] on button "Enviar pedido" at bounding box center [1207, 642] width 271 height 28
click at [1306, 599] on button "Enviar pedido" at bounding box center [1310, 606] width 79 height 27
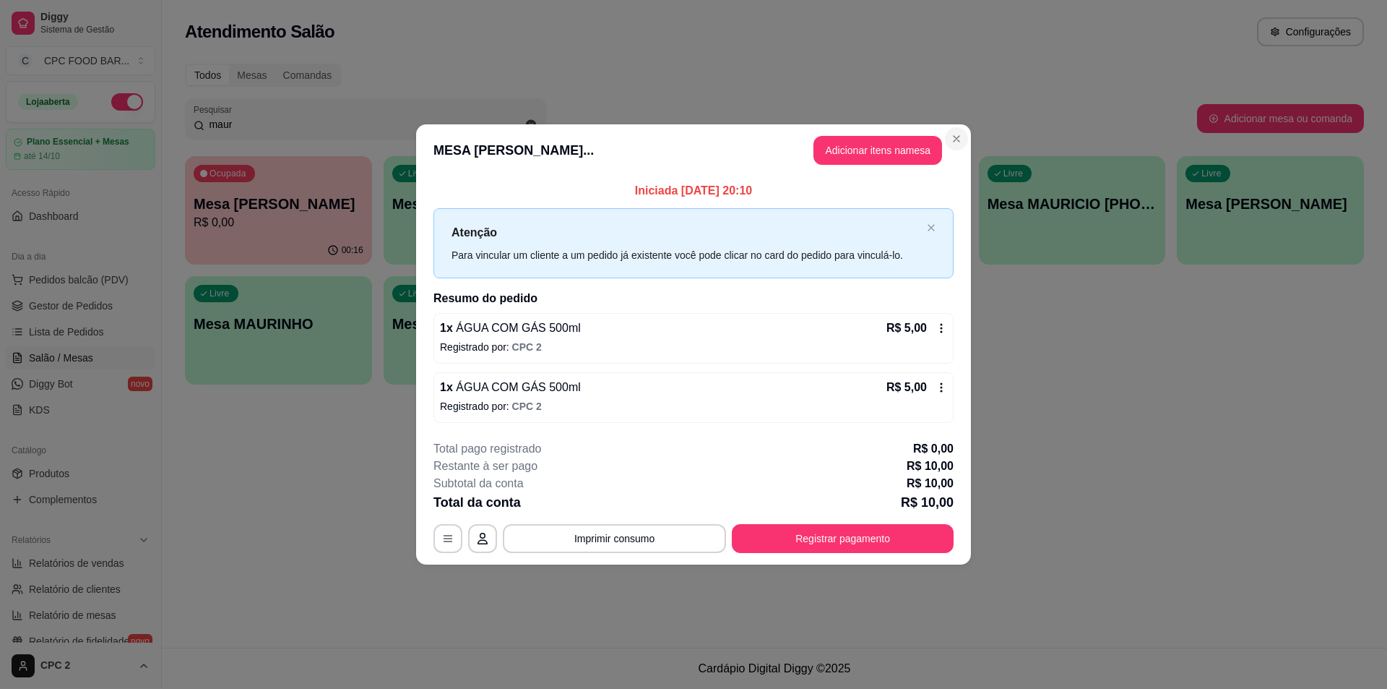
click at [955, 139] on section "**********" at bounding box center [693, 344] width 555 height 440
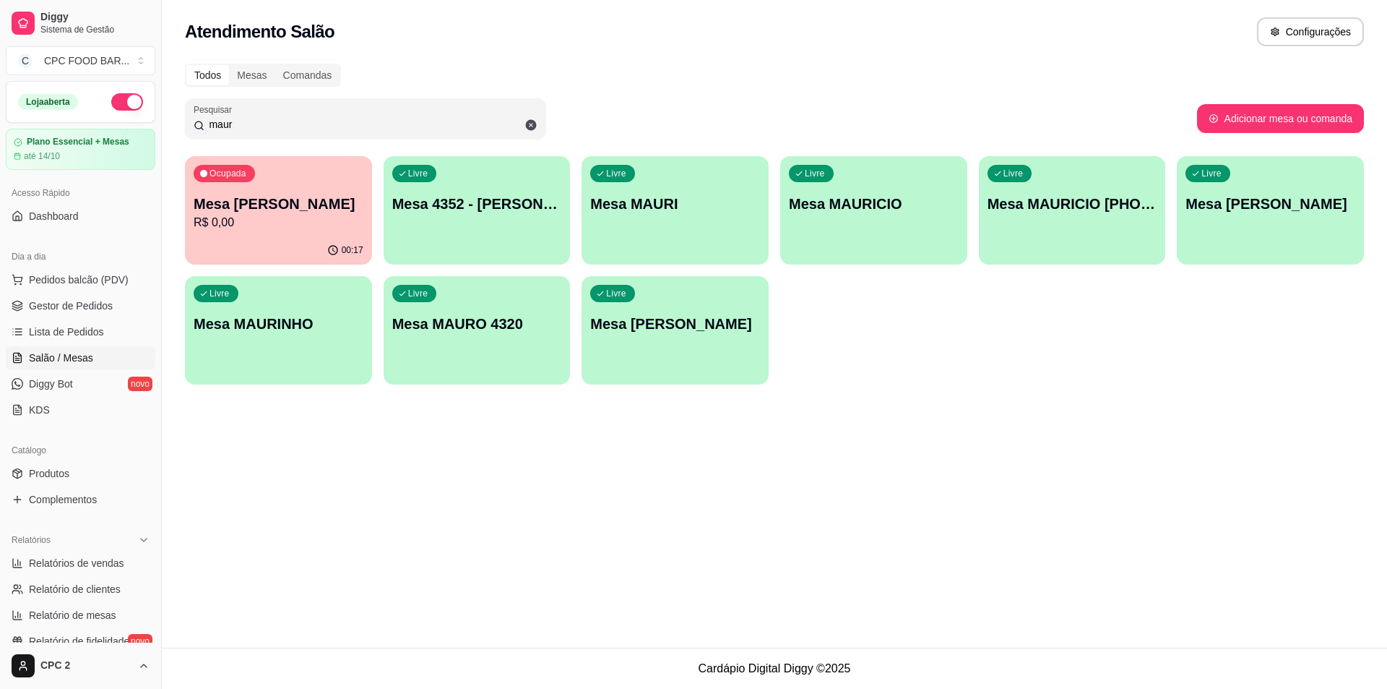
click at [367, 125] on input "maur" at bounding box center [371, 124] width 333 height 14
type input "m"
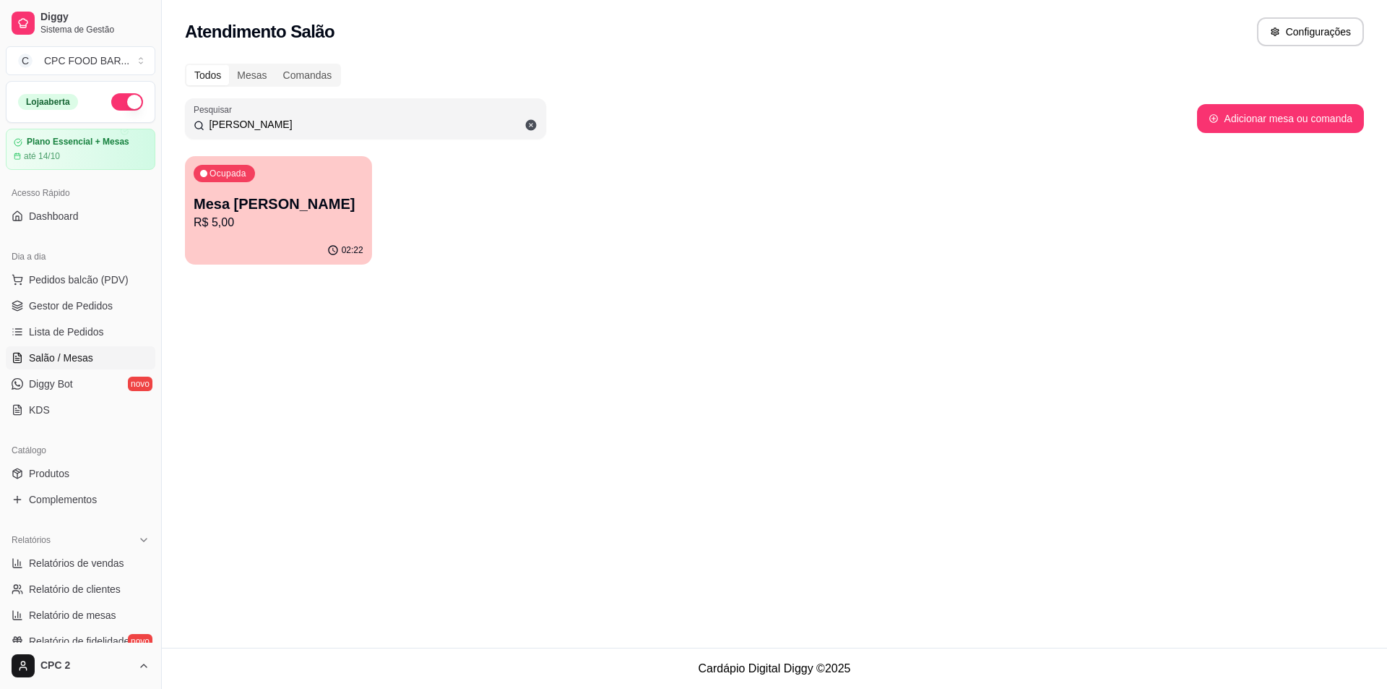
type input "[PERSON_NAME]"
click at [347, 195] on p "Mesa [PERSON_NAME]" at bounding box center [279, 204] width 165 height 20
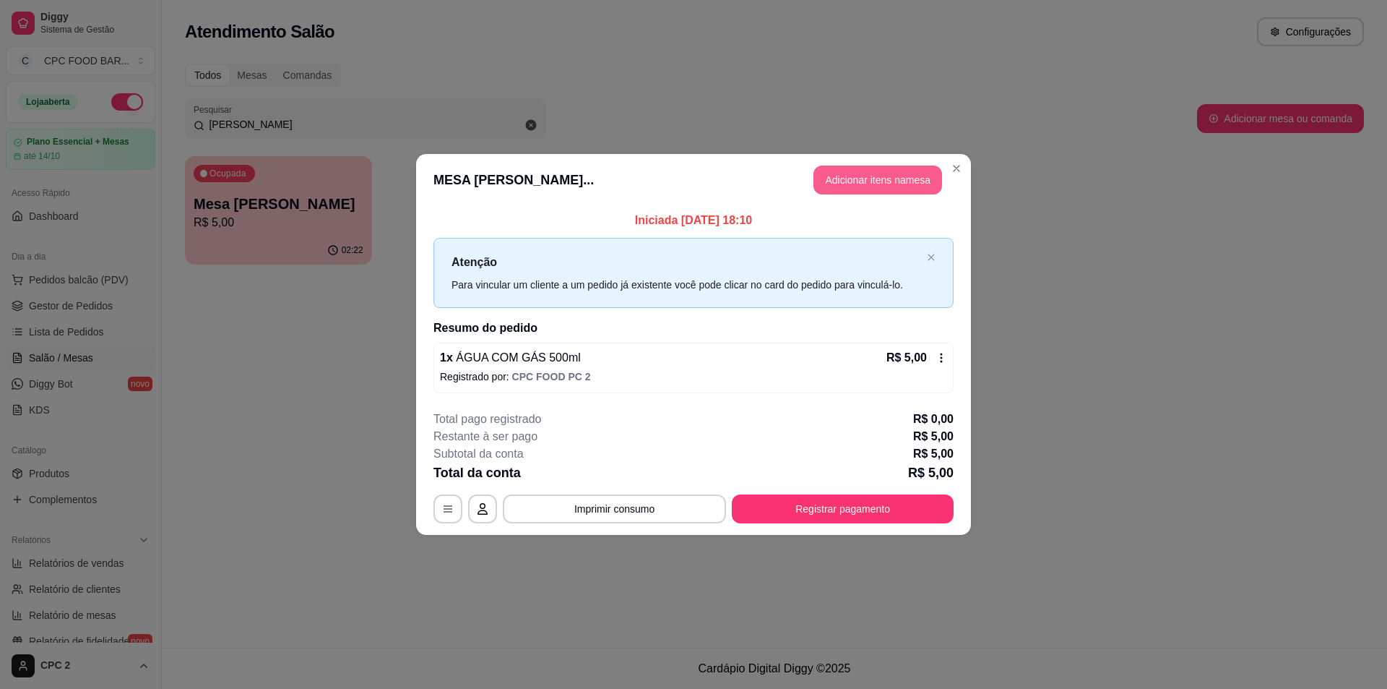
click at [843, 175] on button "Adicionar itens na mesa" at bounding box center [878, 179] width 129 height 29
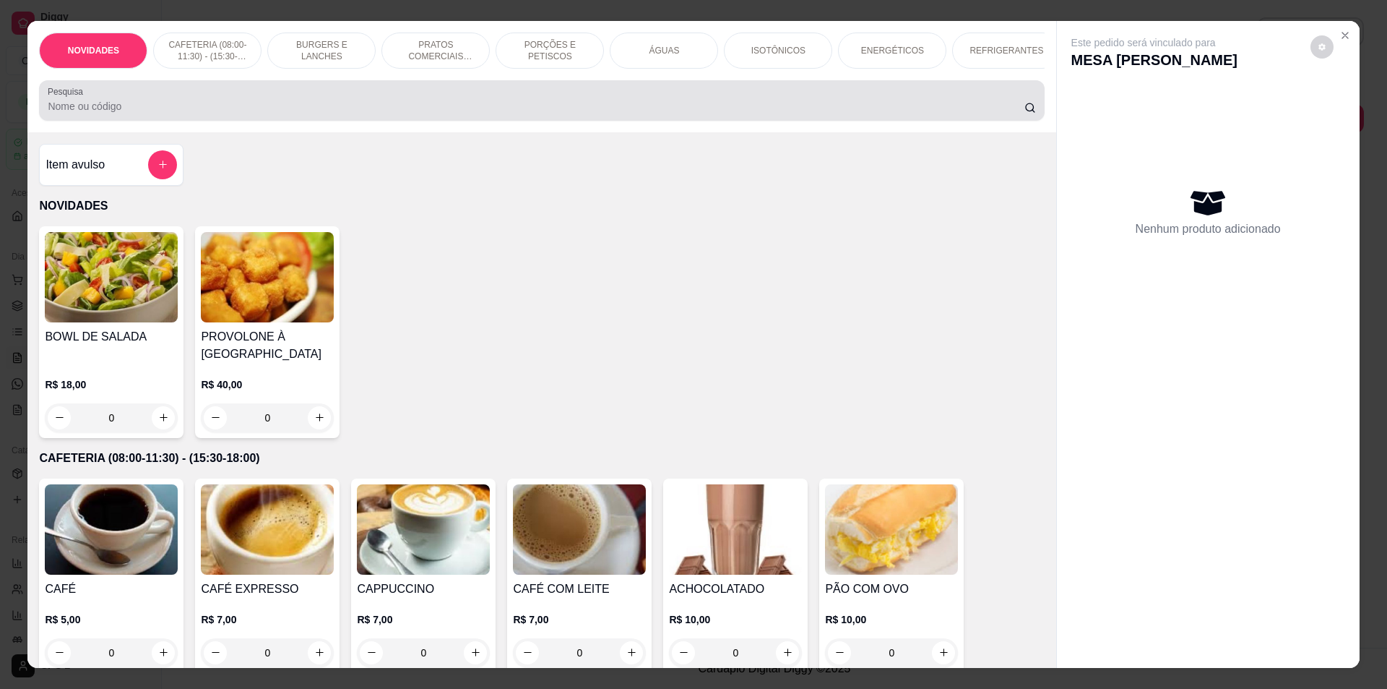
click at [324, 113] on input "Pesquisa" at bounding box center [536, 106] width 976 height 14
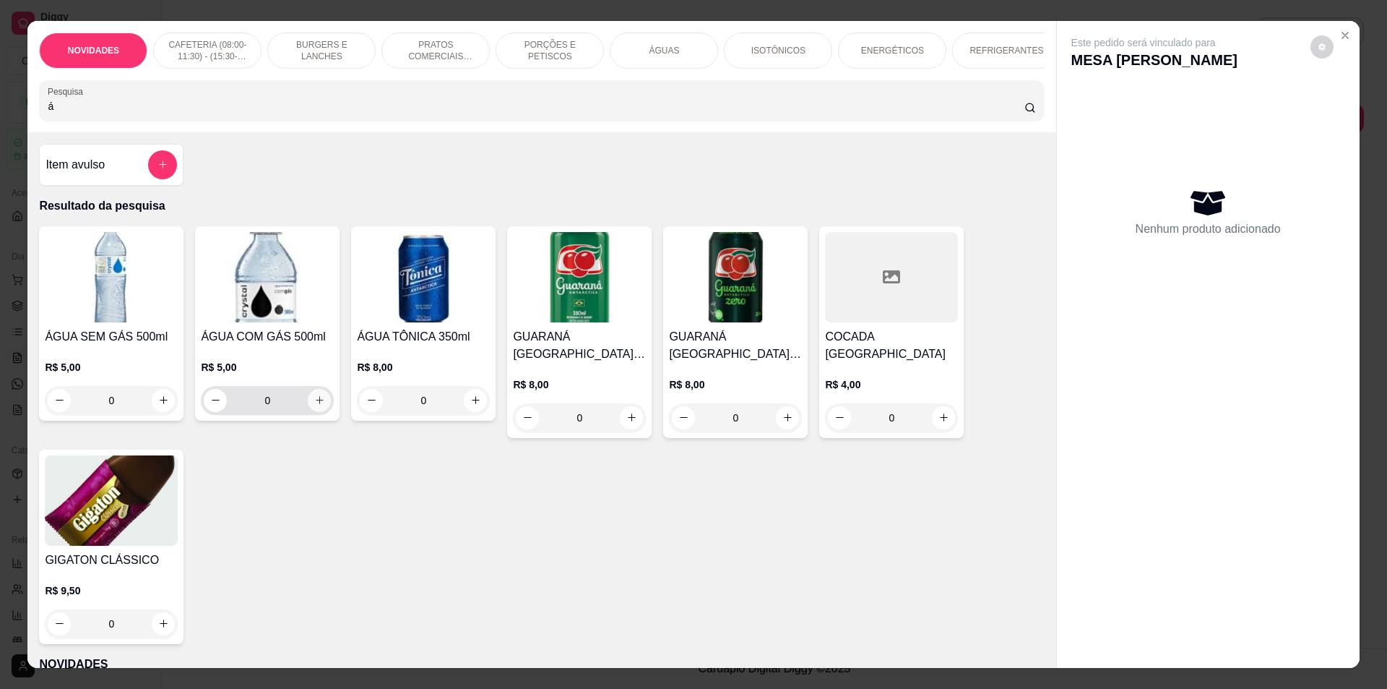
type input "á"
click at [320, 410] on button "increase-product-quantity" at bounding box center [319, 400] width 23 height 23
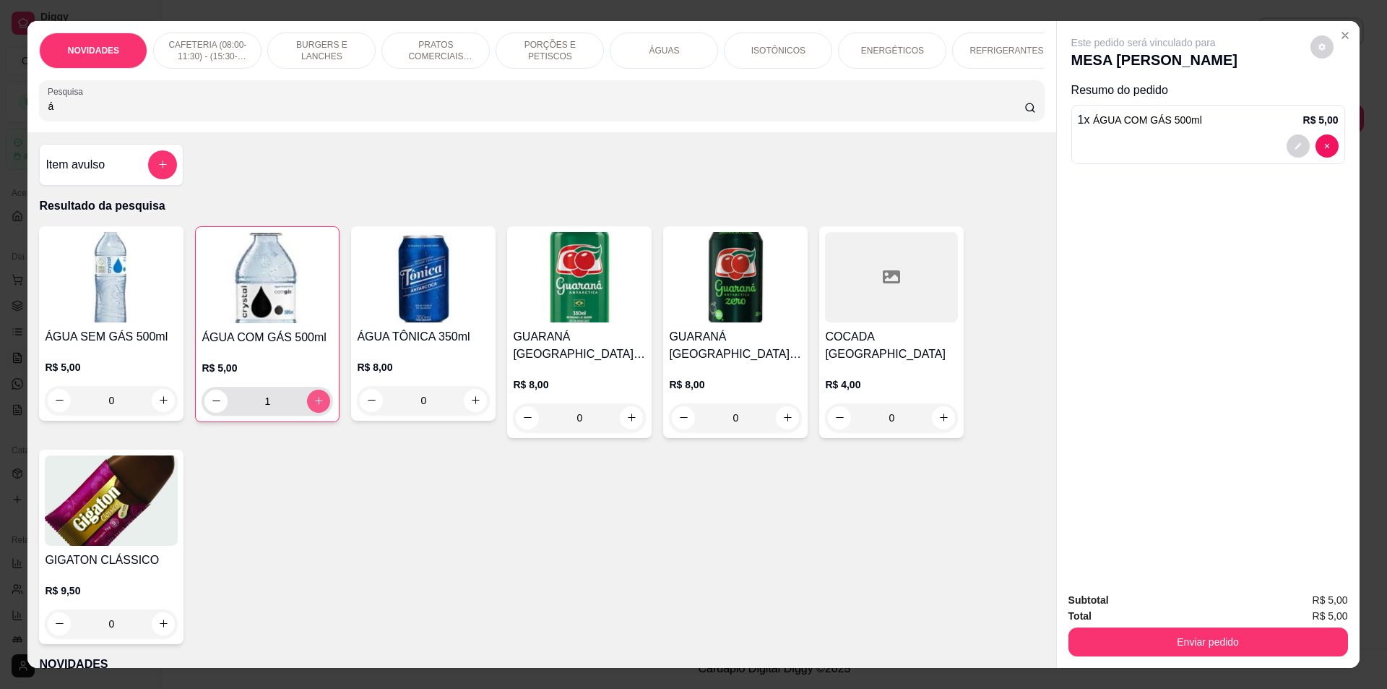
type input "1"
click at [200, 112] on input "á" at bounding box center [536, 106] width 976 height 14
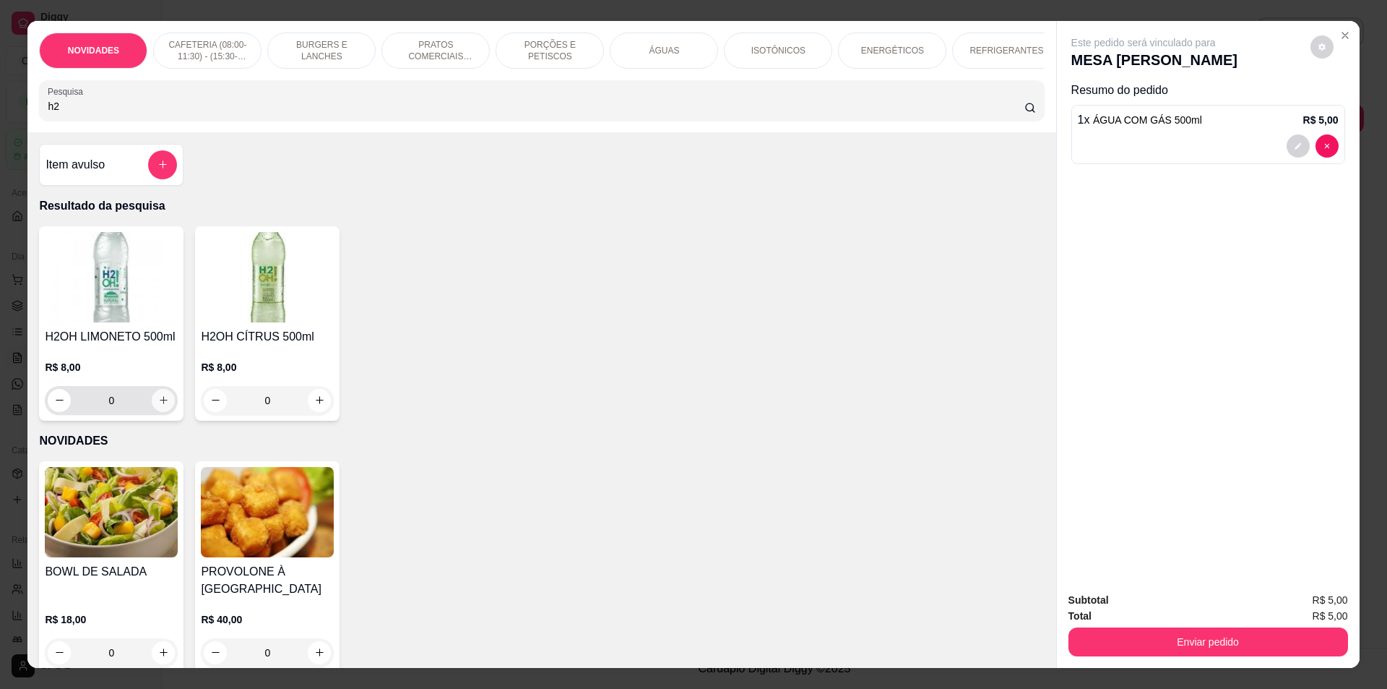
type input "h2"
click at [160, 405] on icon "increase-product-quantity" at bounding box center [163, 400] width 11 height 11
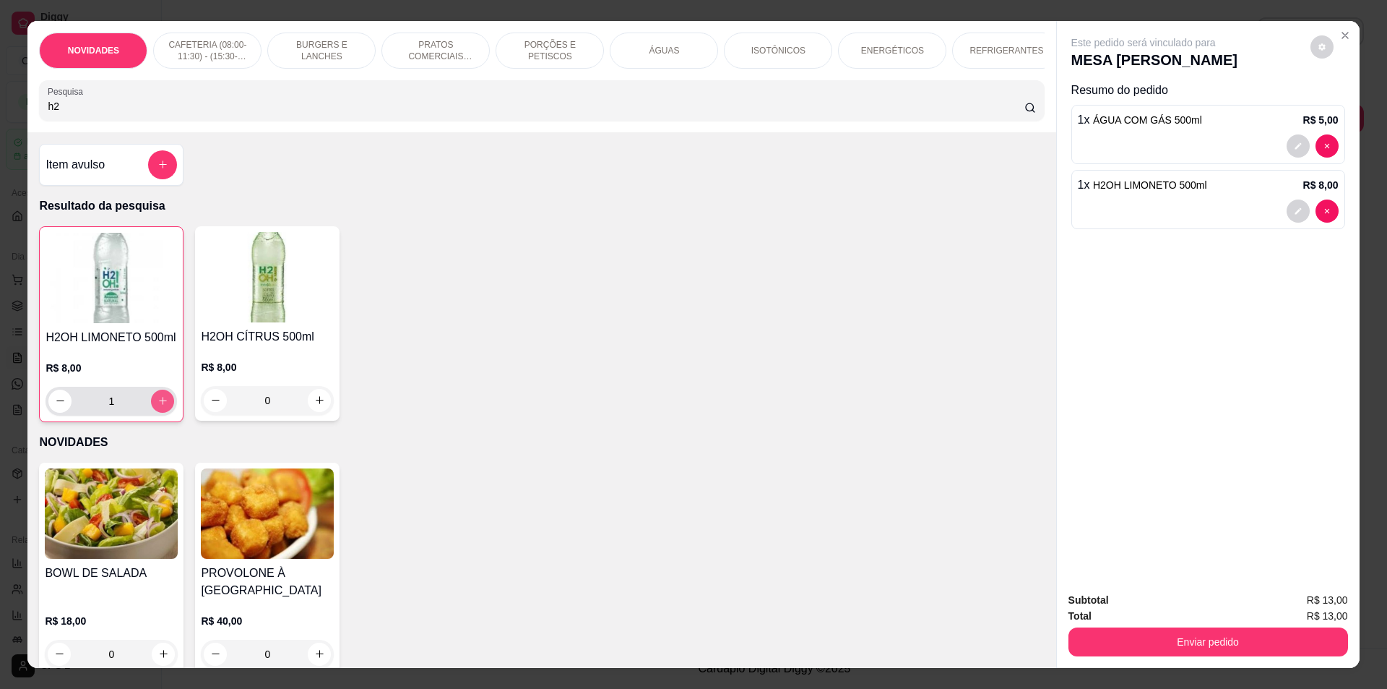
type input "1"
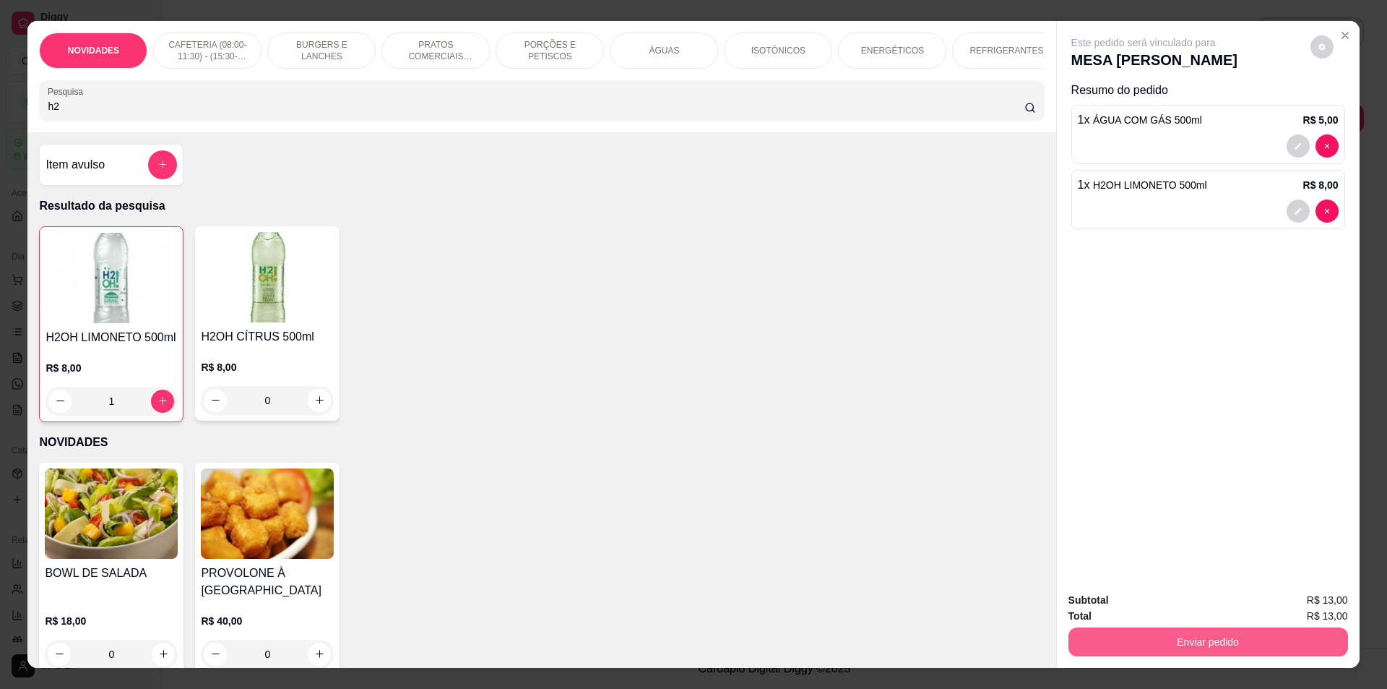
click at [1182, 643] on button "Enviar pedido" at bounding box center [1209, 641] width 280 height 29
click at [1319, 598] on button "Enviar pedido" at bounding box center [1310, 606] width 79 height 27
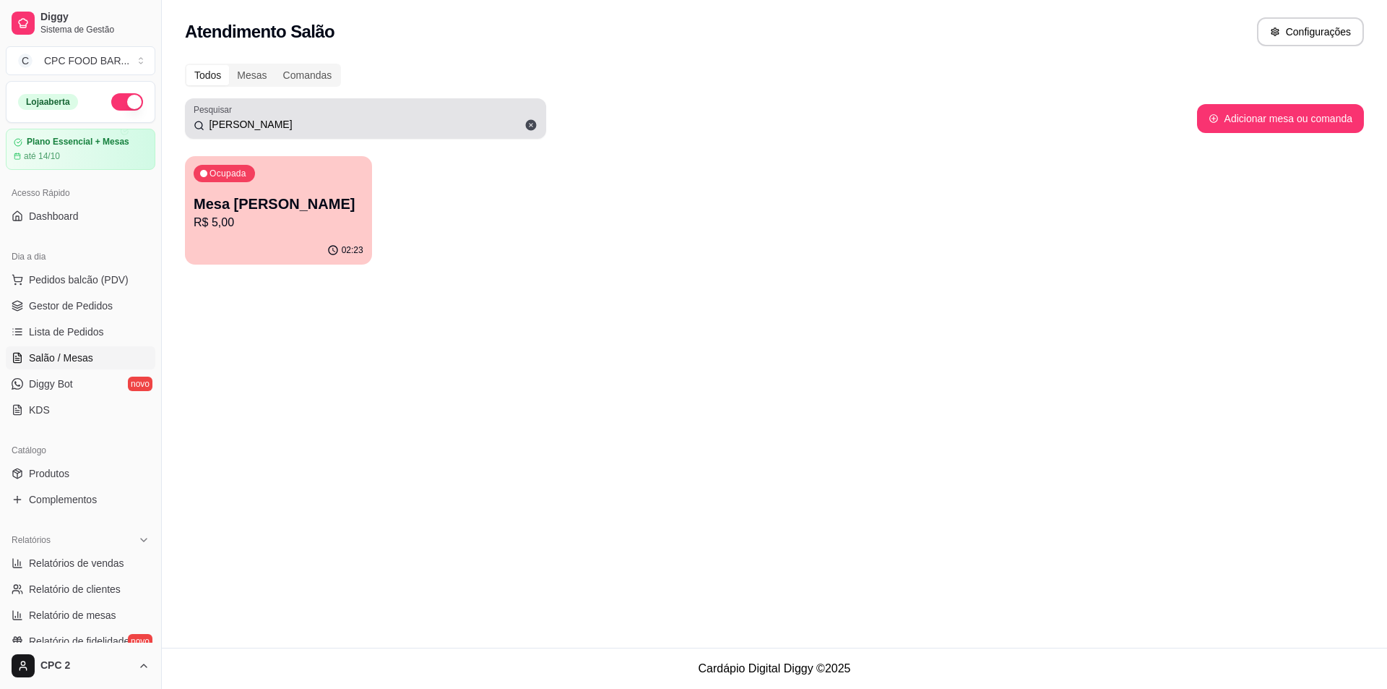
click at [275, 111] on div "[PERSON_NAME]" at bounding box center [366, 118] width 344 height 29
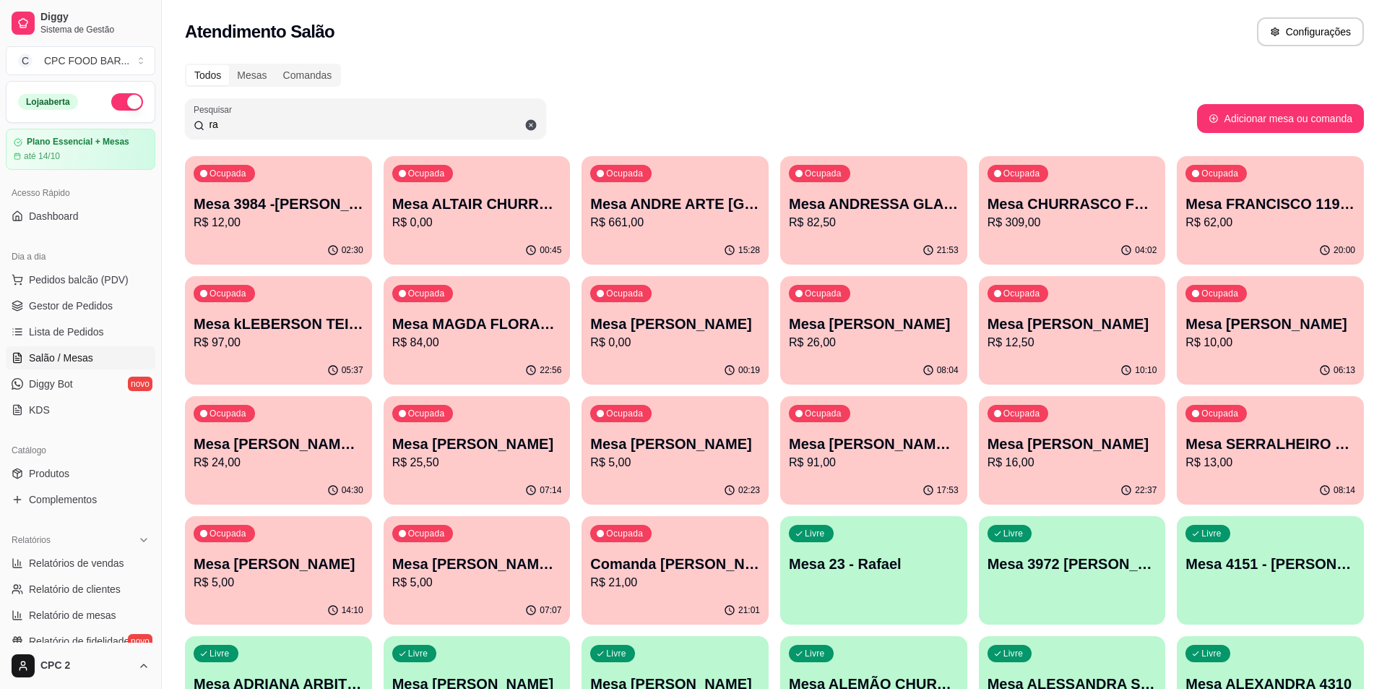
type input "r"
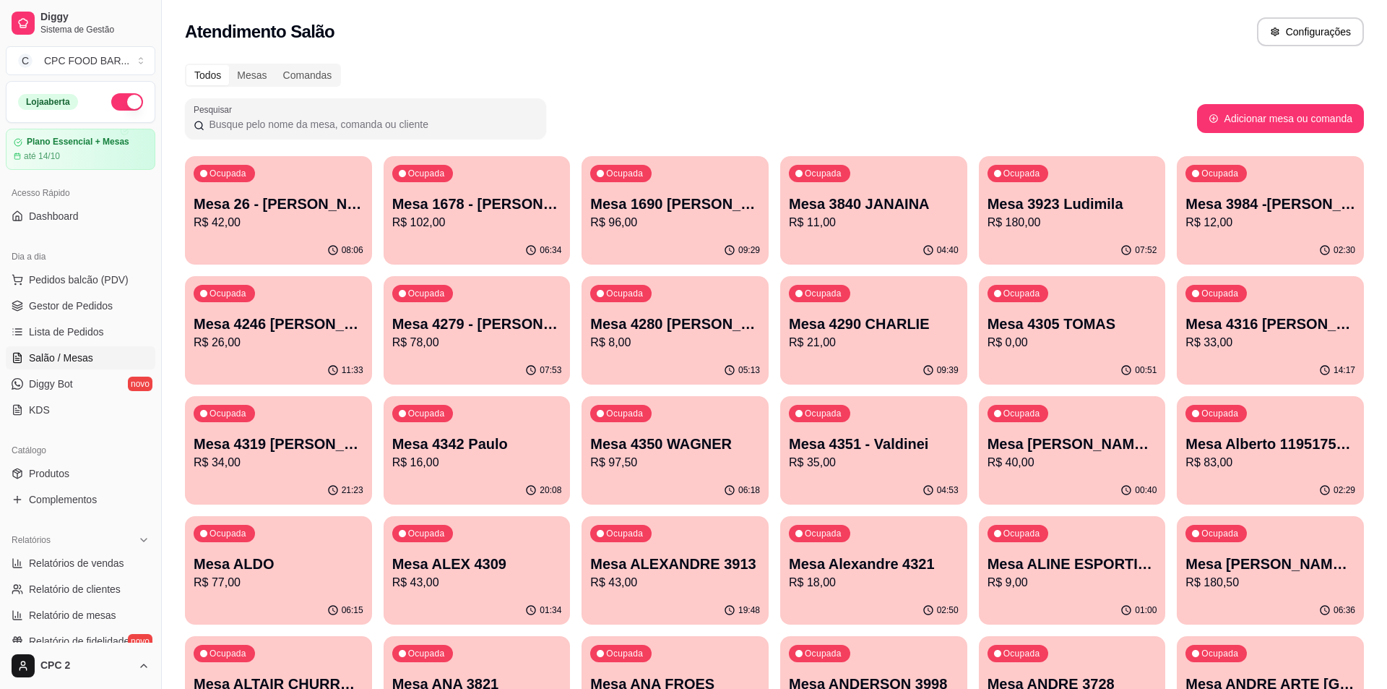
type input "o"
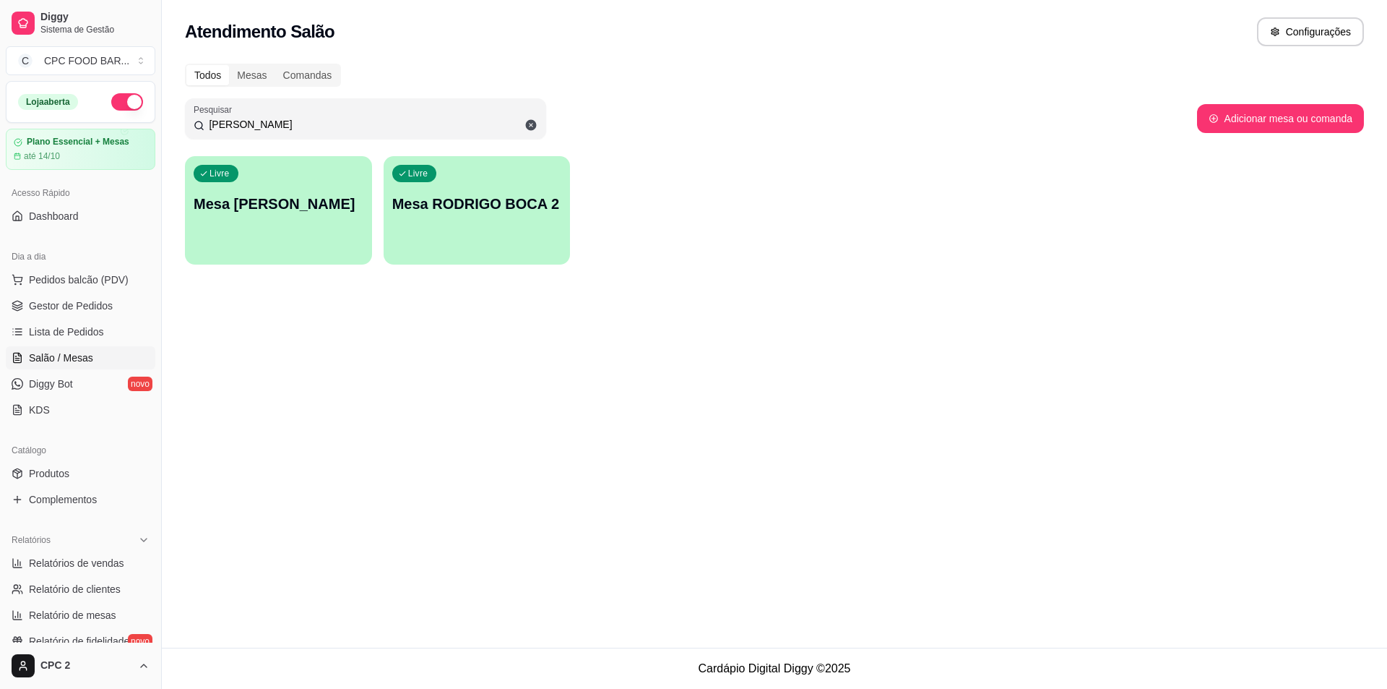
type input "[PERSON_NAME]"
click at [304, 236] on div "Livre Mesa [PERSON_NAME]" at bounding box center [278, 201] width 187 height 91
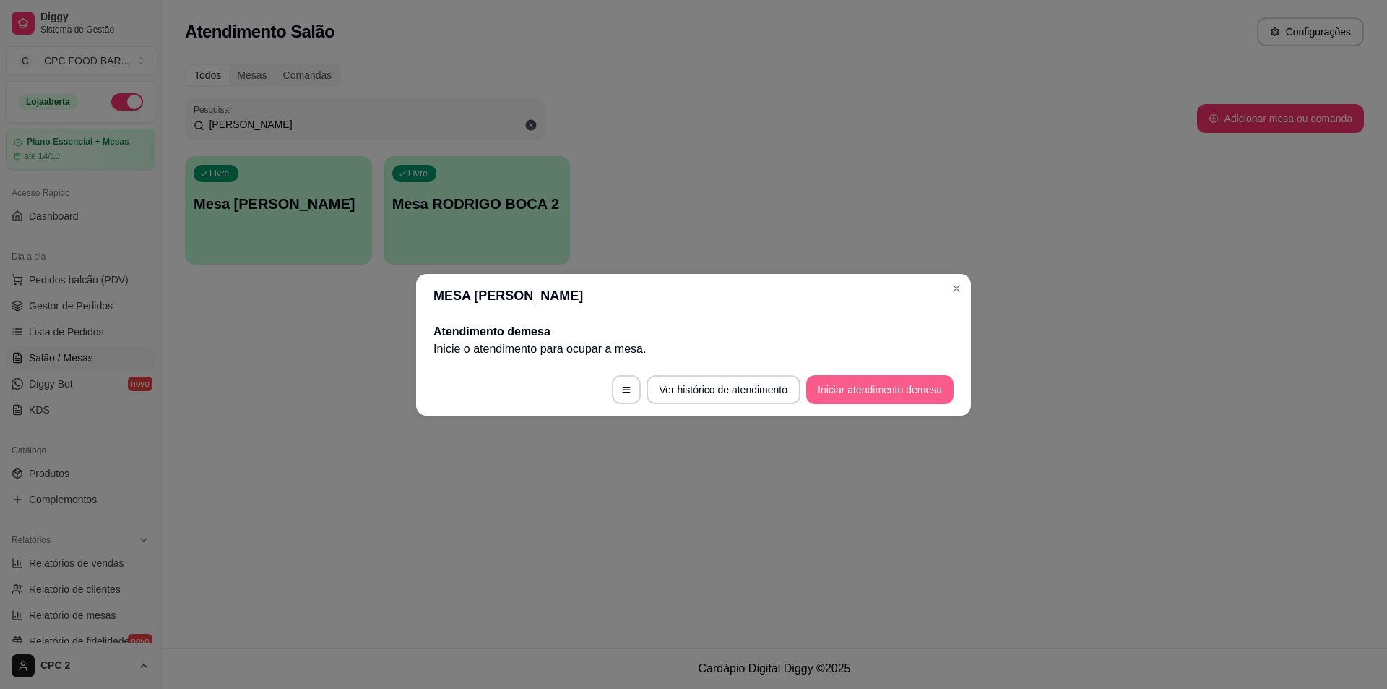
click at [854, 396] on button "Iniciar atendimento de mesa" at bounding box center [879, 389] width 147 height 29
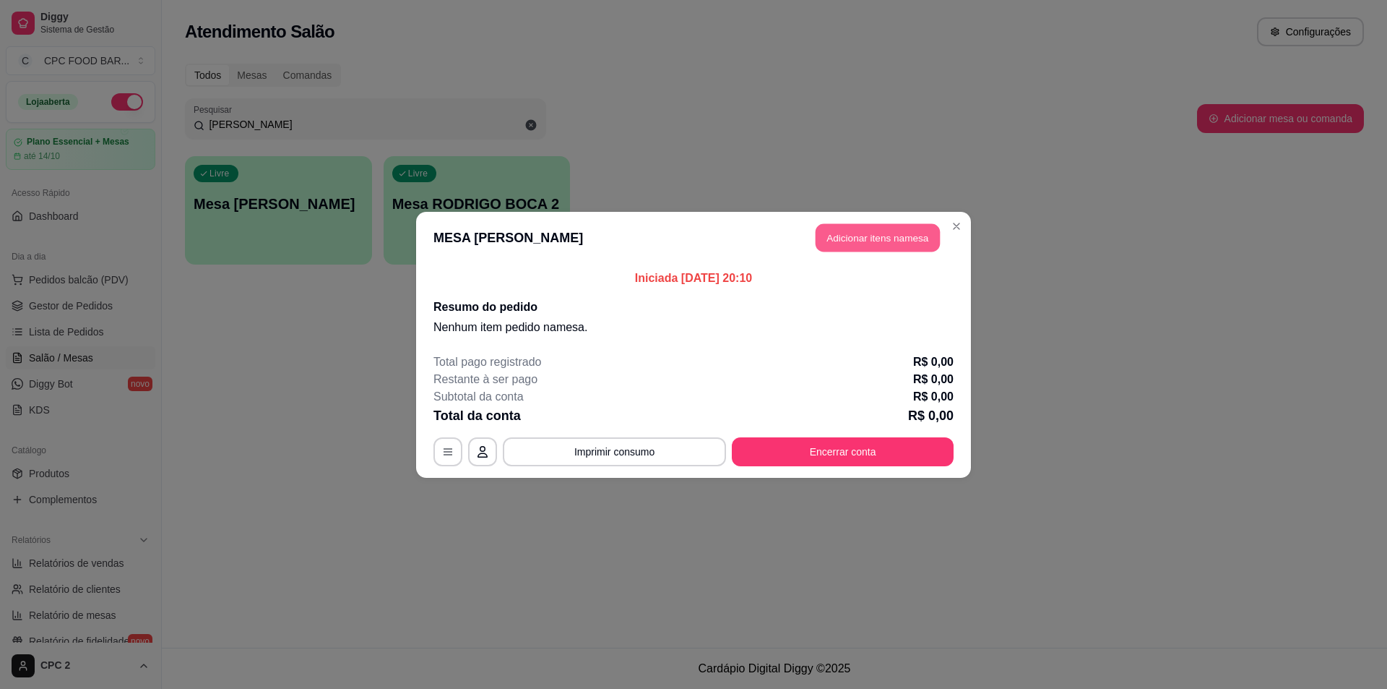
click at [914, 223] on button "Adicionar itens na mesa" at bounding box center [878, 237] width 124 height 28
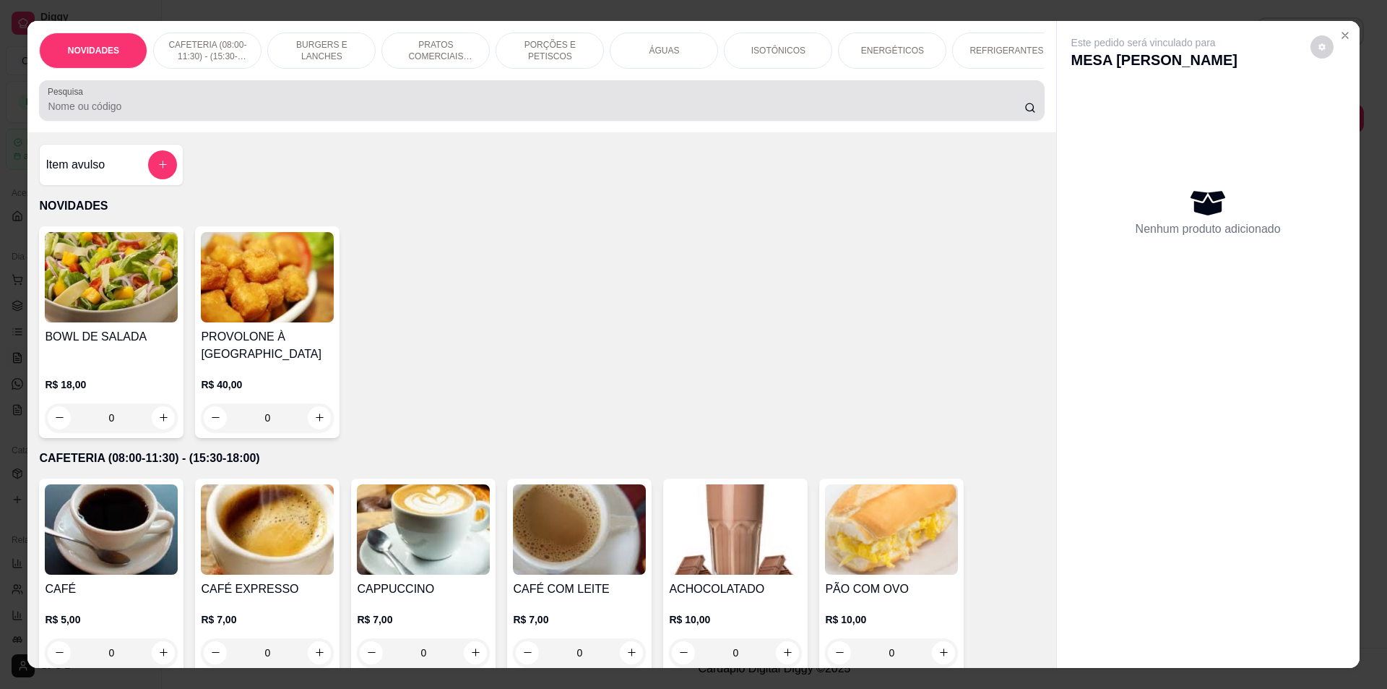
click at [226, 113] on input "Pesquisa" at bounding box center [536, 106] width 976 height 14
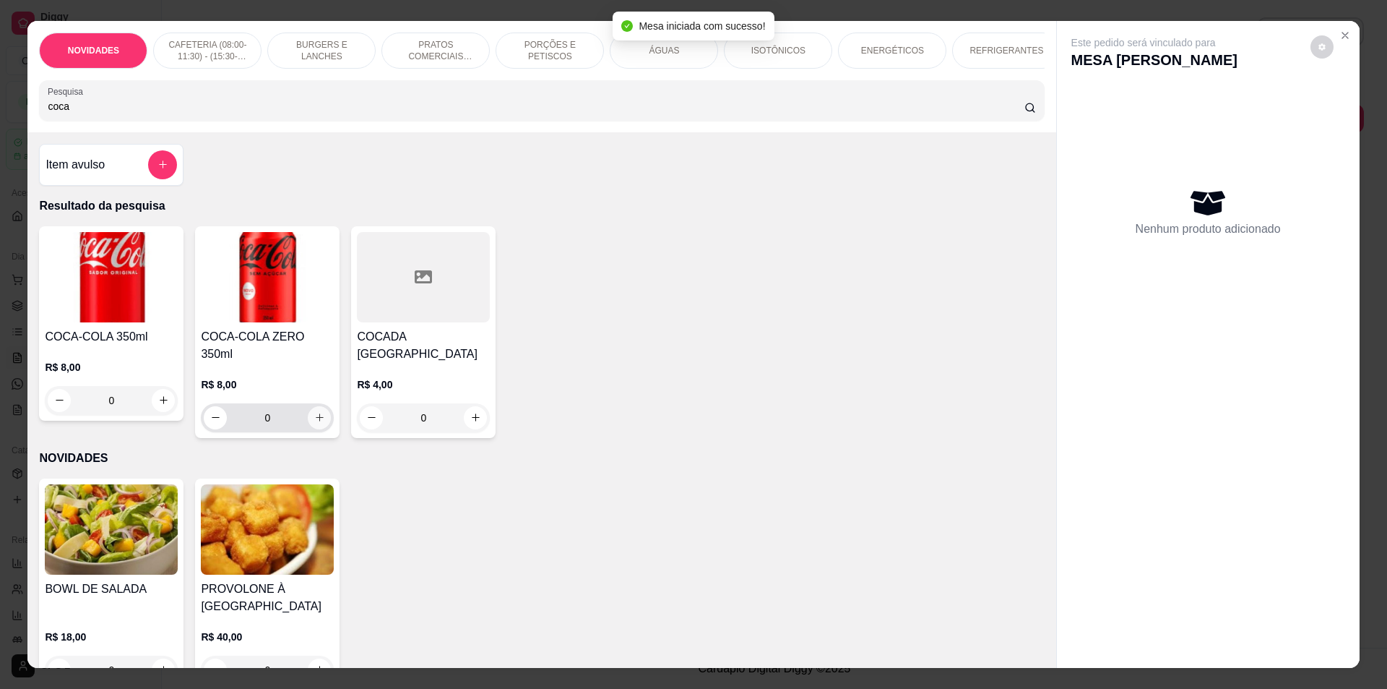
type input "coca"
click at [322, 403] on div "0" at bounding box center [267, 417] width 127 height 29
click at [314, 406] on button "increase-product-quantity" at bounding box center [320, 417] width 22 height 22
type input "1"
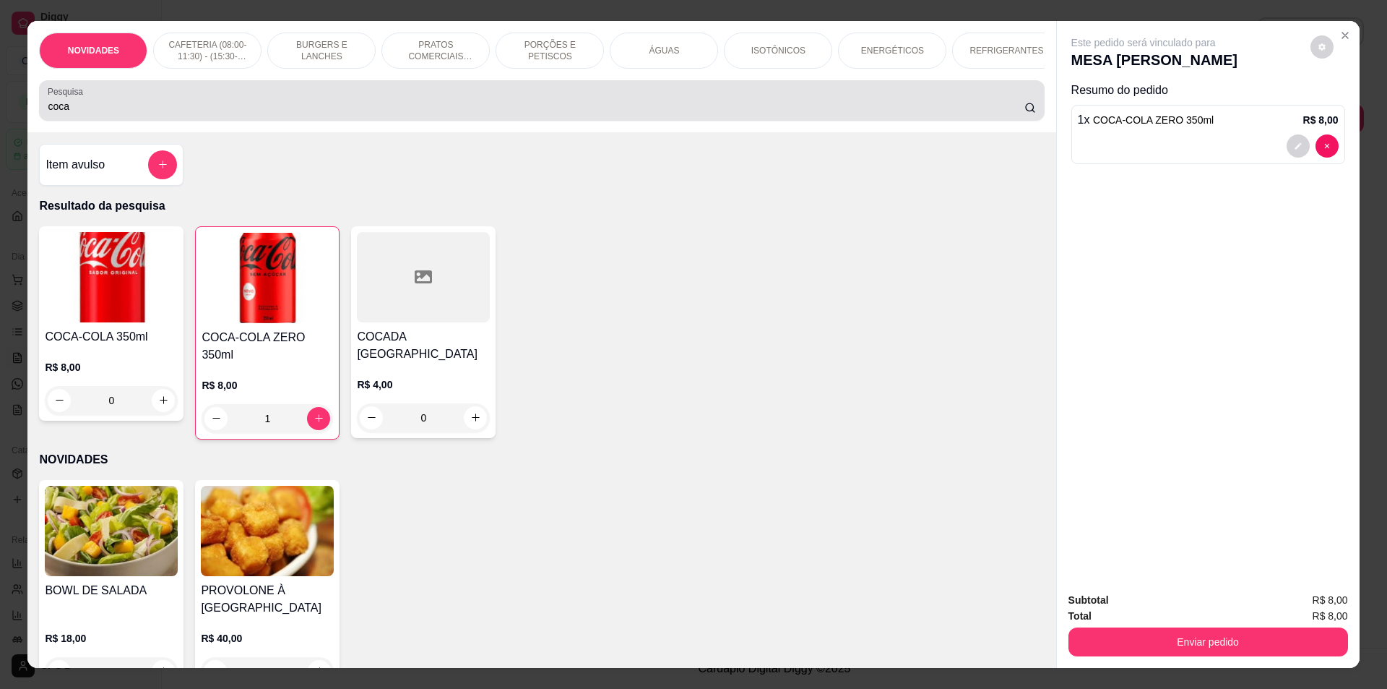
click at [156, 115] on div "coca" at bounding box center [542, 100] width 988 height 29
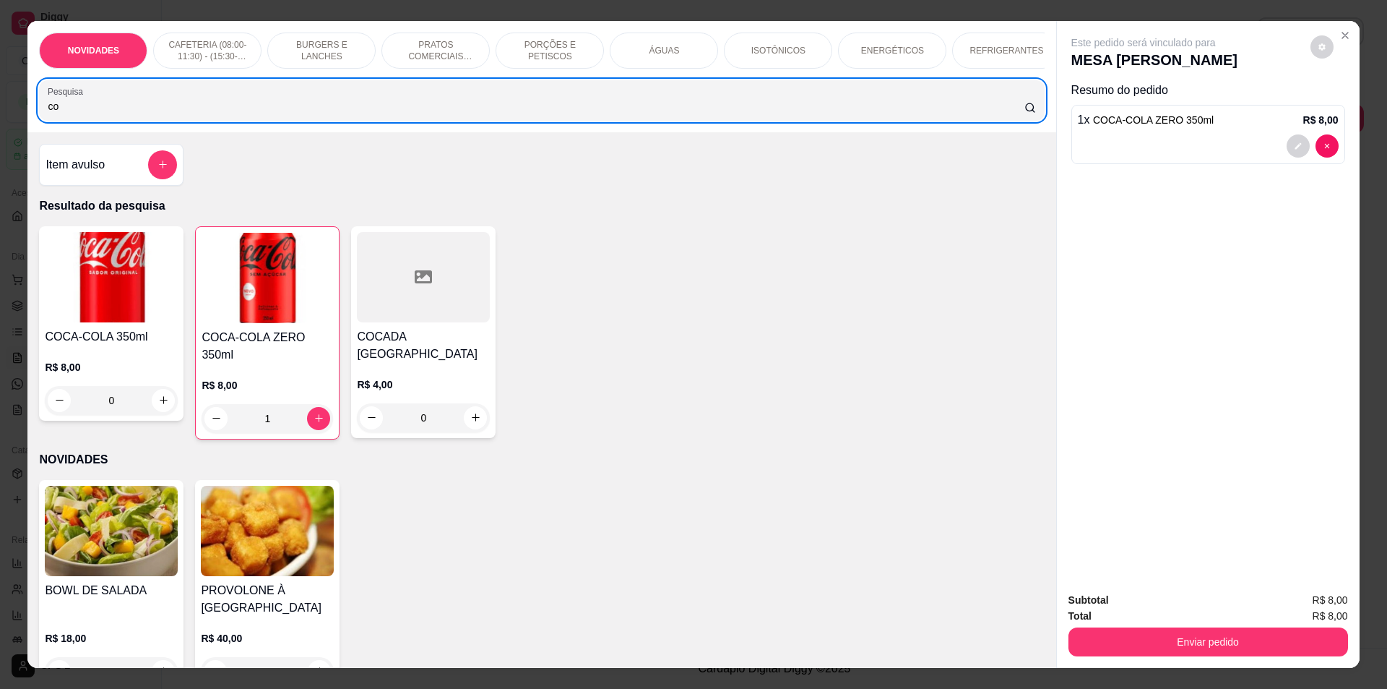
type input "c"
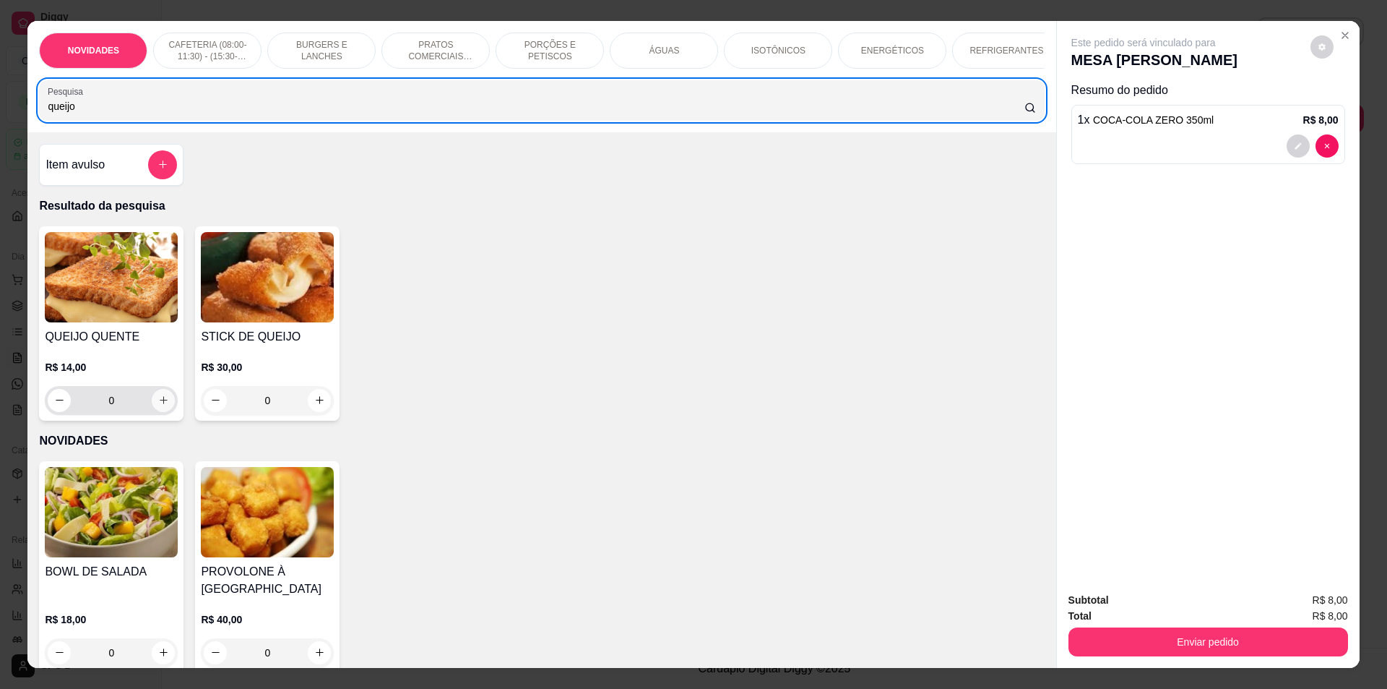
type input "queijo"
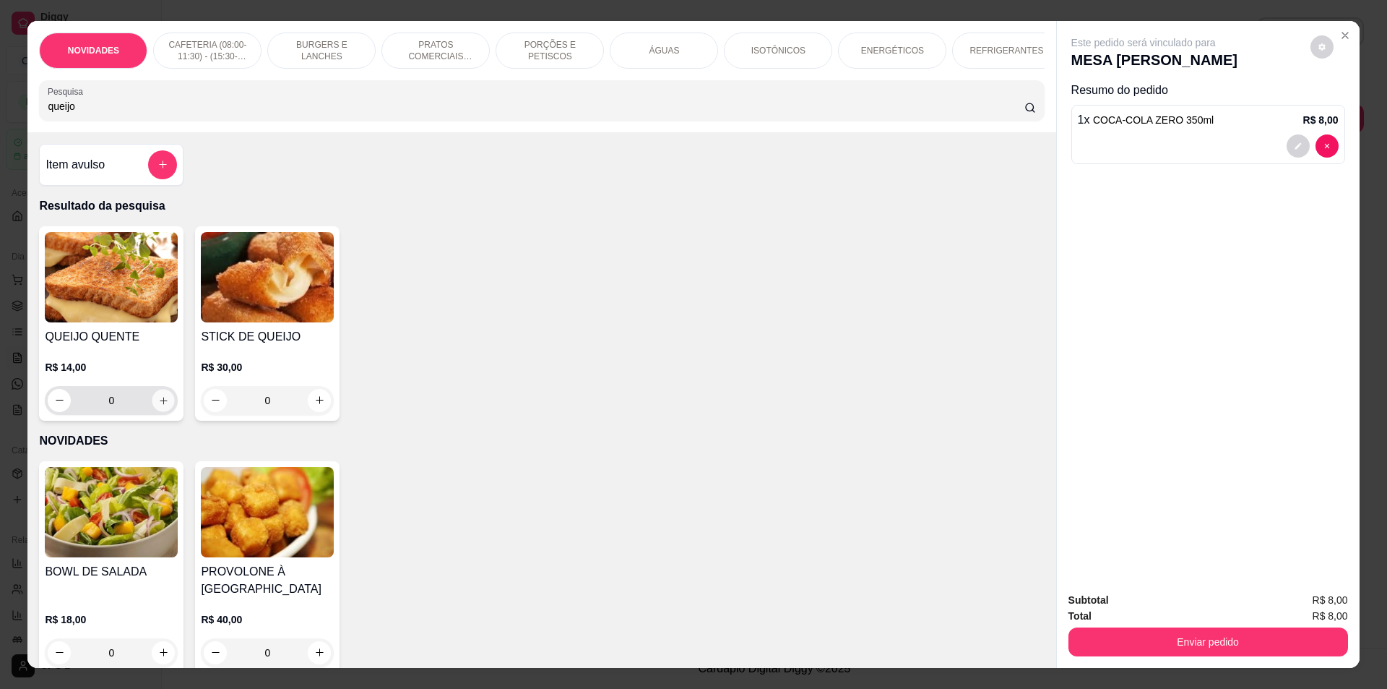
click at [161, 405] on icon "increase-product-quantity" at bounding box center [163, 400] width 11 height 11
type input "1"
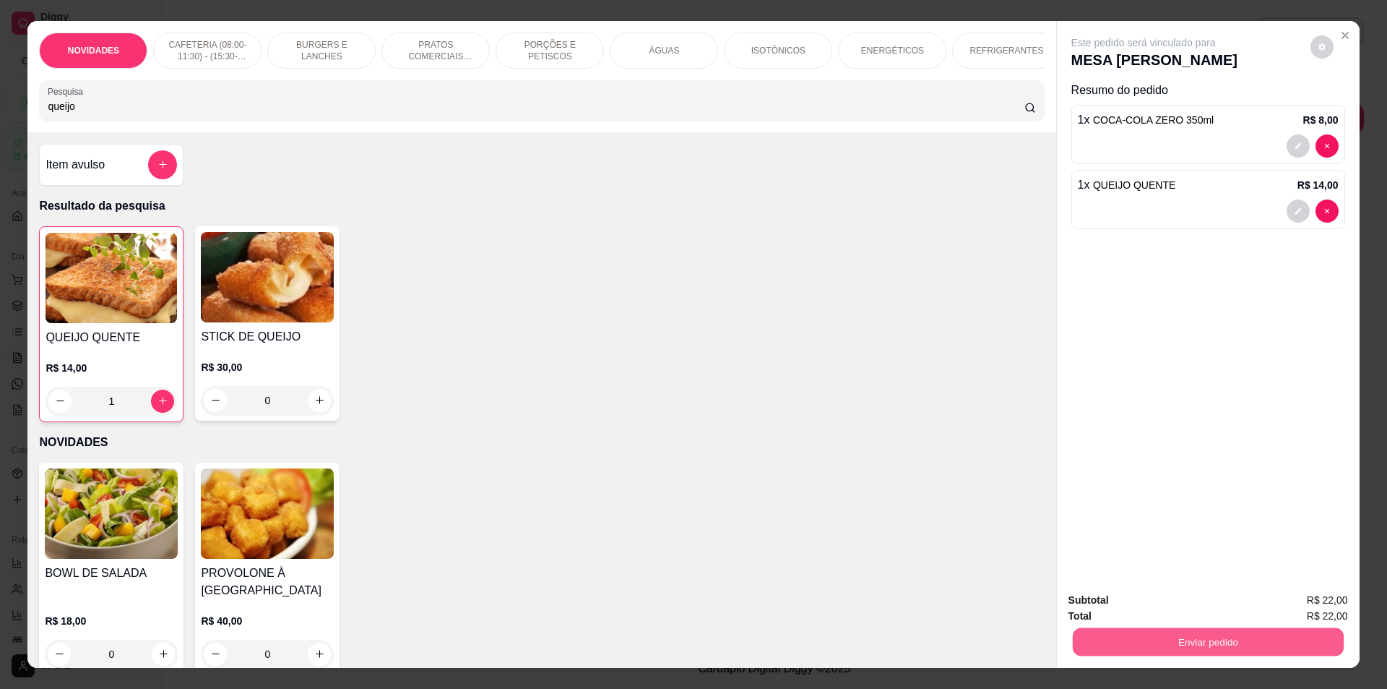
click at [1258, 637] on button "Enviar pedido" at bounding box center [1207, 642] width 271 height 28
click at [1310, 601] on button "Enviar pedido" at bounding box center [1311, 606] width 82 height 27
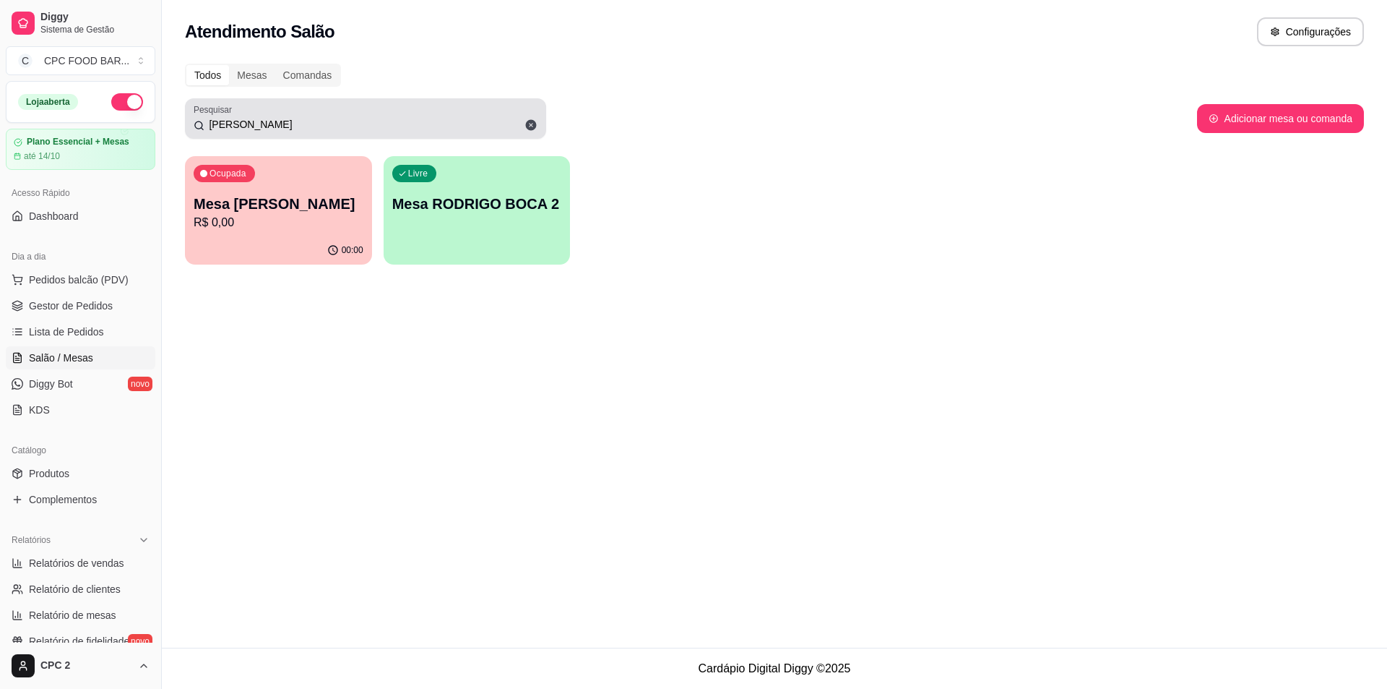
click at [536, 124] on icon at bounding box center [531, 125] width 11 height 11
click at [529, 121] on input "[PERSON_NAME]" at bounding box center [371, 124] width 333 height 14
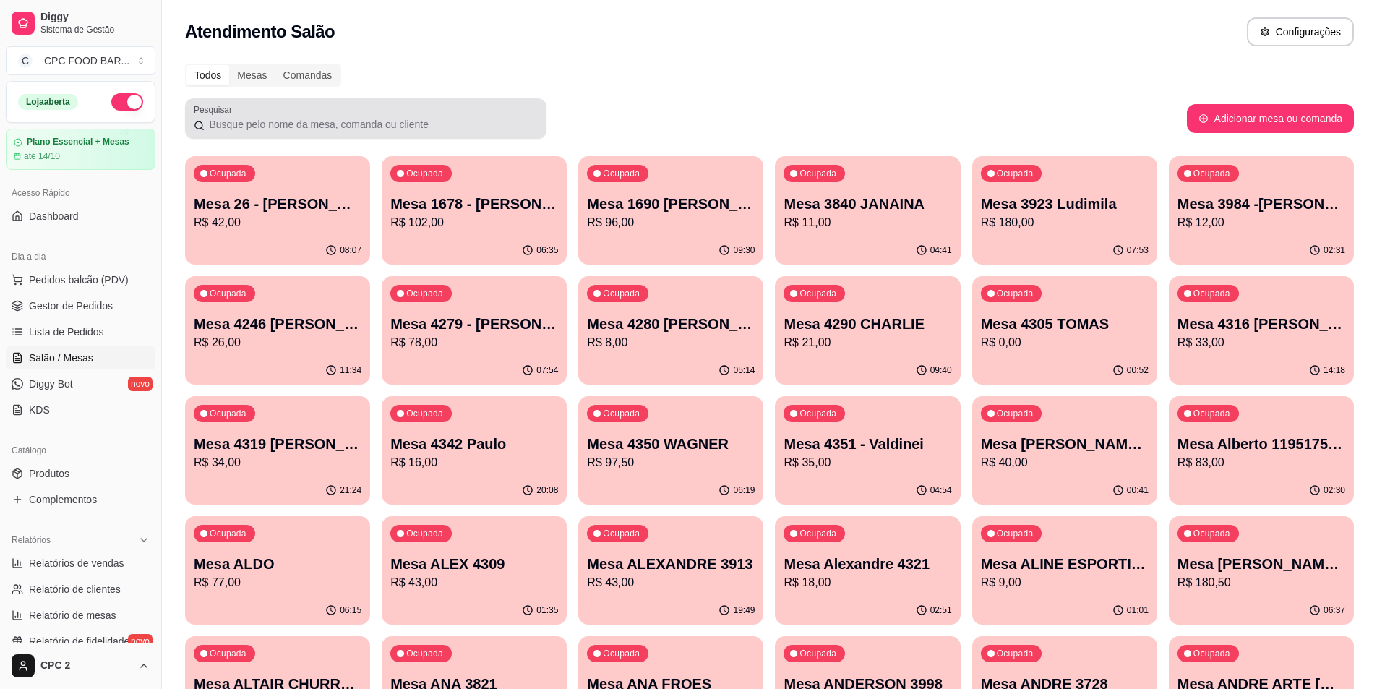
click at [244, 129] on div "Pesquisar" at bounding box center [365, 118] width 361 height 40
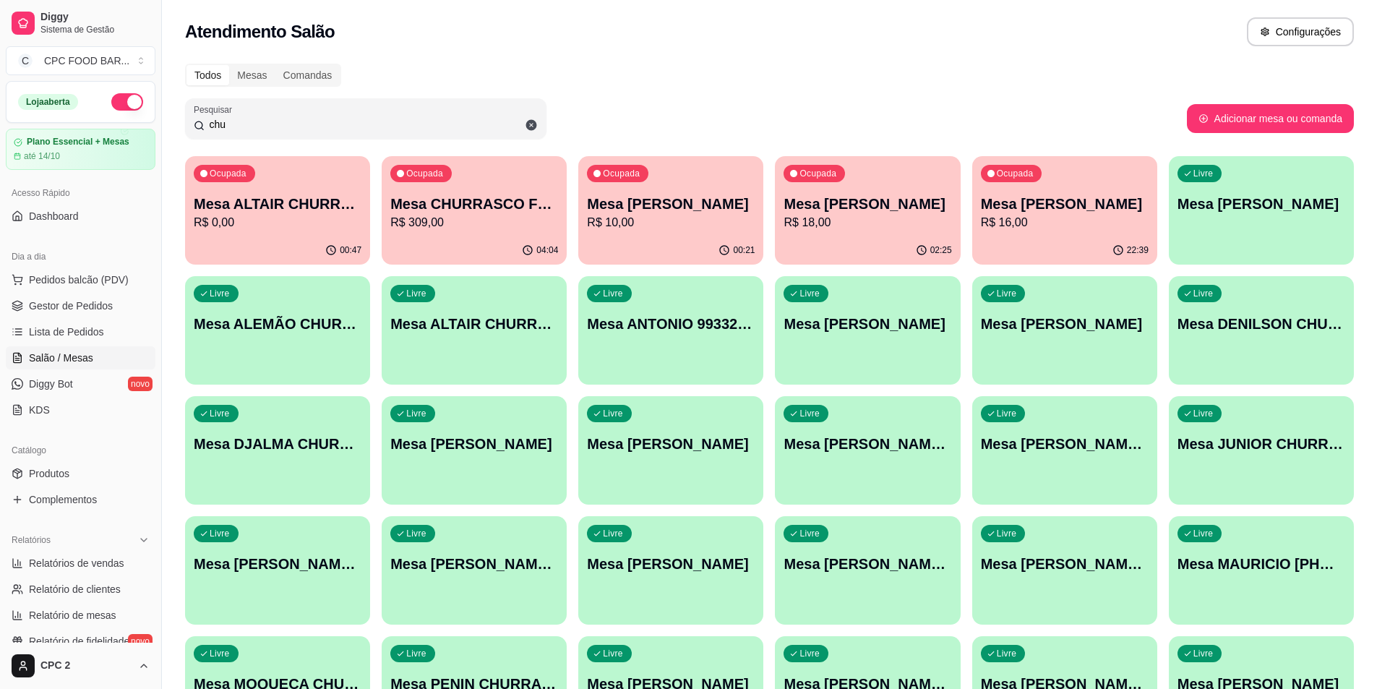
type input "chu"
click at [508, 204] on p "Mesa CHURRASCO FUTEBOL" at bounding box center [474, 204] width 168 height 20
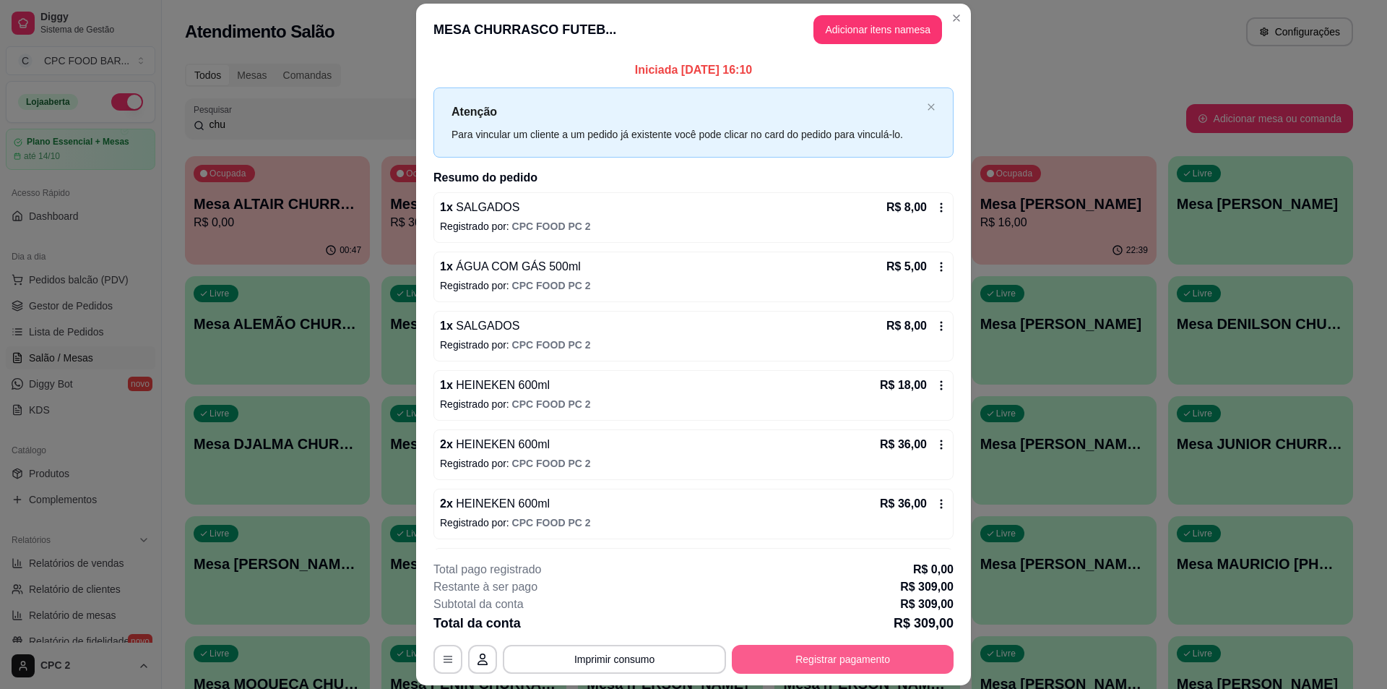
click at [840, 645] on button "Registrar pagamento" at bounding box center [843, 659] width 222 height 29
click at [864, 17] on button "Adicionar itens na mesa" at bounding box center [878, 29] width 124 height 28
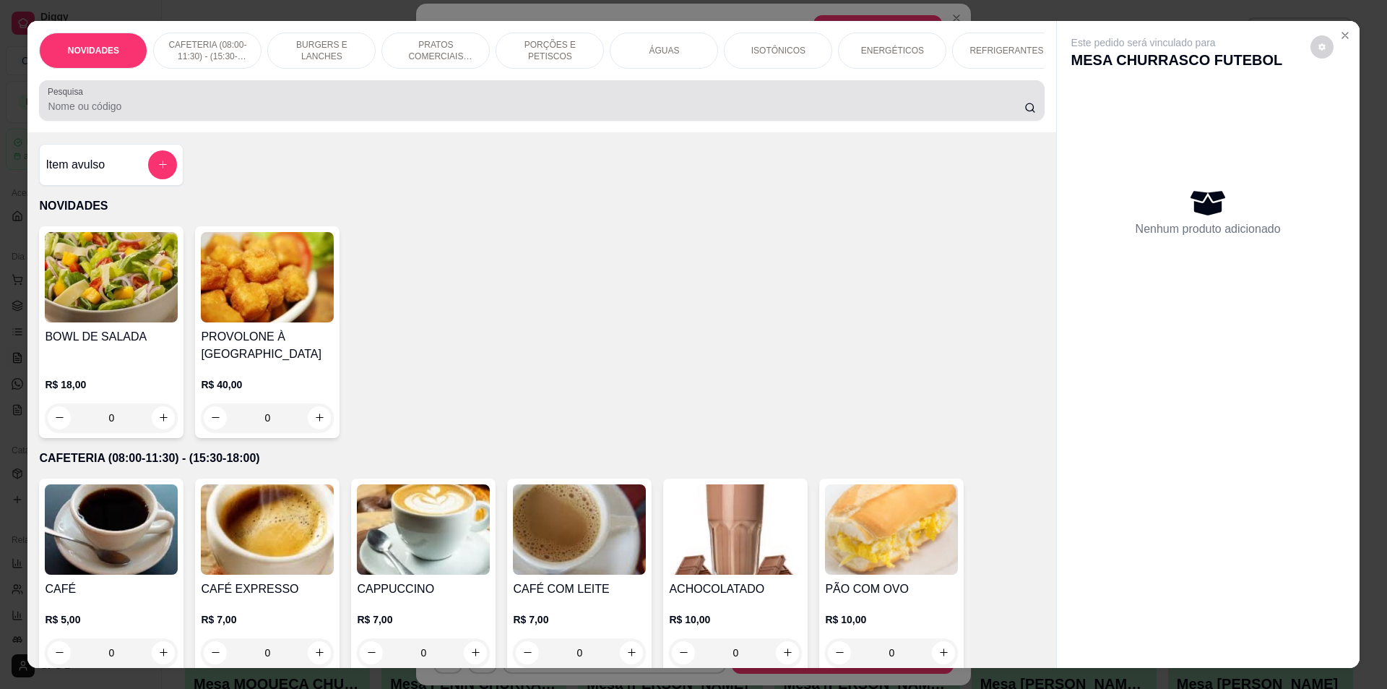
click at [316, 111] on input "Pesquisa" at bounding box center [536, 106] width 976 height 14
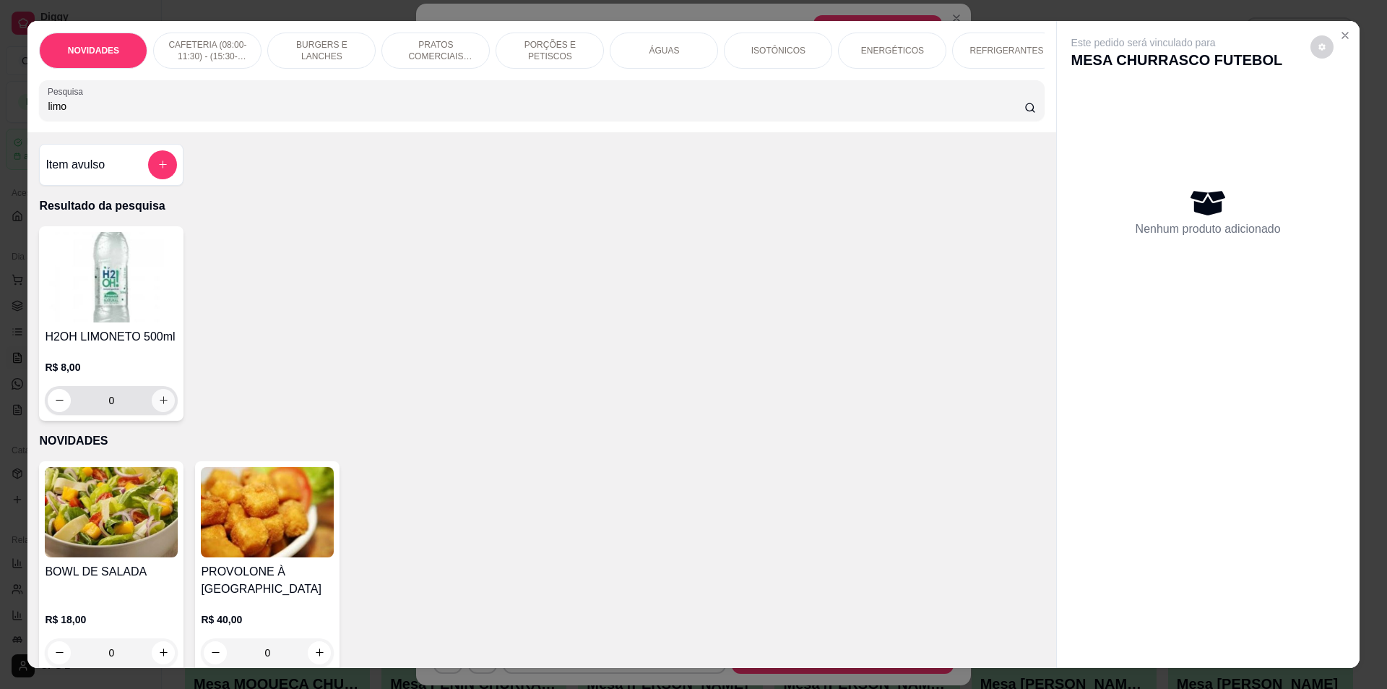
type input "limo"
click at [164, 404] on button "increase-product-quantity" at bounding box center [163, 400] width 23 height 23
type input "1"
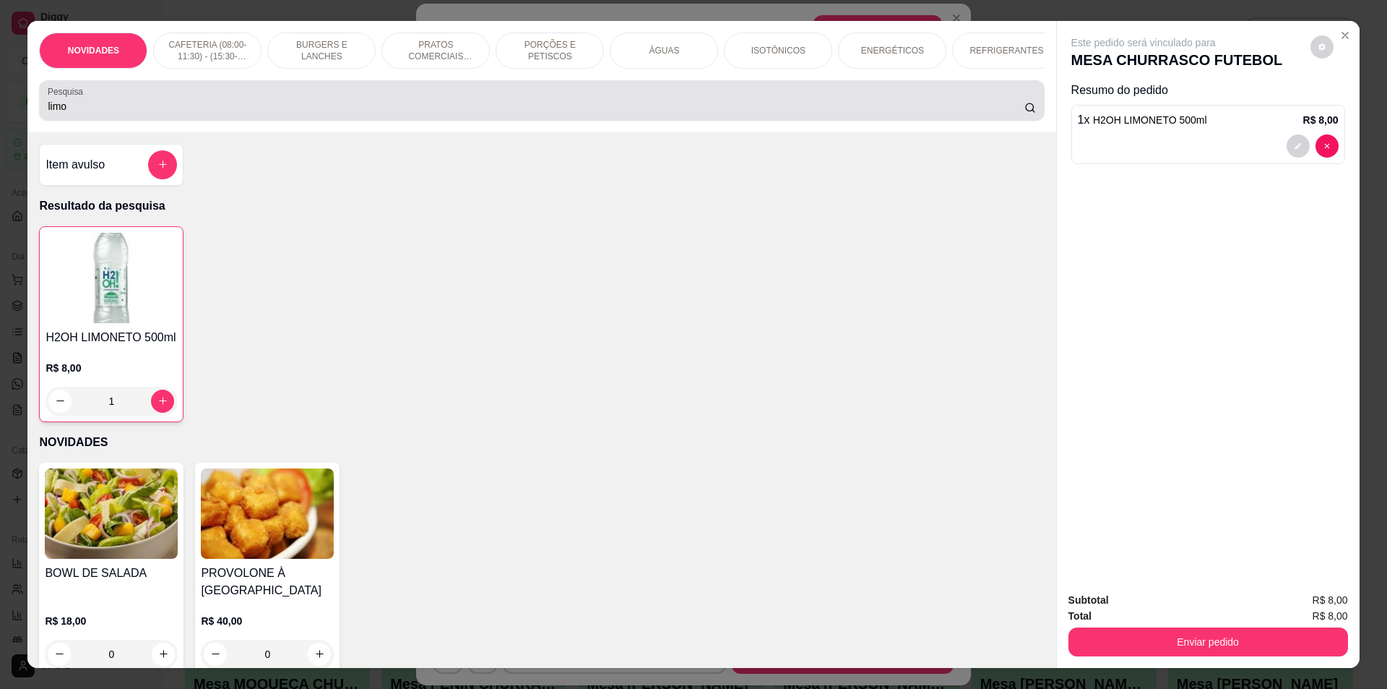
click at [173, 152] on div "Item avulso Resultado da pesquisa H2OH LIMONETO 500ml R$ 8,00 1 NOVIDADES BOWL …" at bounding box center [541, 400] width 1028 height 536
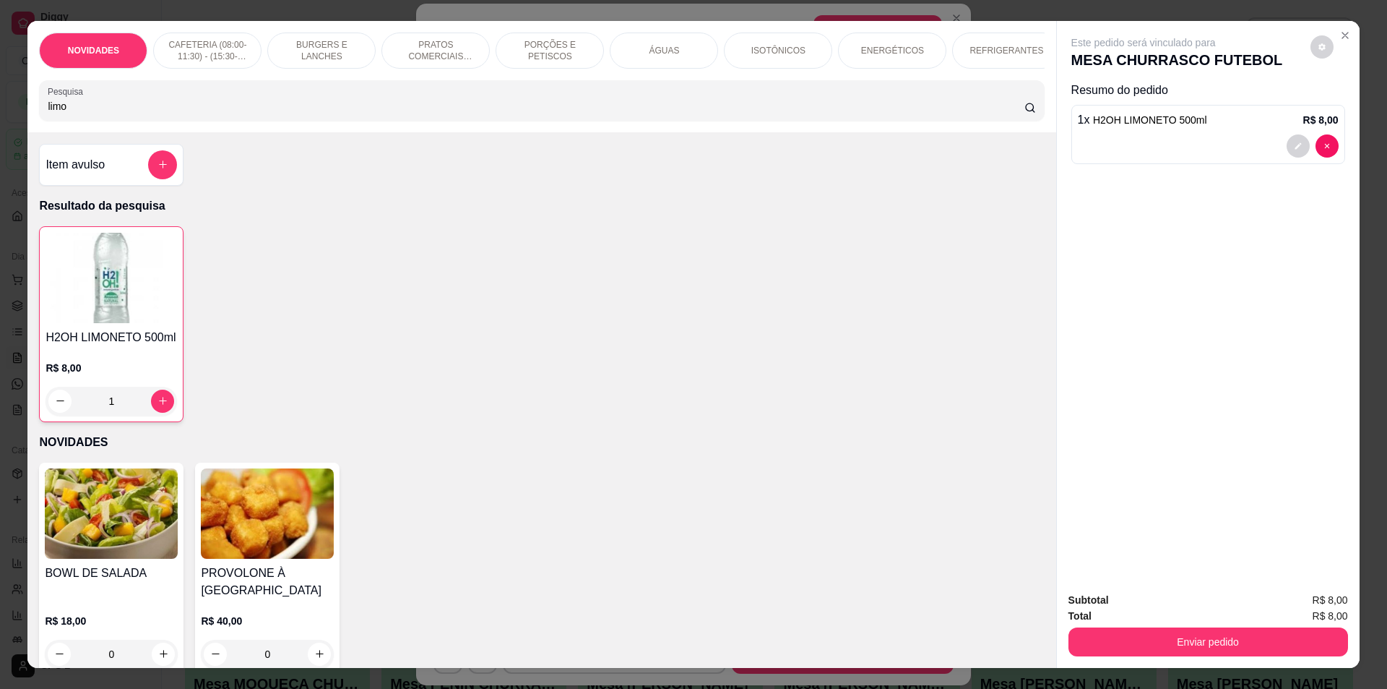
click at [155, 112] on input "limo" at bounding box center [536, 106] width 976 height 14
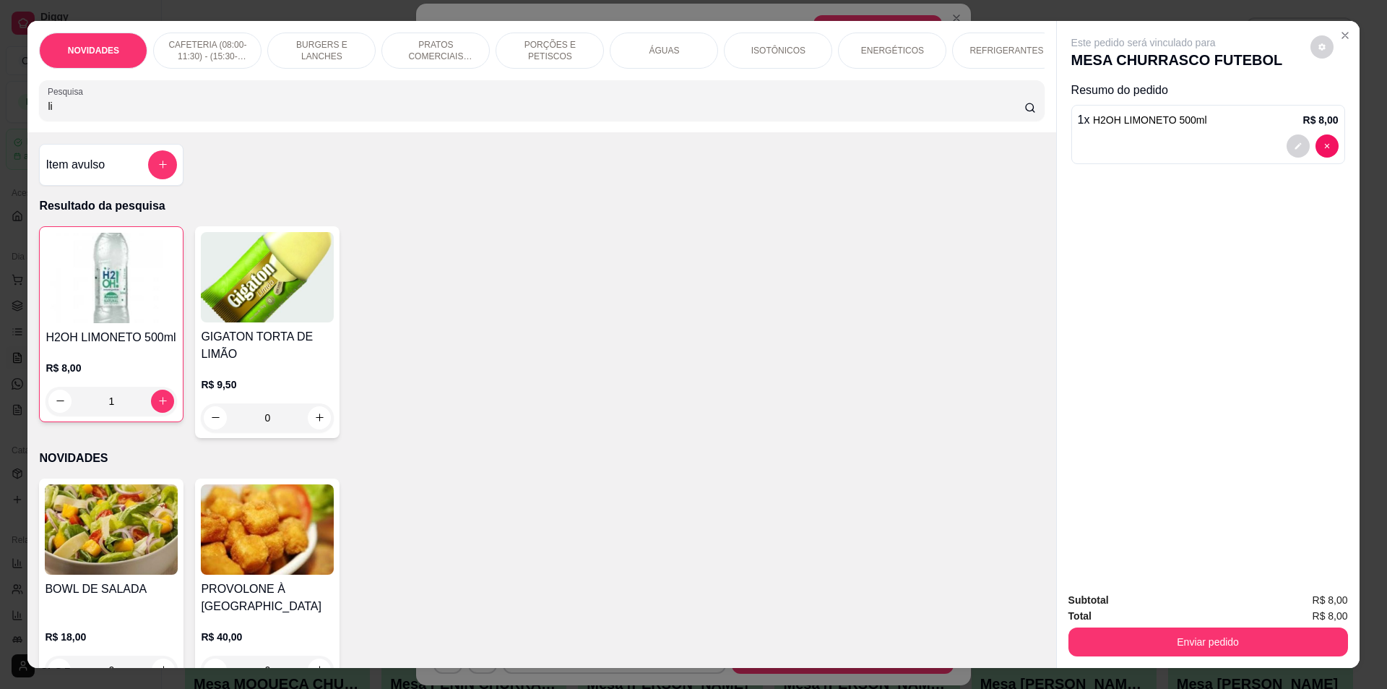
type input "l"
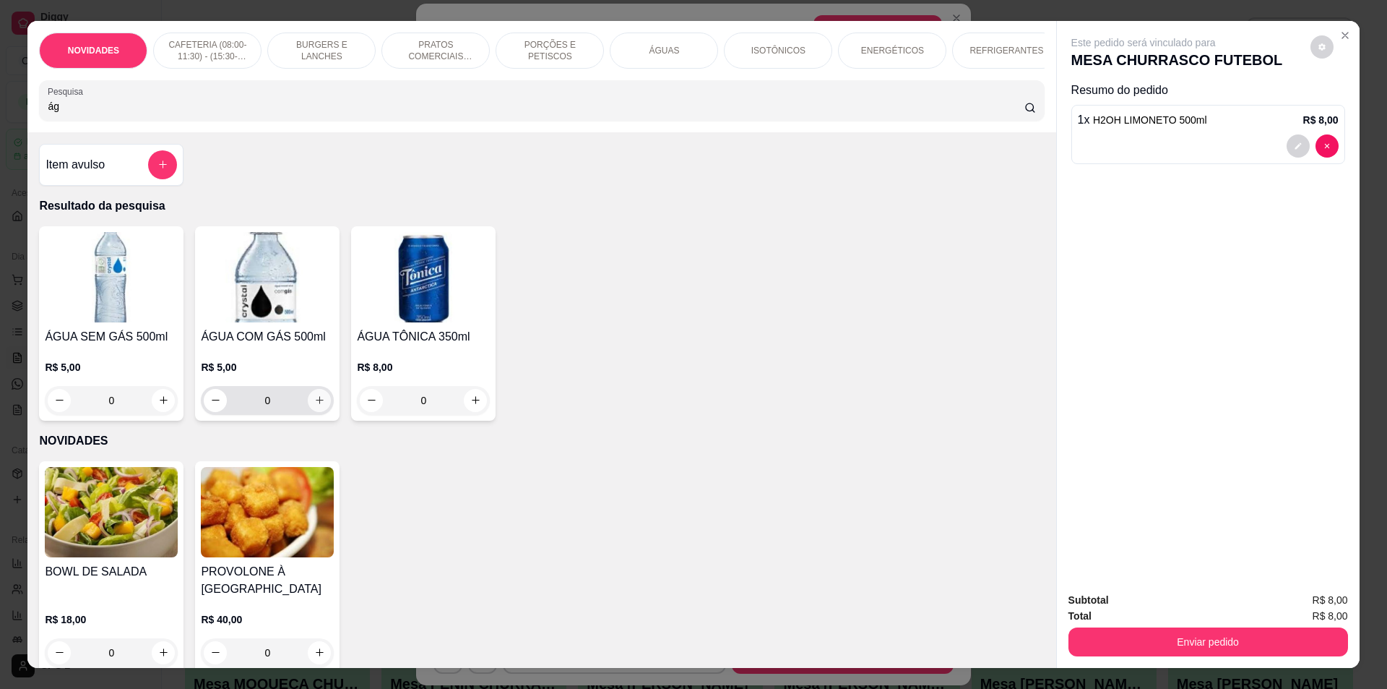
type input "ág"
click at [315, 405] on icon "increase-product-quantity" at bounding box center [319, 400] width 11 height 11
type input "1"
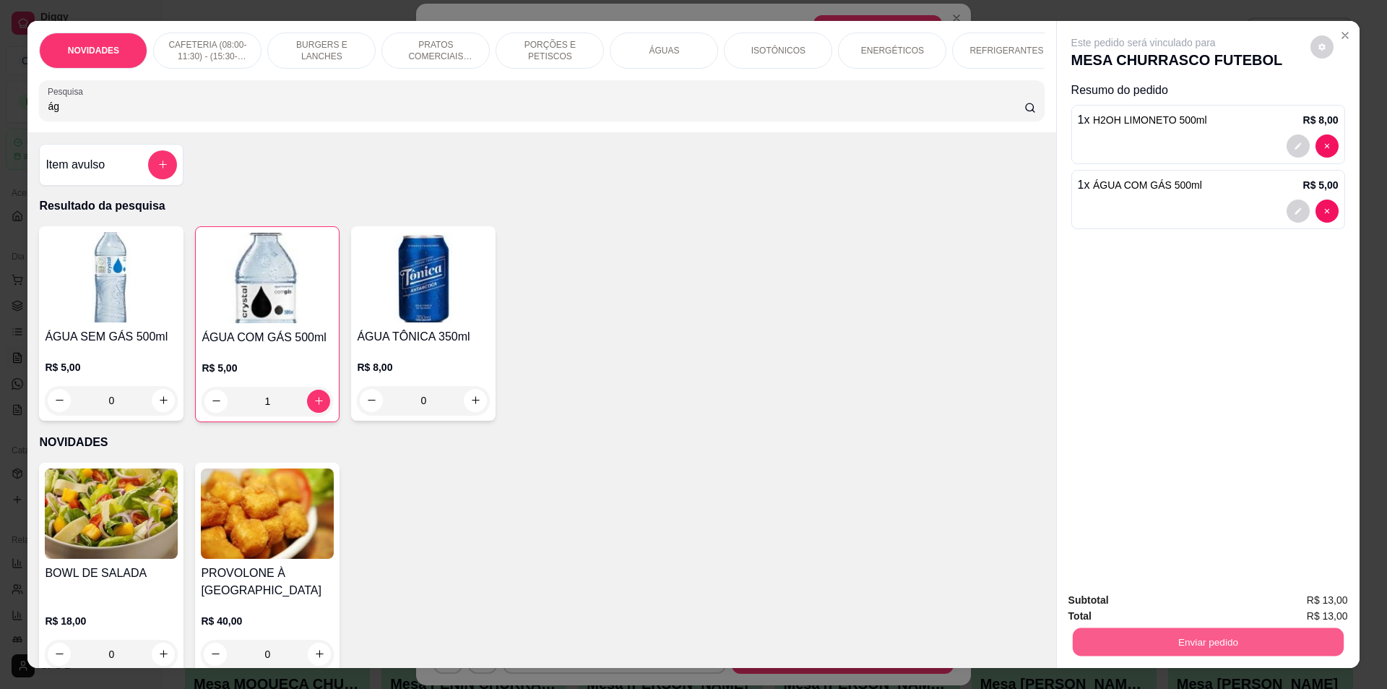
click at [1228, 635] on button "Enviar pedido" at bounding box center [1207, 642] width 271 height 28
click at [1309, 608] on button "Enviar pedido" at bounding box center [1310, 606] width 79 height 27
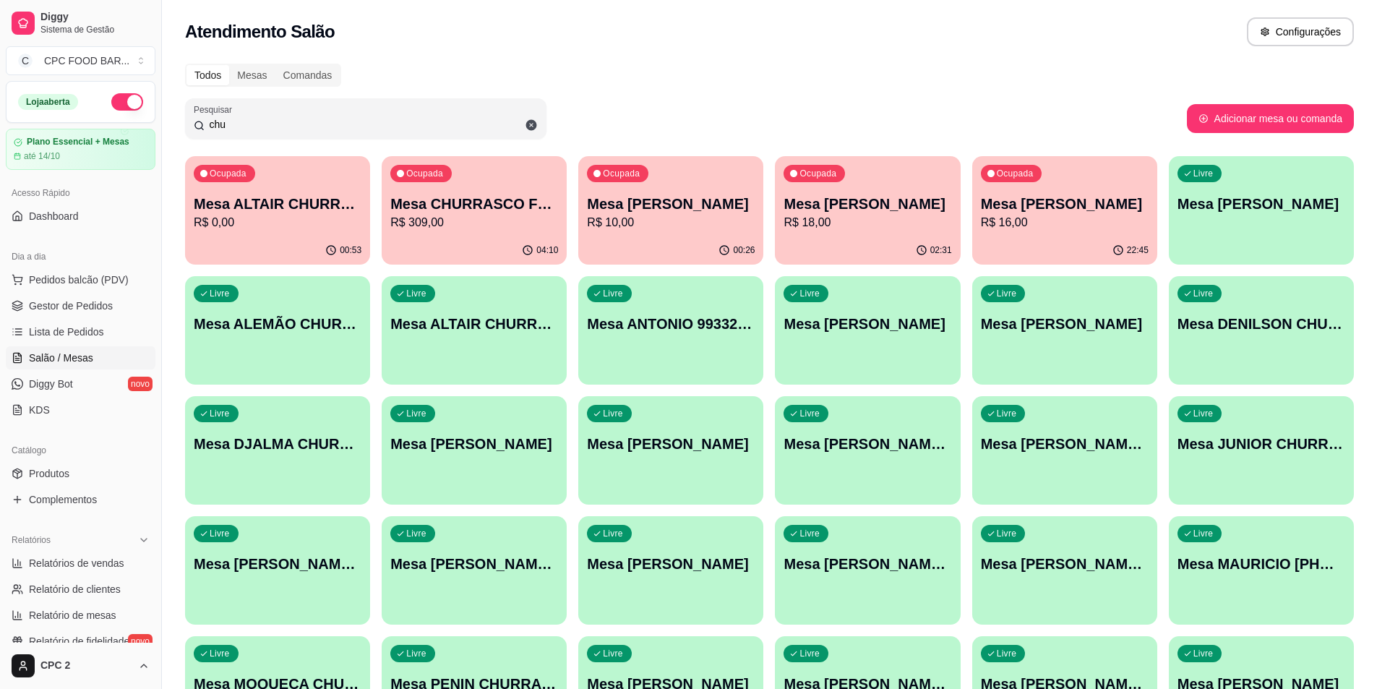
click at [275, 123] on input "chu" at bounding box center [371, 124] width 333 height 14
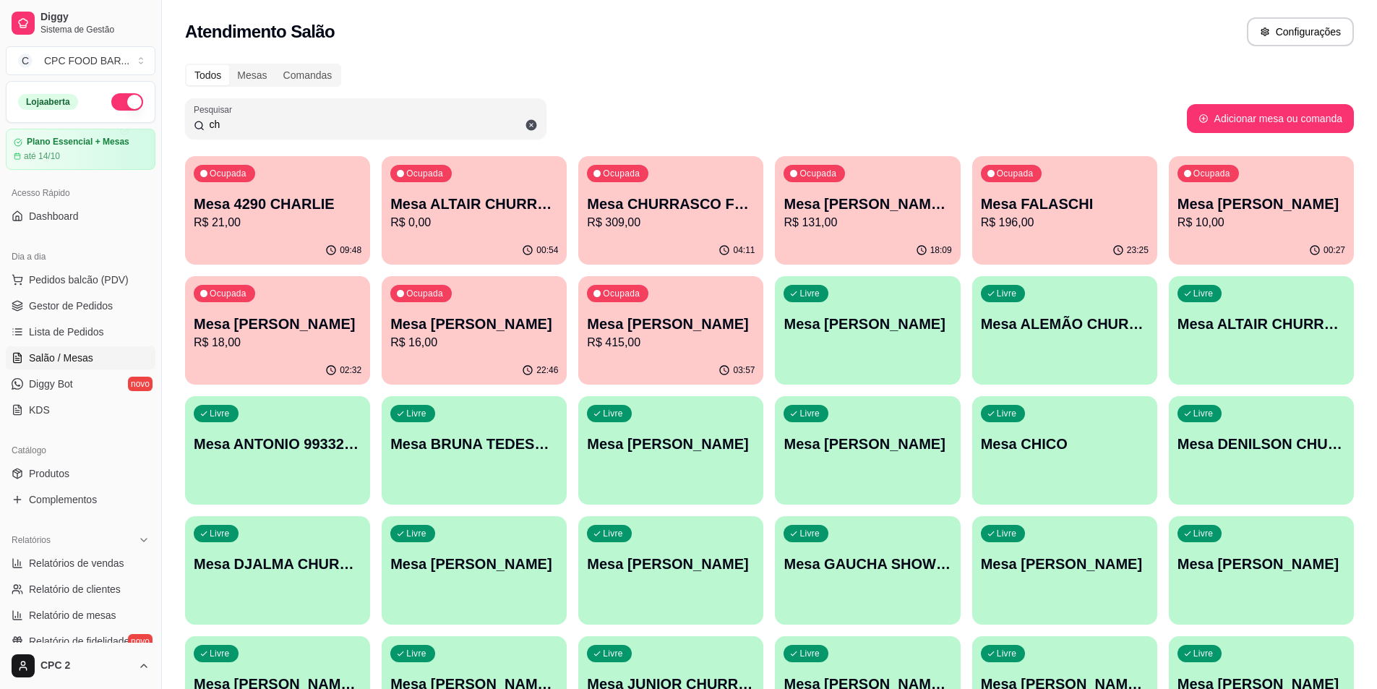
type input "c"
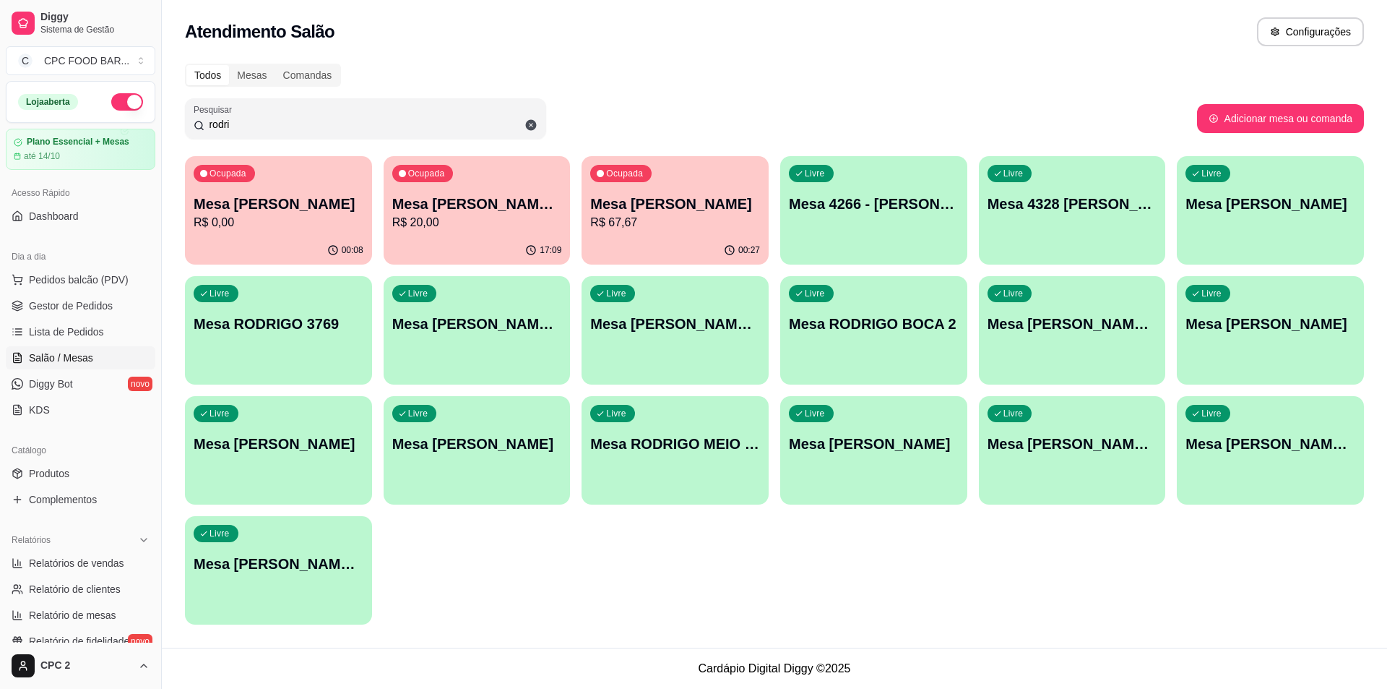
type input "rodri"
click at [293, 199] on p "Mesa [PERSON_NAME]" at bounding box center [279, 204] width 170 height 20
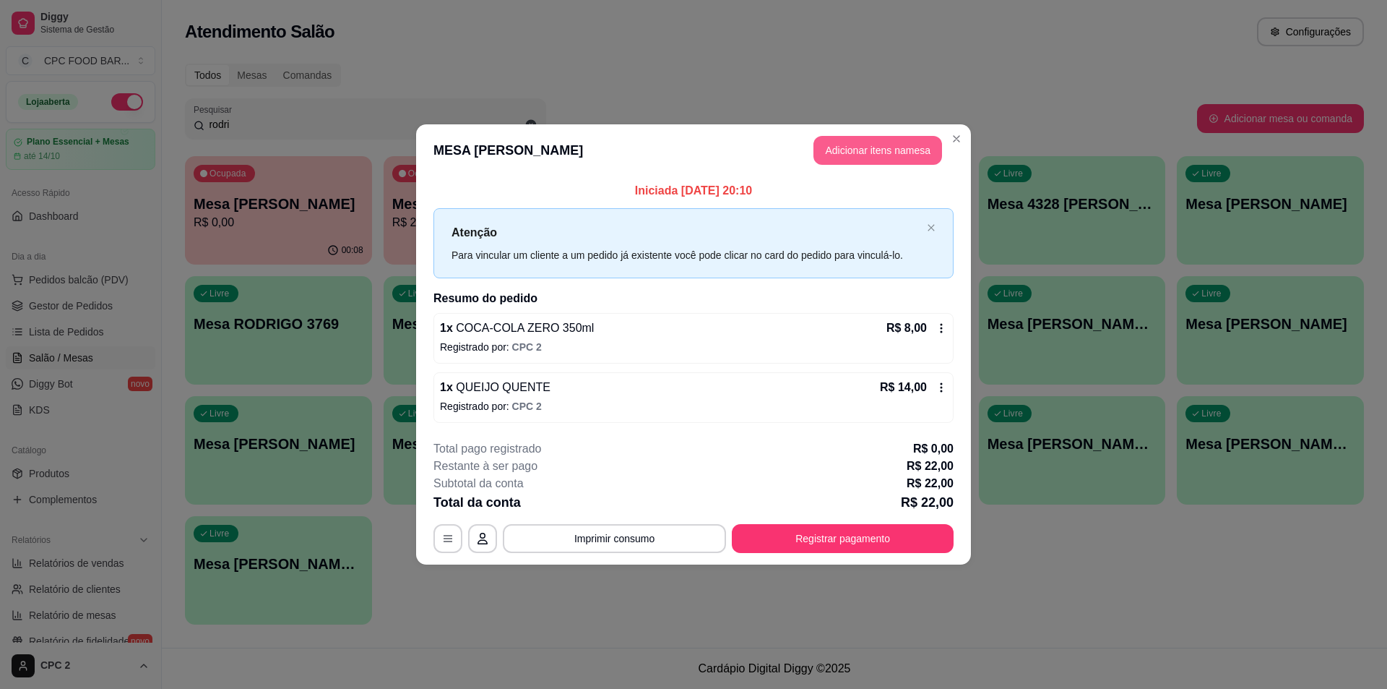
click at [869, 144] on button "Adicionar itens na mesa" at bounding box center [878, 150] width 129 height 29
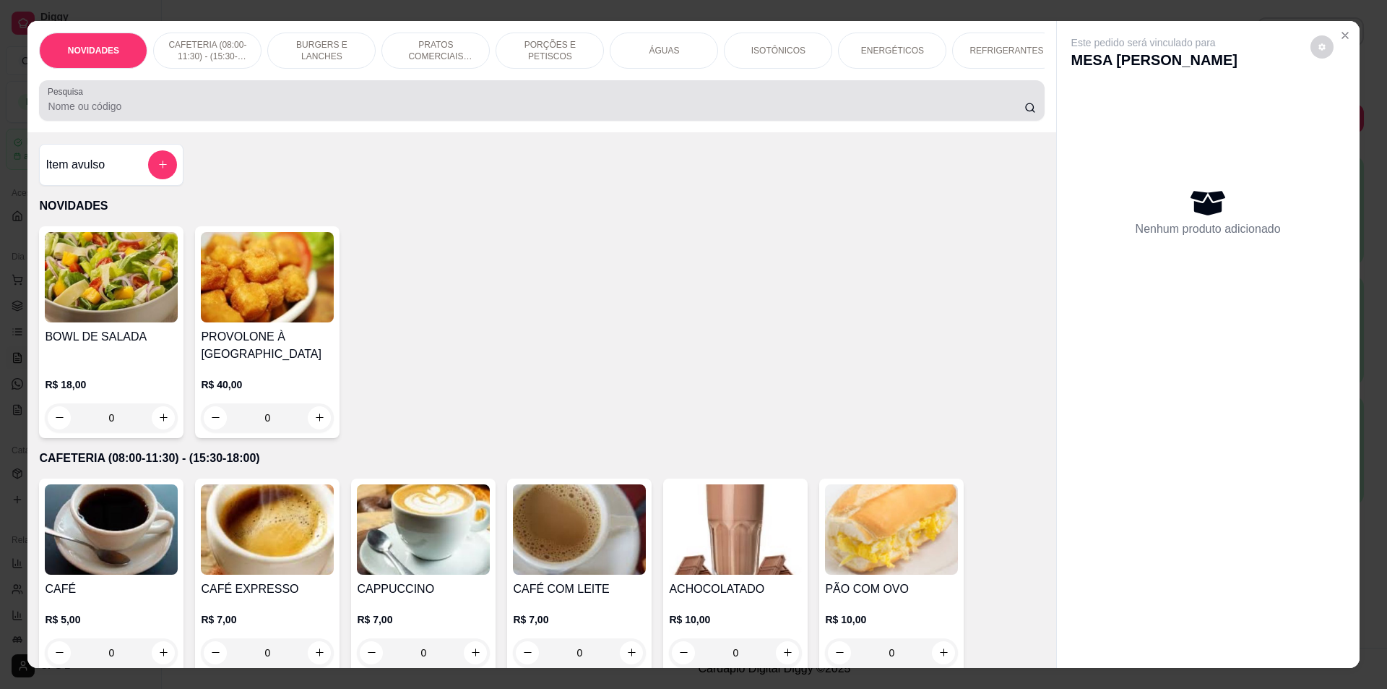
click at [215, 94] on div "Pesquisa" at bounding box center [541, 100] width 1005 height 40
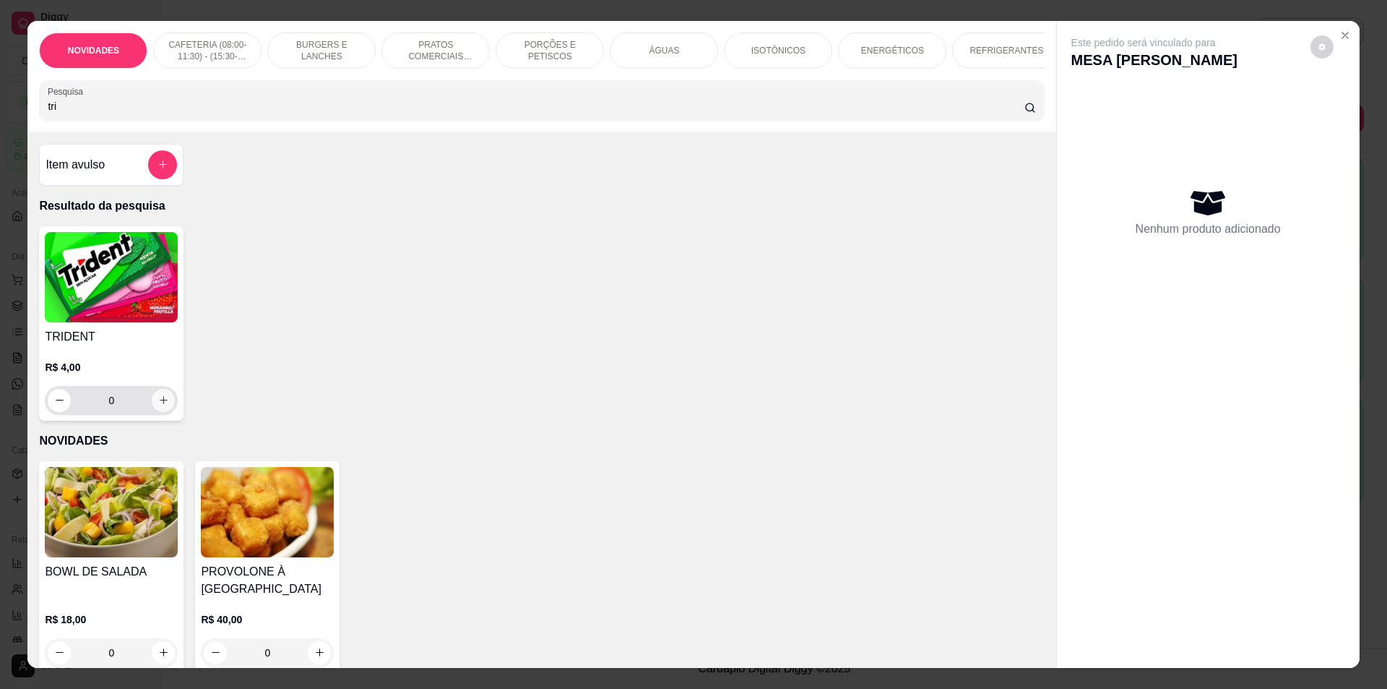
type input "tri"
click at [160, 405] on icon "increase-product-quantity" at bounding box center [163, 400] width 11 height 11
type input "1"
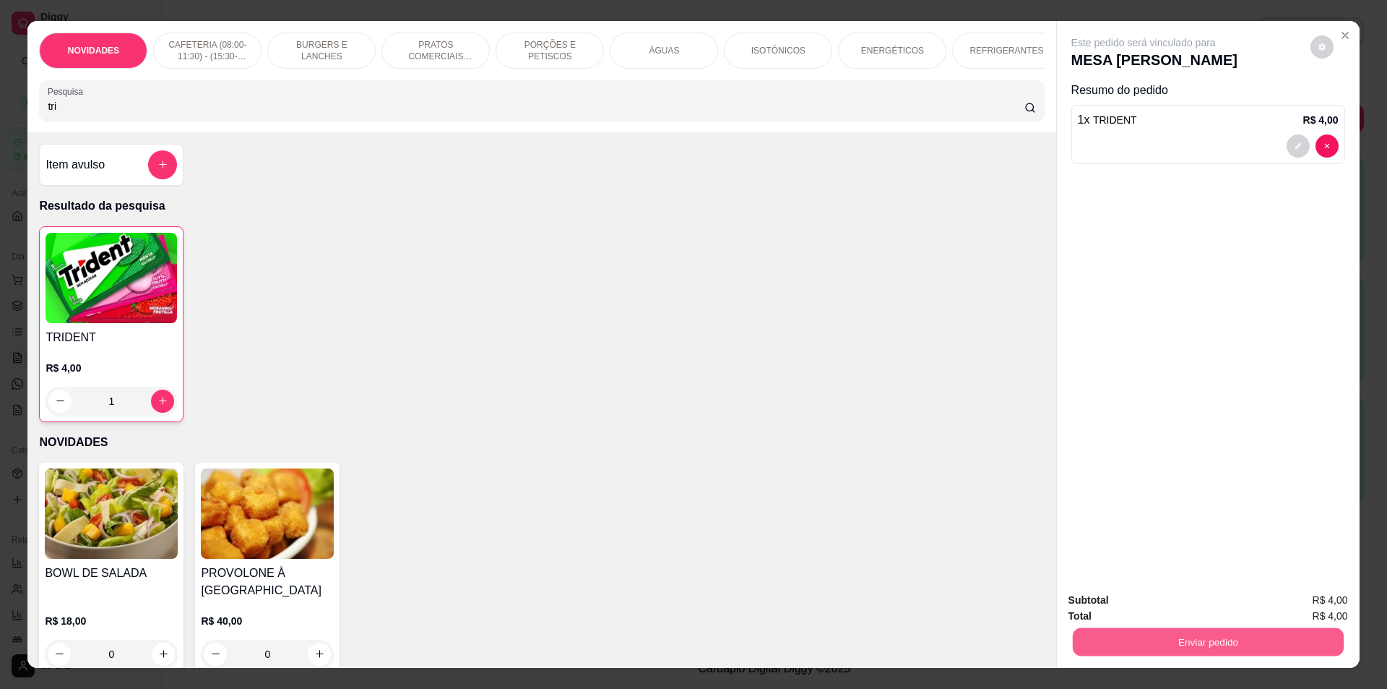
click at [1275, 629] on button "Enviar pedido" at bounding box center [1207, 642] width 271 height 28
click at [1304, 596] on button "Enviar pedido" at bounding box center [1311, 606] width 82 height 27
